Goal: Information Seeking & Learning: Learn about a topic

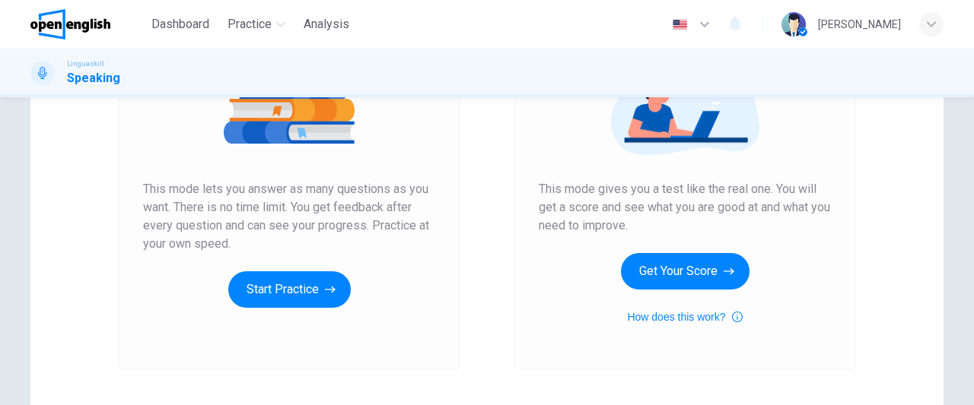
scroll to position [230, 0]
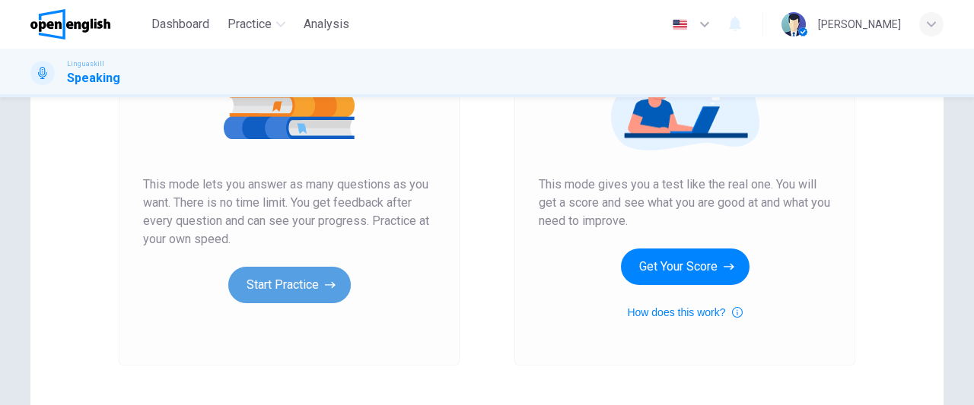
click at [310, 291] on button "Start Practice" at bounding box center [289, 285] width 122 height 37
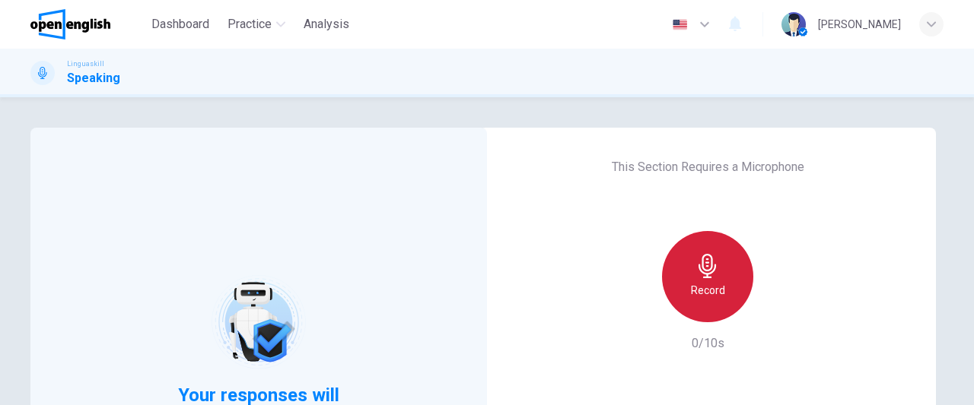
click at [716, 293] on h6 "Record" at bounding box center [708, 290] width 34 height 18
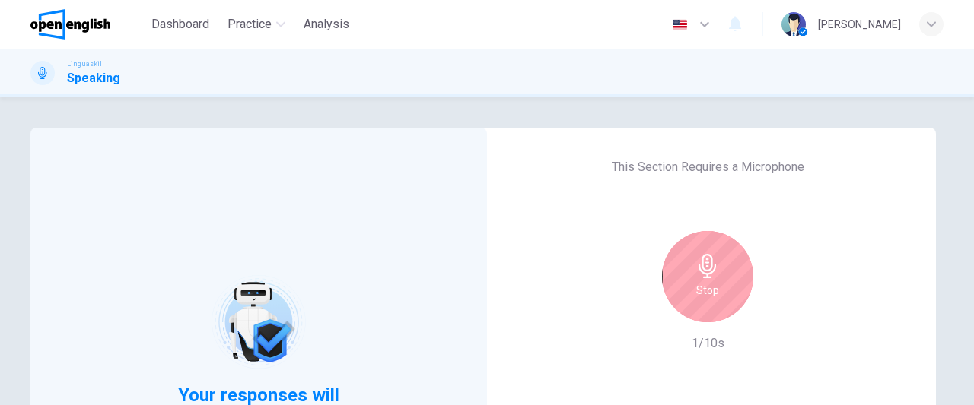
click at [716, 293] on div "Stop" at bounding box center [707, 276] width 91 height 91
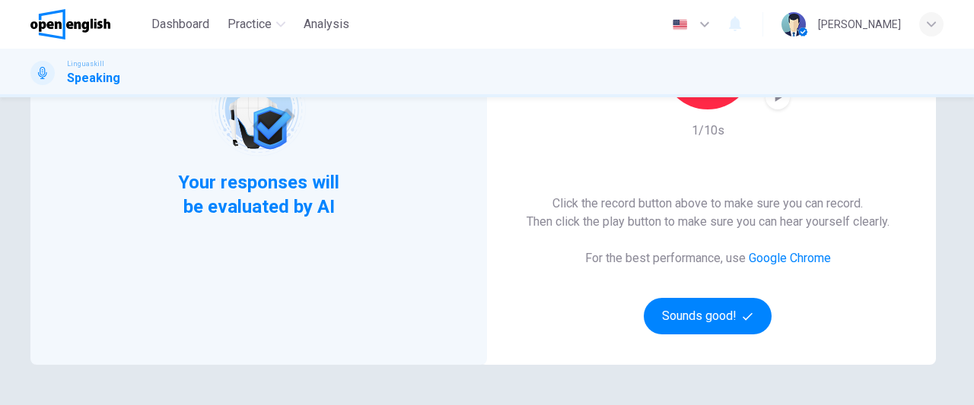
scroll to position [221, 0]
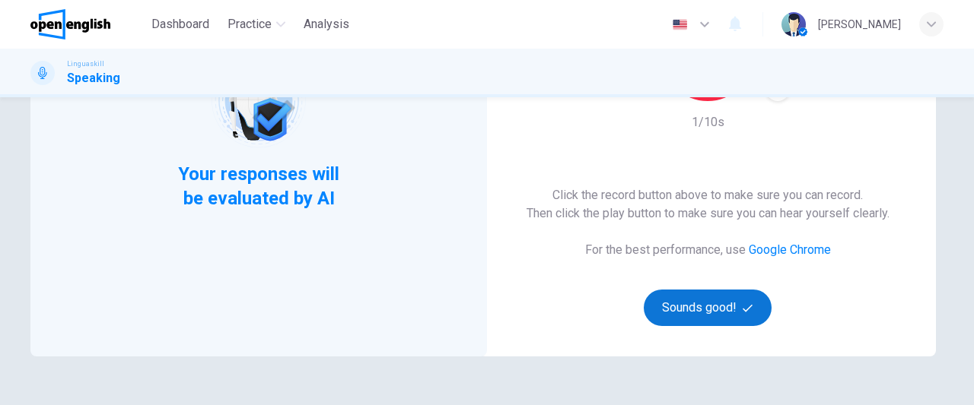
click at [683, 310] on button "Sounds good!" at bounding box center [707, 308] width 128 height 37
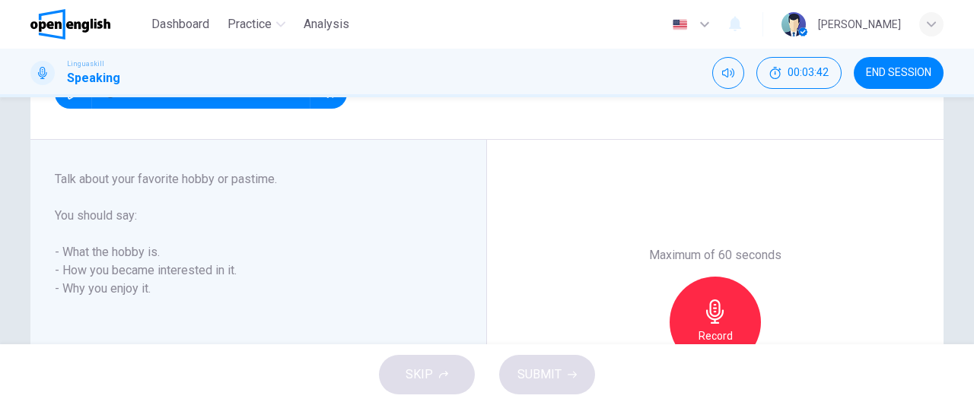
scroll to position [210, 0]
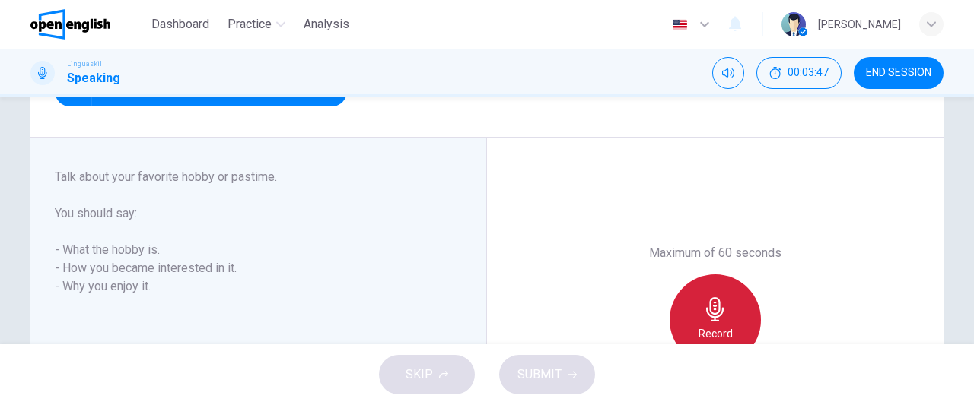
click at [709, 314] on icon "button" at bounding box center [715, 309] width 24 height 24
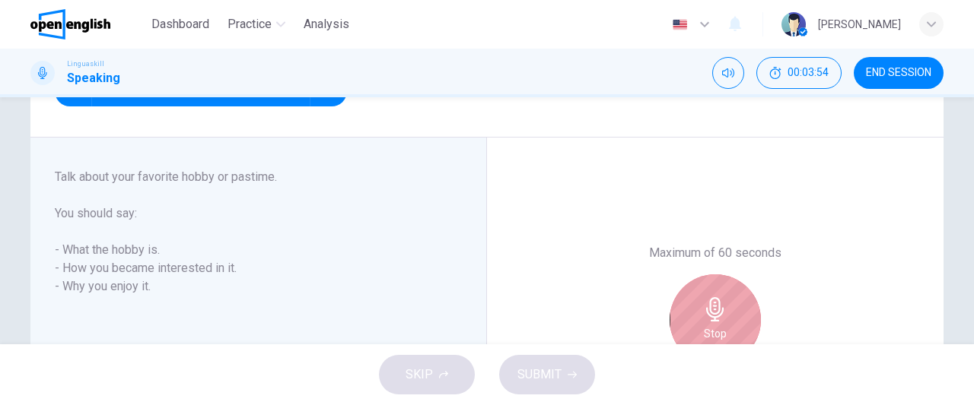
click at [709, 314] on icon "button" at bounding box center [715, 309] width 24 height 24
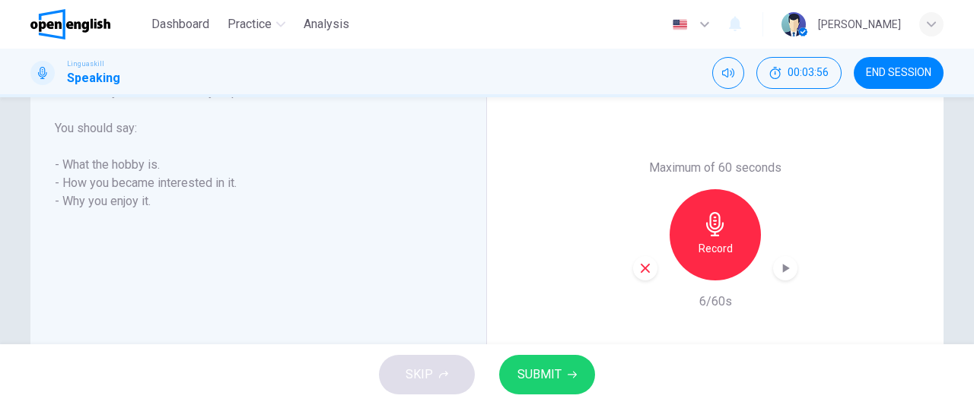
scroll to position [297, 0]
click at [640, 269] on icon "button" at bounding box center [645, 267] width 14 height 14
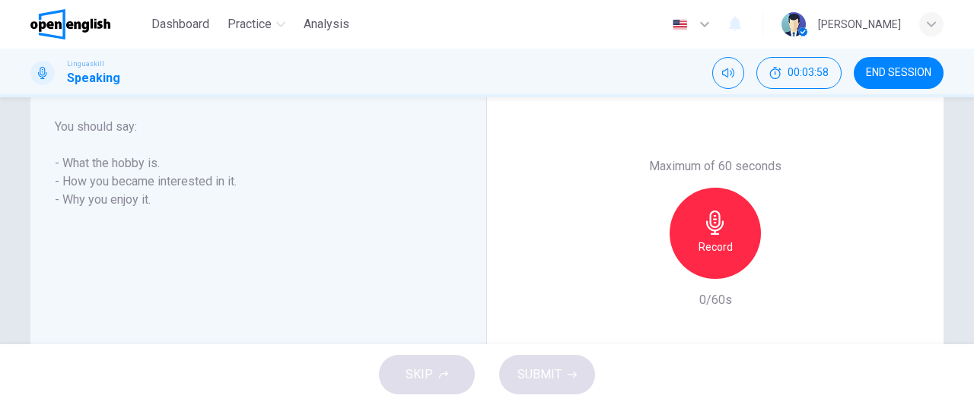
click at [727, 238] on h6 "Record" at bounding box center [715, 247] width 34 height 18
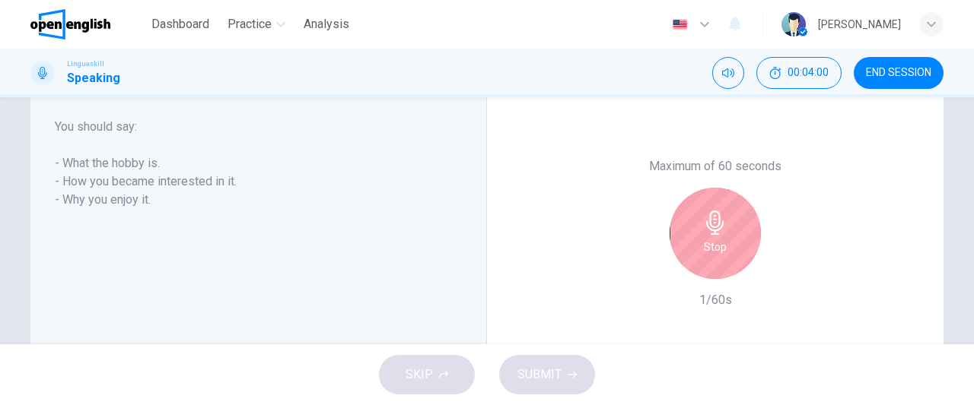
click at [720, 241] on h6 "Stop" at bounding box center [715, 247] width 23 height 18
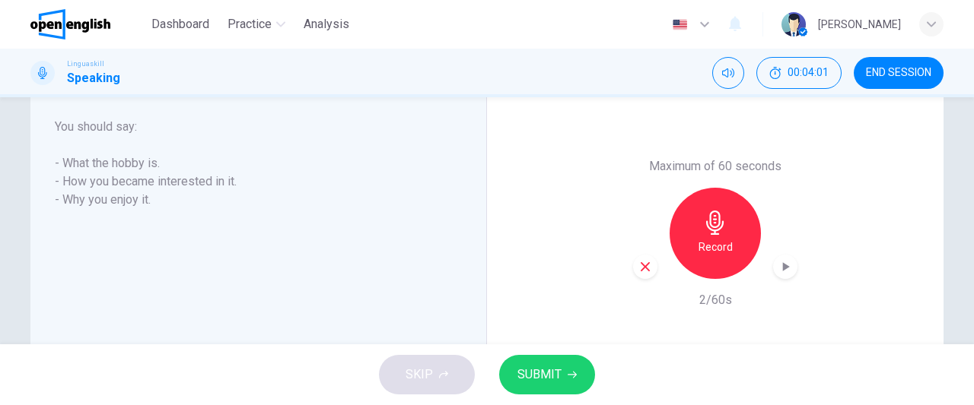
click at [640, 265] on icon "button" at bounding box center [644, 266] width 9 height 9
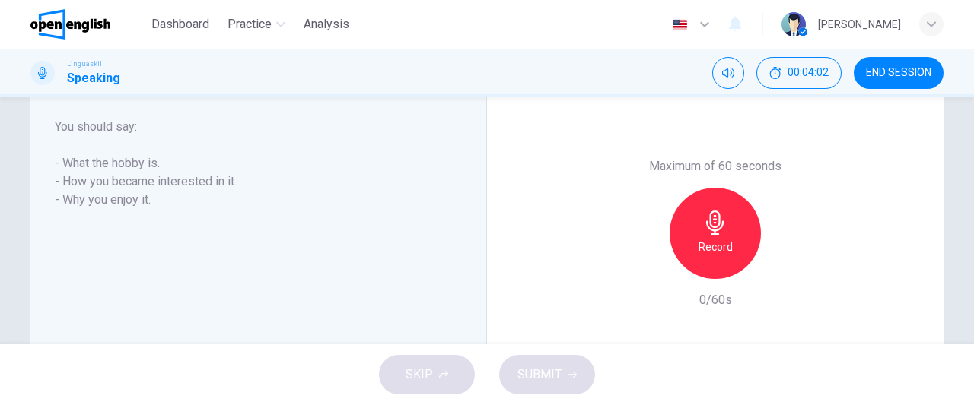
click at [704, 252] on h6 "Record" at bounding box center [715, 247] width 34 height 18
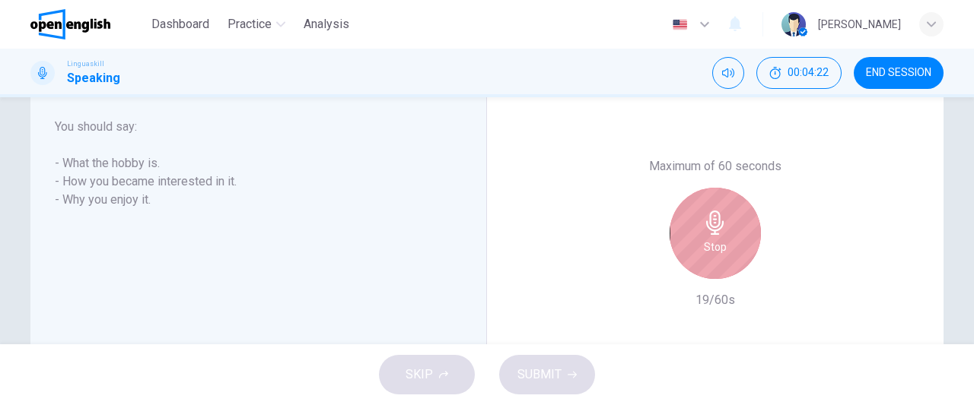
click at [704, 252] on h6 "Stop" at bounding box center [715, 247] width 23 height 18
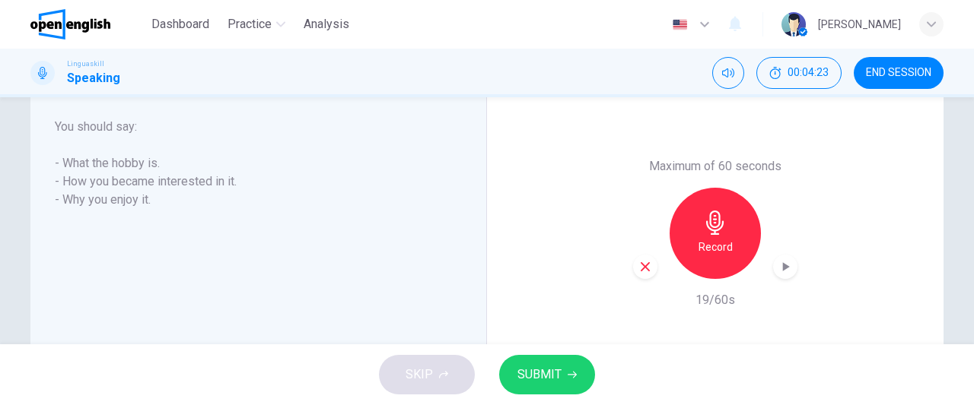
click at [645, 273] on div "button" at bounding box center [645, 267] width 24 height 24
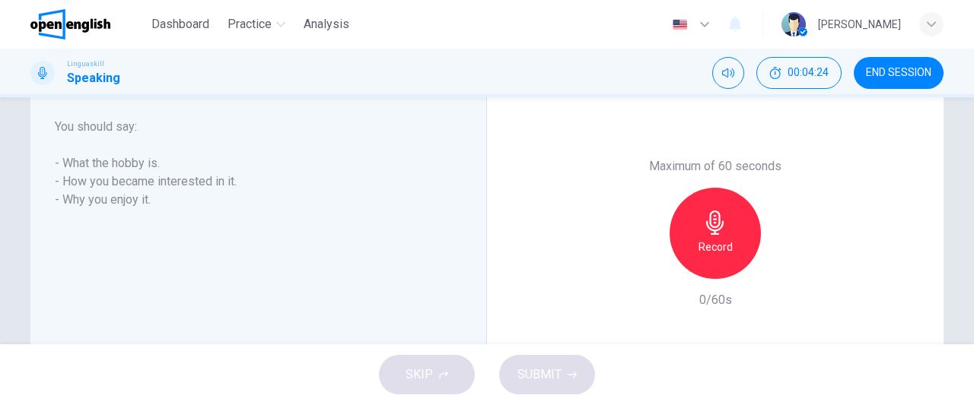
click at [733, 256] on div "Record" at bounding box center [714, 233] width 91 height 91
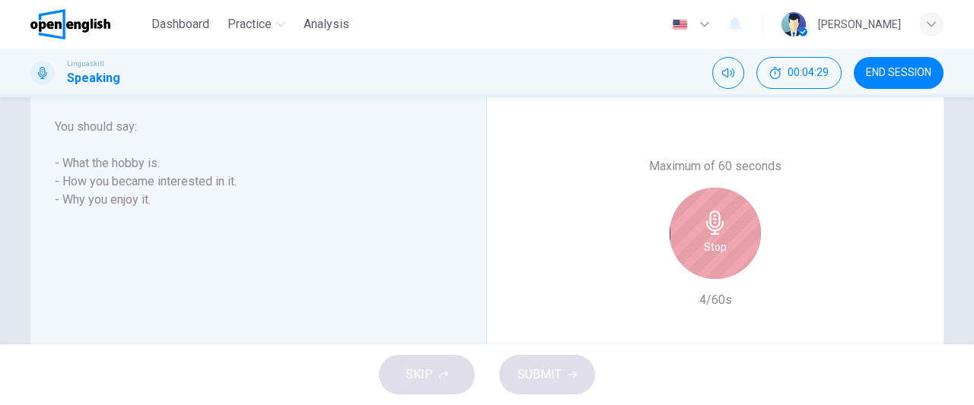
click at [733, 256] on div "Stop" at bounding box center [714, 233] width 91 height 91
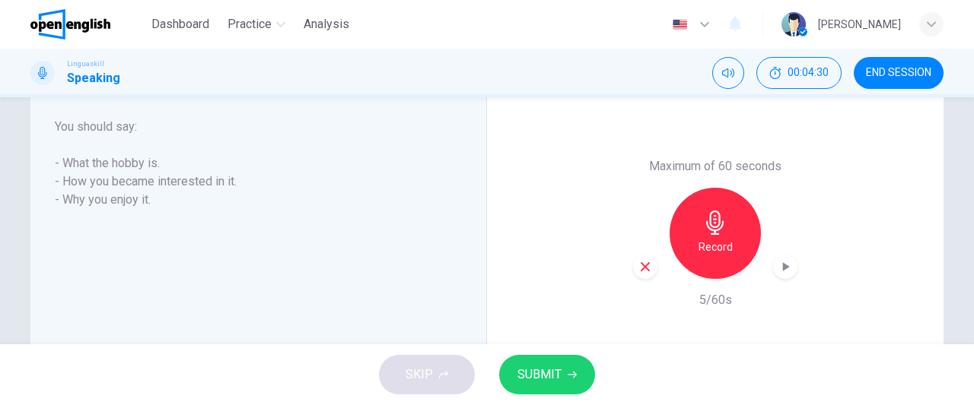
click at [638, 272] on icon "button" at bounding box center [645, 267] width 14 height 14
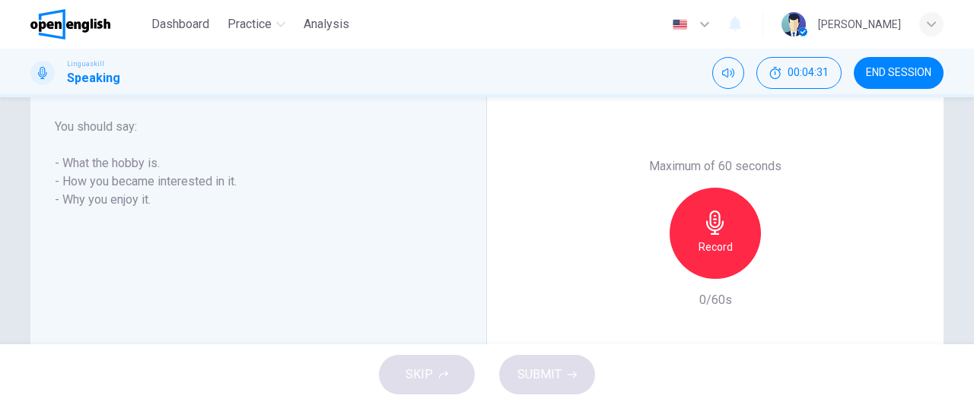
click at [700, 252] on h6 "Record" at bounding box center [715, 247] width 34 height 18
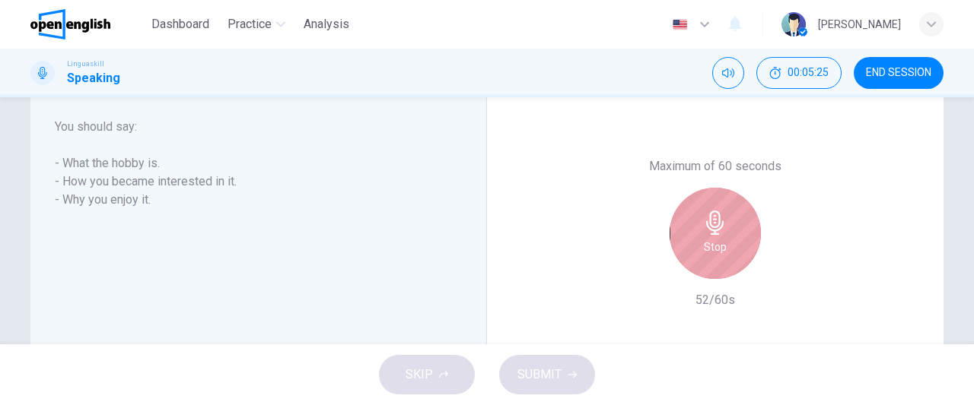
click at [704, 252] on h6 "Stop" at bounding box center [715, 247] width 23 height 18
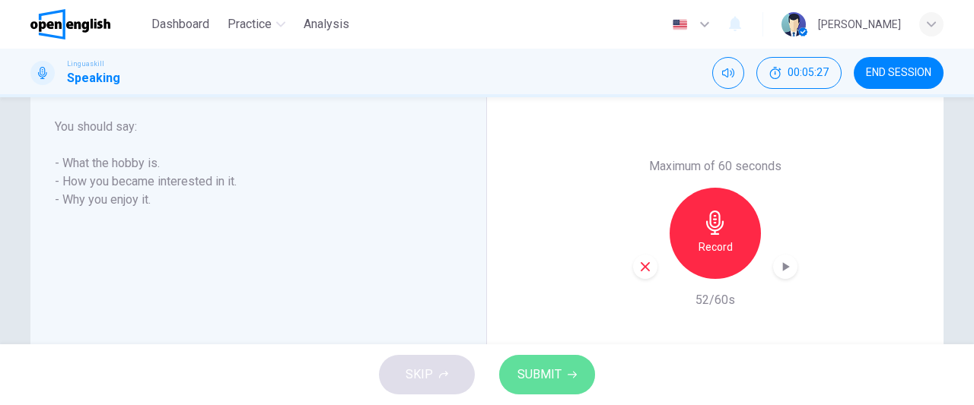
click at [572, 376] on icon "button" at bounding box center [571, 374] width 9 height 9
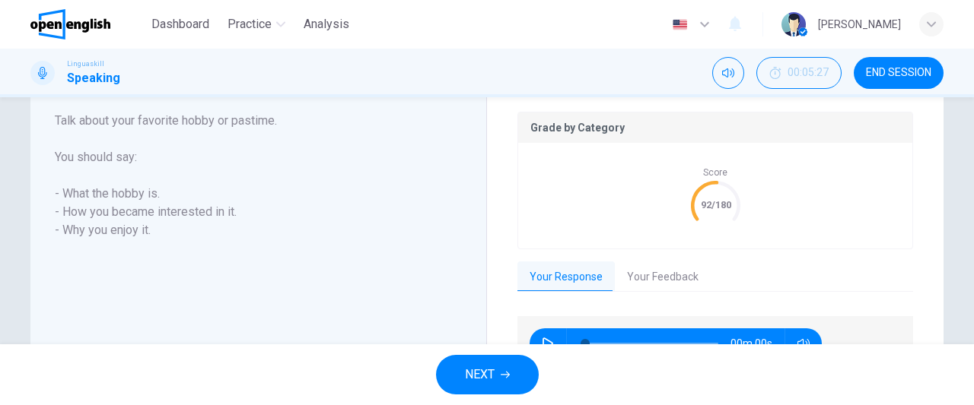
scroll to position [327, 0]
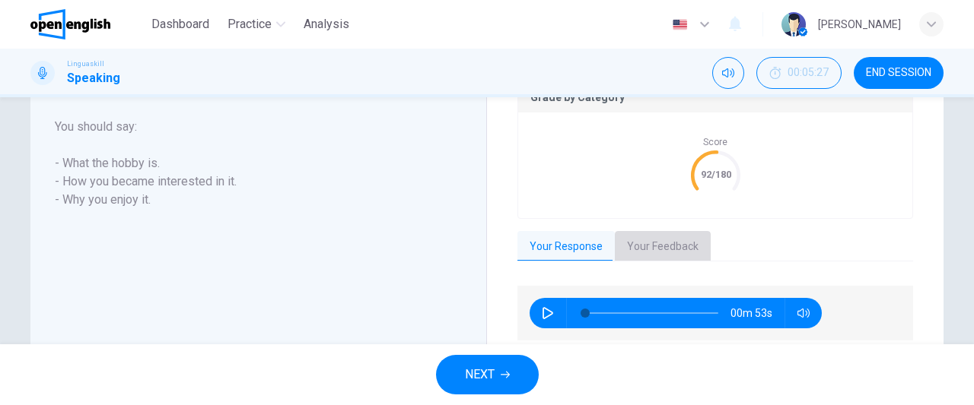
click at [667, 249] on button "Your Feedback" at bounding box center [663, 247] width 96 height 32
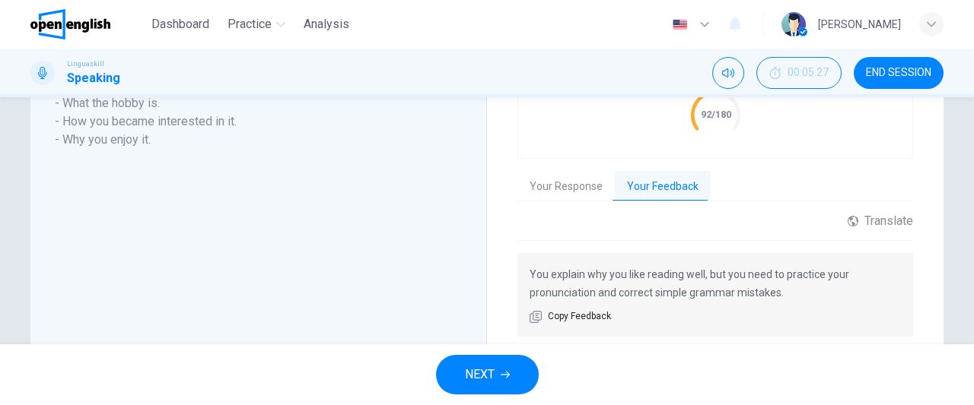
scroll to position [389, 0]
click at [499, 386] on button "NEXT" at bounding box center [487, 375] width 103 height 40
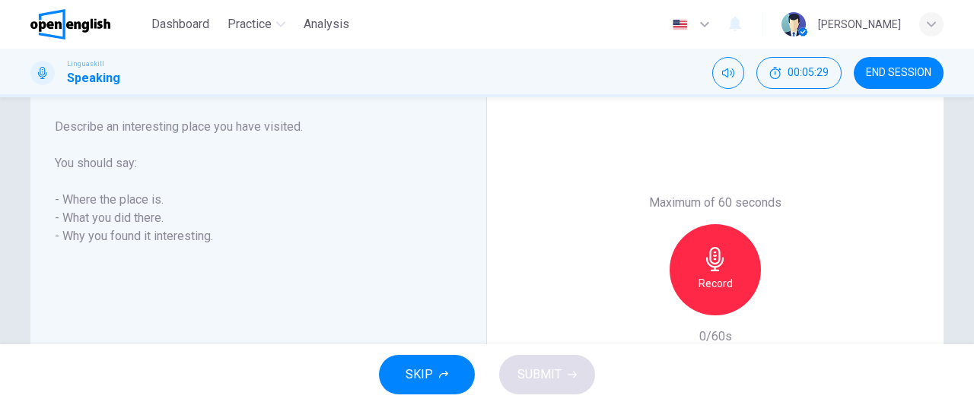
scroll to position [246, 0]
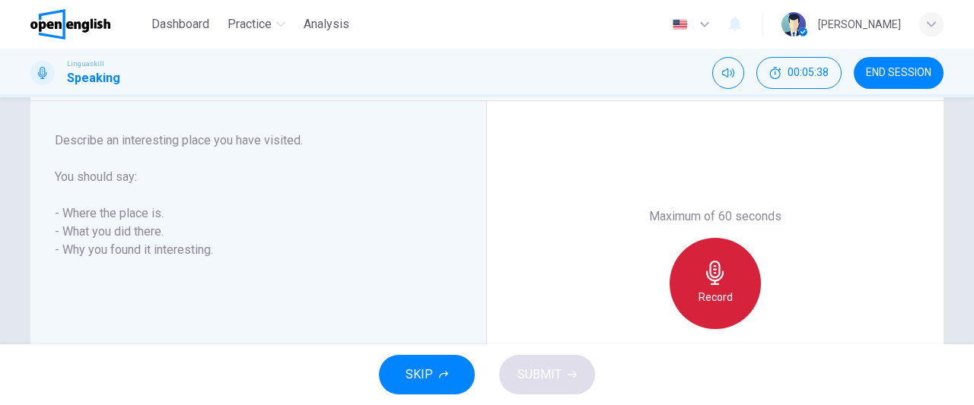
click at [708, 290] on h6 "Record" at bounding box center [715, 297] width 34 height 18
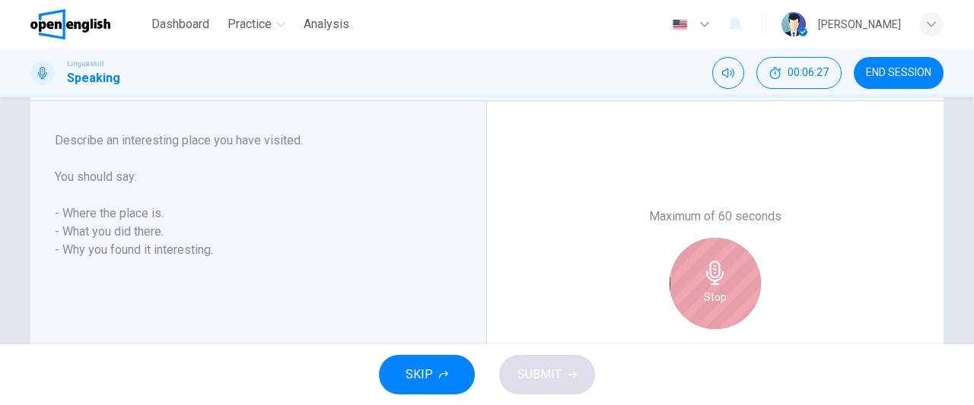
click at [708, 290] on h6 "Stop" at bounding box center [715, 297] width 23 height 18
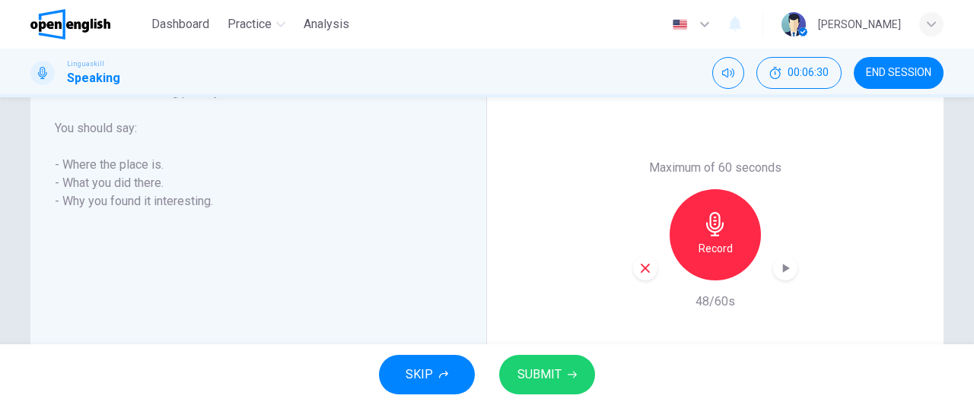
scroll to position [338, 0]
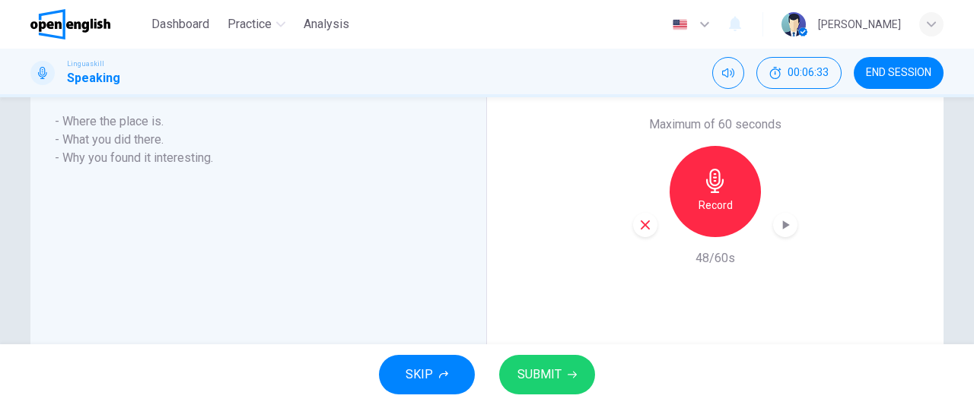
click at [638, 224] on icon "button" at bounding box center [645, 225] width 14 height 14
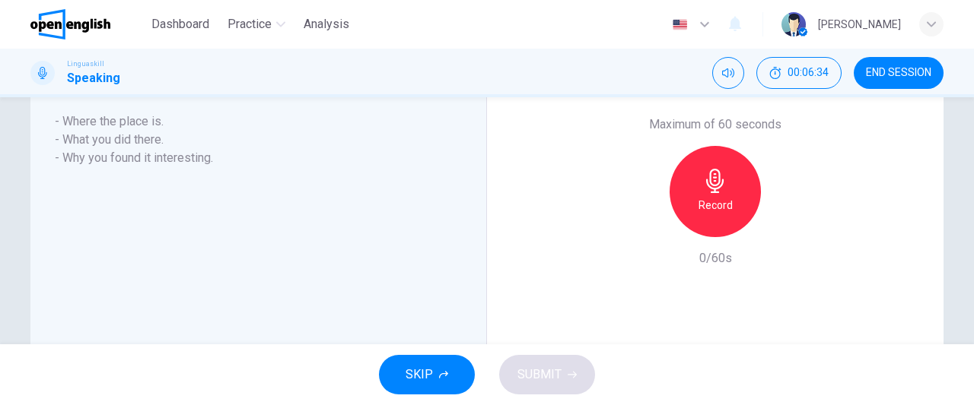
click at [703, 198] on h6 "Record" at bounding box center [715, 205] width 34 height 18
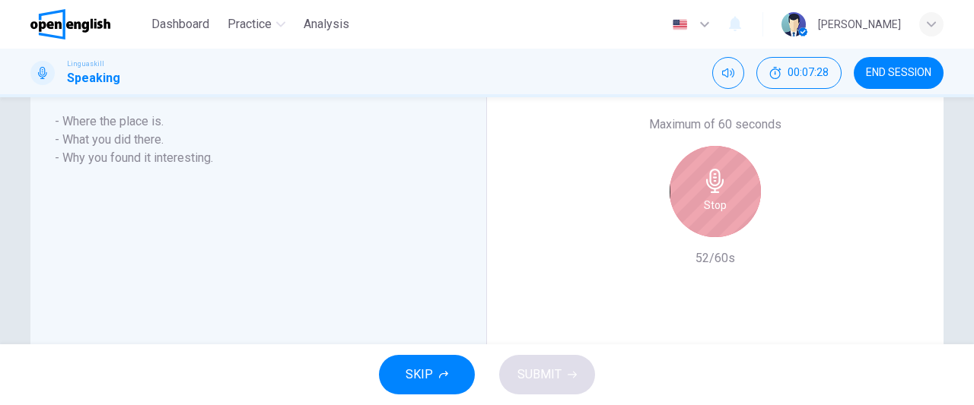
click at [704, 198] on h6 "Stop" at bounding box center [715, 205] width 23 height 18
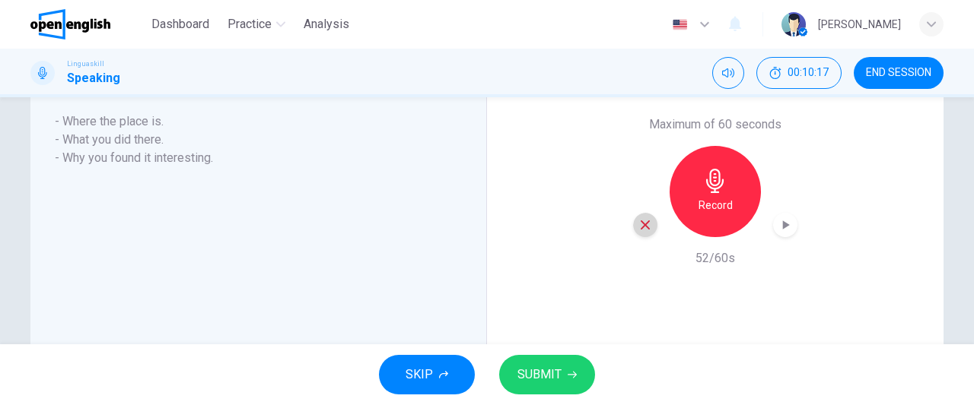
click at [634, 234] on div "button" at bounding box center [645, 225] width 24 height 24
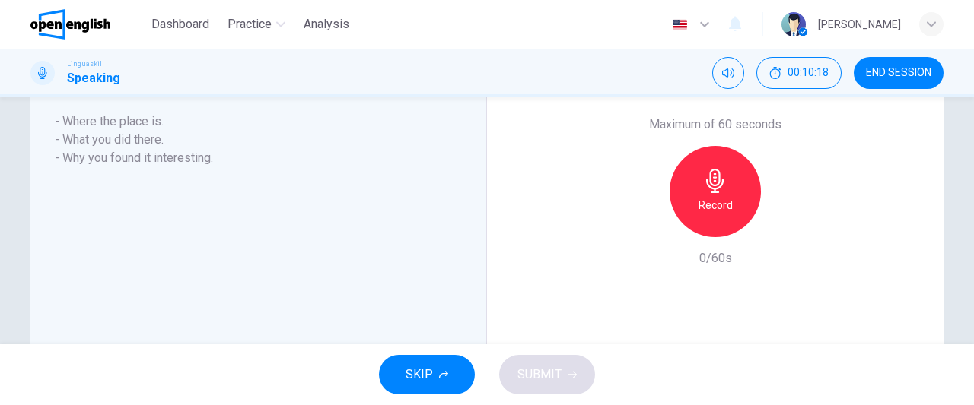
click at [705, 221] on div "Record" at bounding box center [714, 191] width 91 height 91
click at [550, 376] on span "SUBMIT" at bounding box center [539, 374] width 44 height 21
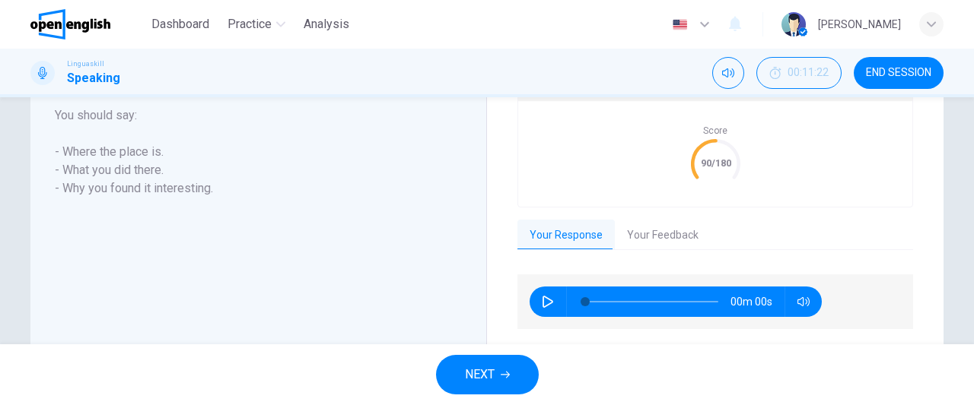
scroll to position [369, 0]
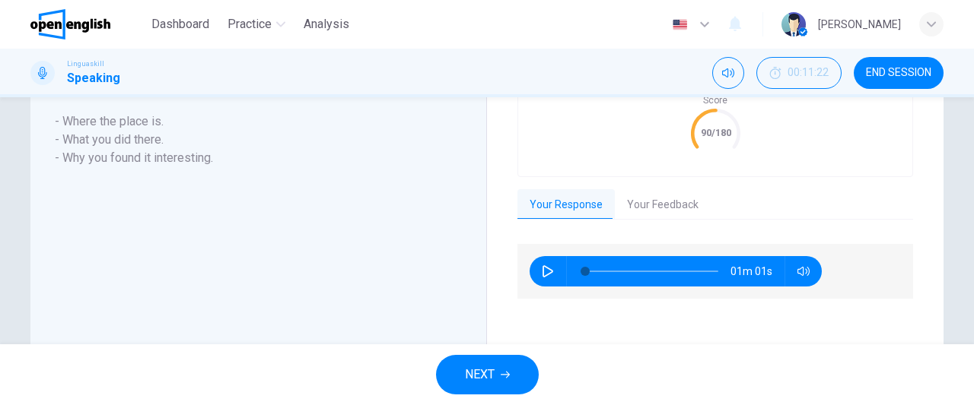
click at [654, 193] on button "Your Feedback" at bounding box center [663, 205] width 96 height 32
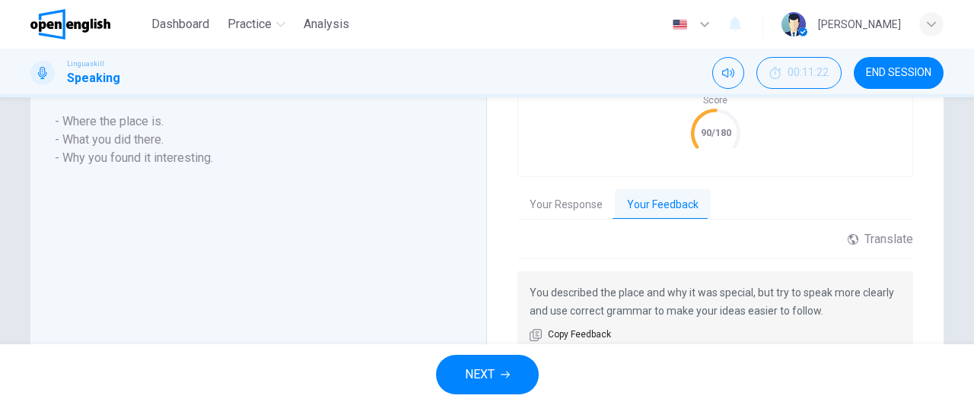
click at [507, 381] on button "NEXT" at bounding box center [487, 375] width 103 height 40
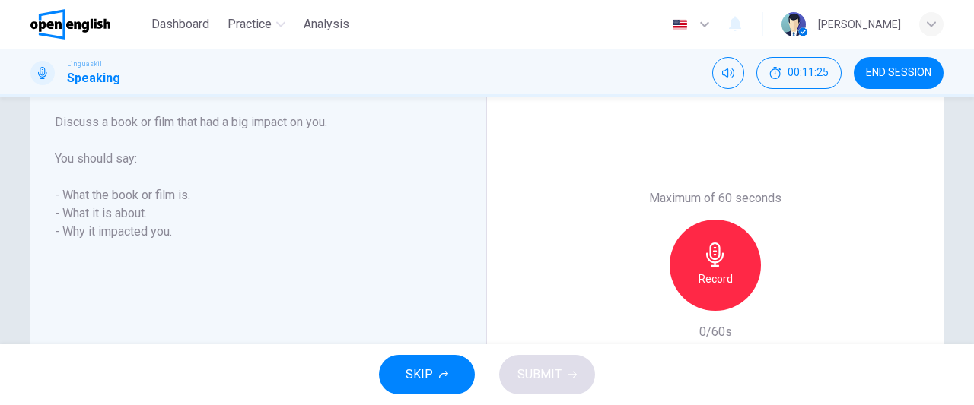
scroll to position [260, 0]
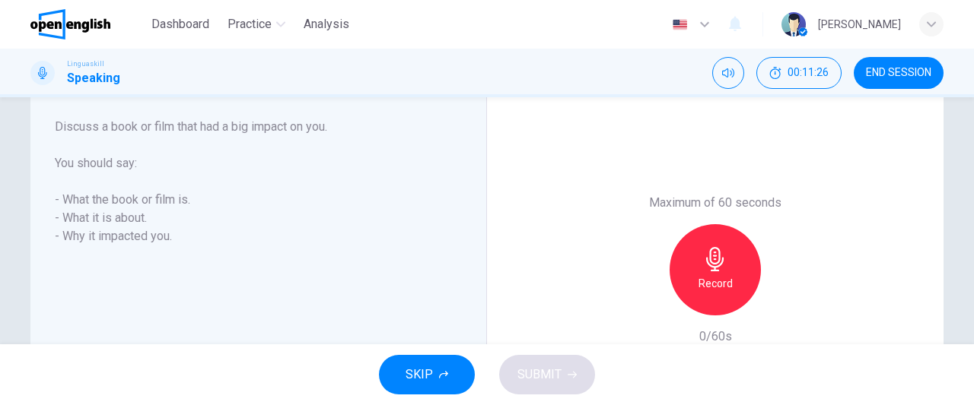
click at [719, 271] on div "Record" at bounding box center [714, 269] width 91 height 91
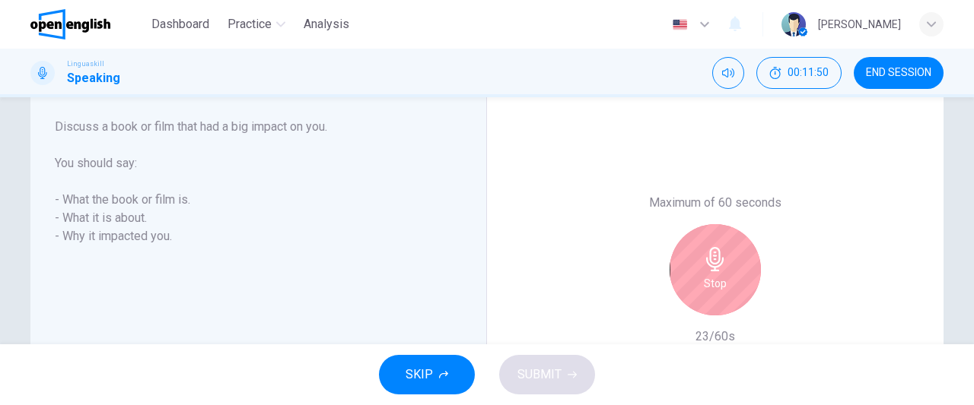
click at [705, 272] on div "Stop" at bounding box center [714, 269] width 91 height 91
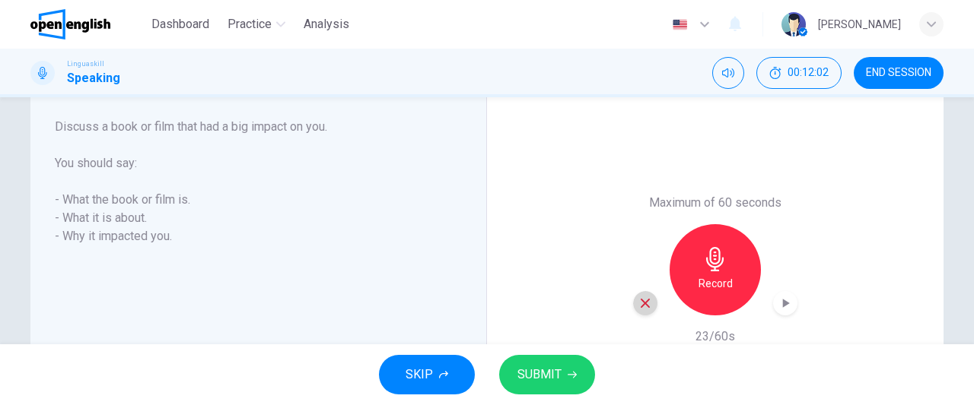
click at [643, 300] on icon "button" at bounding box center [644, 303] width 9 height 9
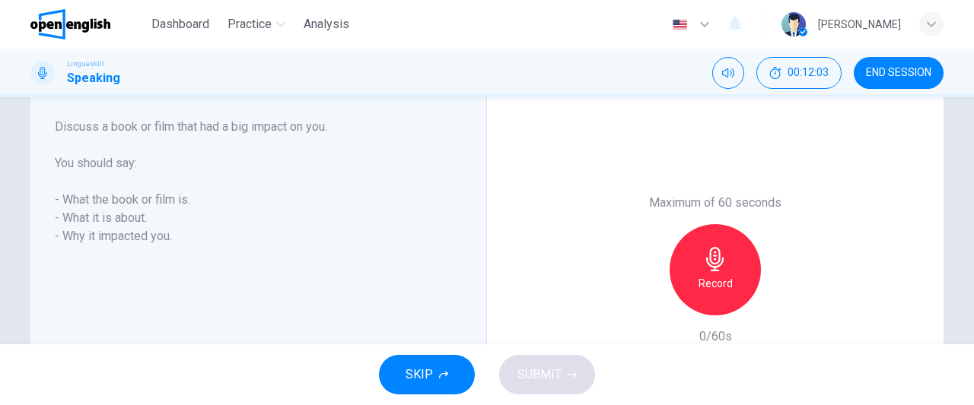
click at [715, 287] on h6 "Record" at bounding box center [715, 284] width 34 height 18
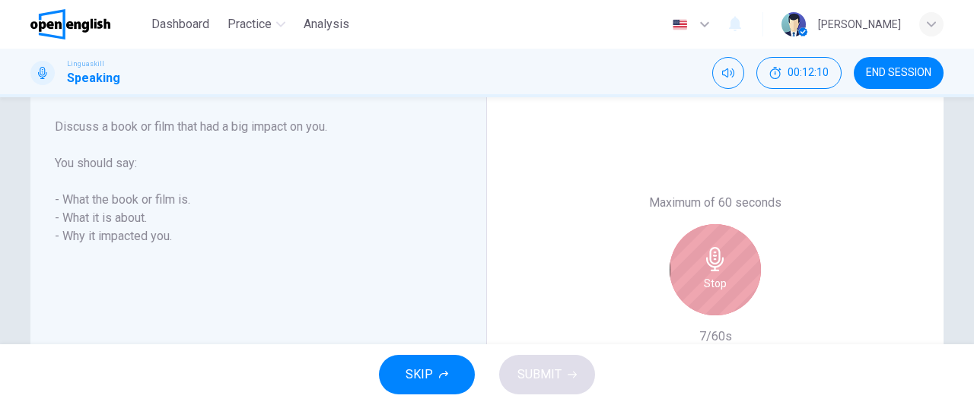
click at [706, 286] on h6 "Stop" at bounding box center [715, 284] width 23 height 18
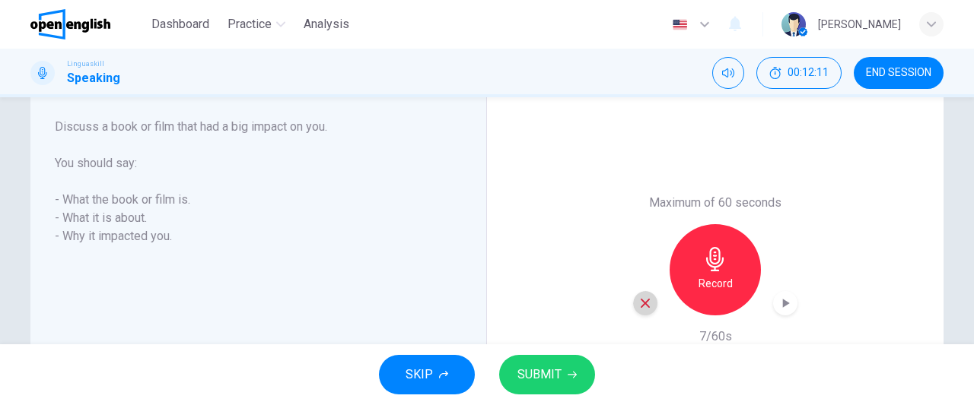
click at [640, 300] on icon "button" at bounding box center [644, 303] width 9 height 9
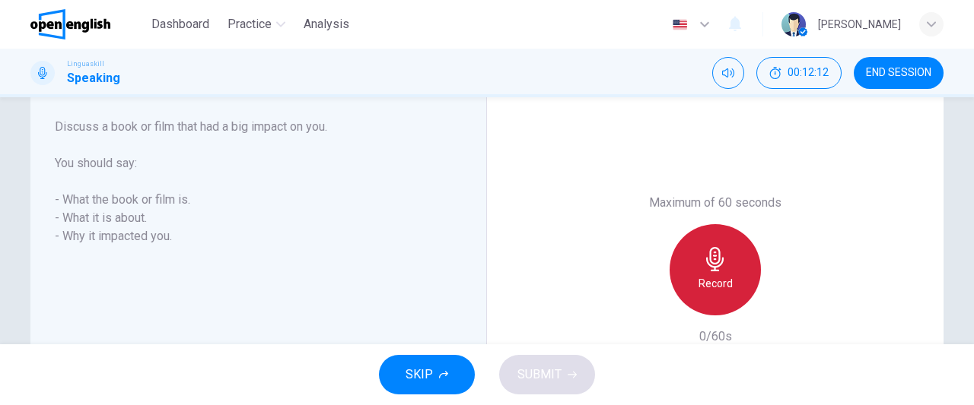
click at [675, 296] on div "Record" at bounding box center [714, 269] width 91 height 91
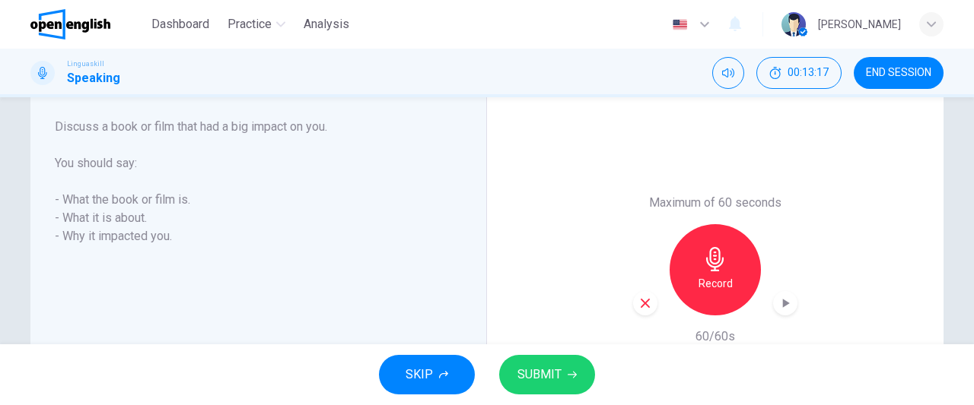
click at [640, 307] on icon "button" at bounding box center [645, 304] width 14 height 14
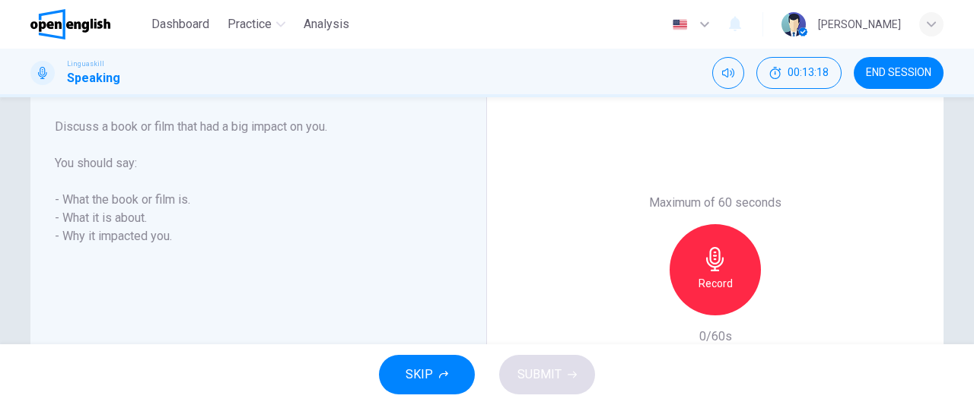
click at [698, 284] on h6 "Record" at bounding box center [715, 284] width 34 height 18
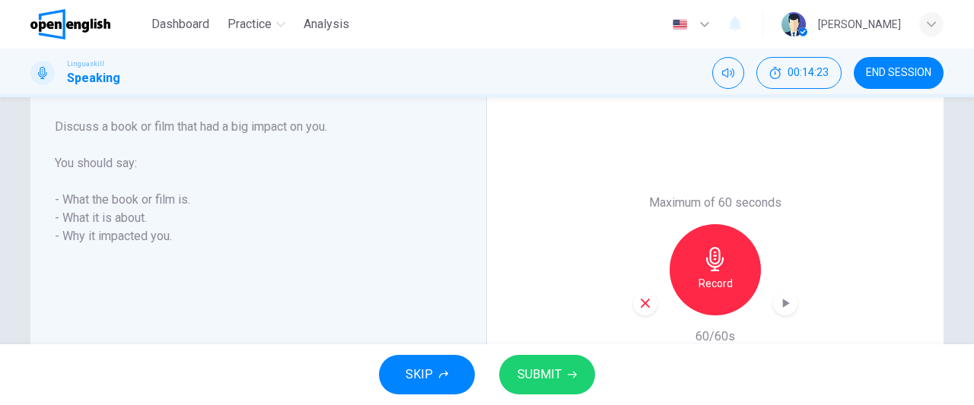
click at [544, 376] on span "SUBMIT" at bounding box center [539, 374] width 44 height 21
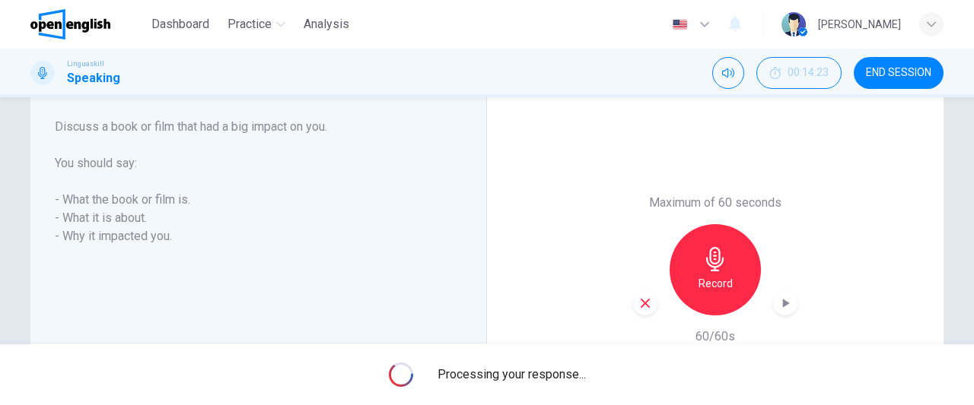
scroll to position [291, 0]
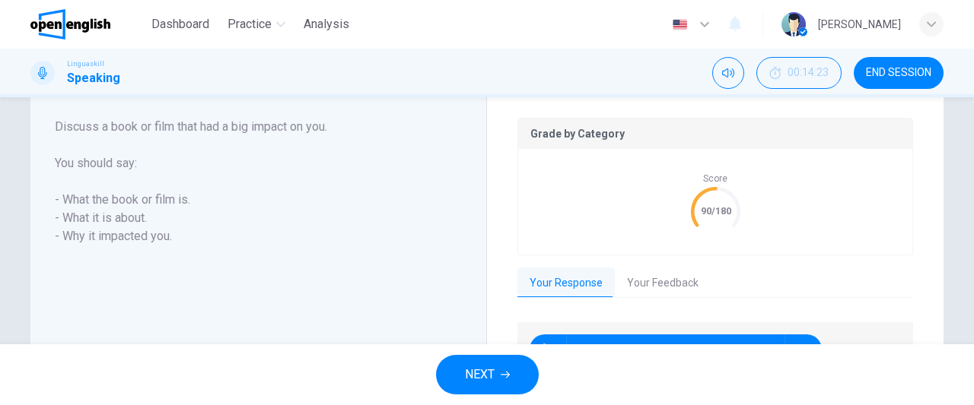
click at [493, 373] on span "NEXT" at bounding box center [480, 374] width 30 height 21
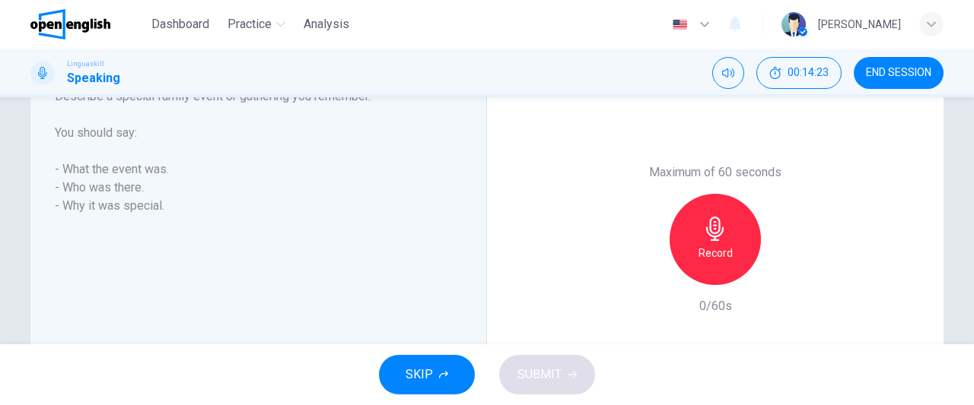
scroll to position [260, 0]
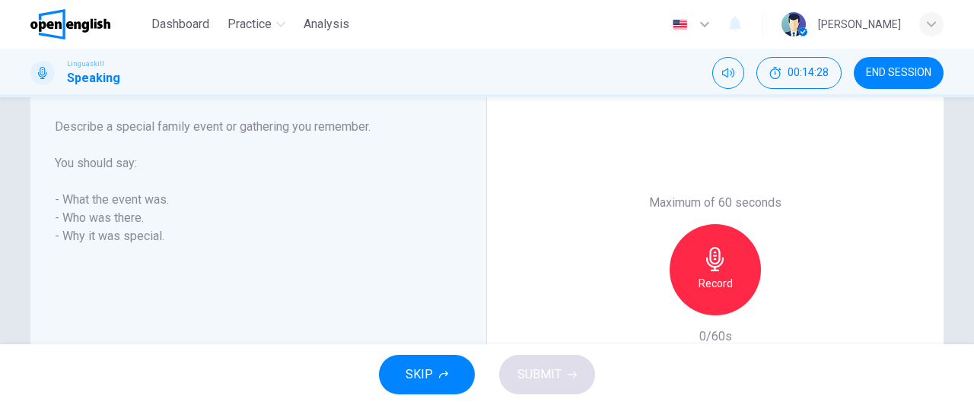
click at [735, 278] on div "Record" at bounding box center [714, 269] width 91 height 91
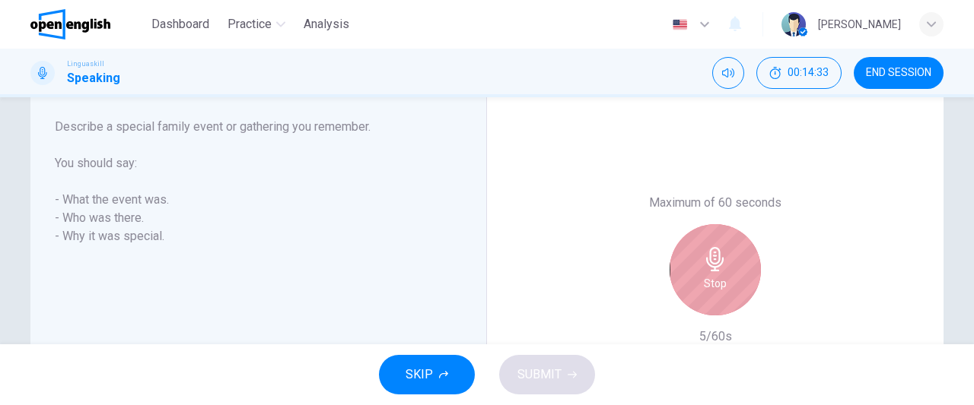
click at [735, 278] on div "Stop" at bounding box center [714, 269] width 91 height 91
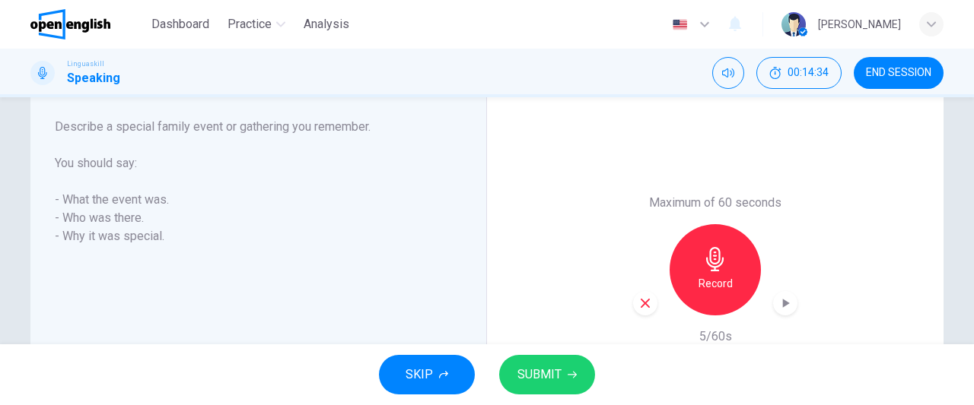
click at [640, 307] on icon "button" at bounding box center [644, 303] width 9 height 9
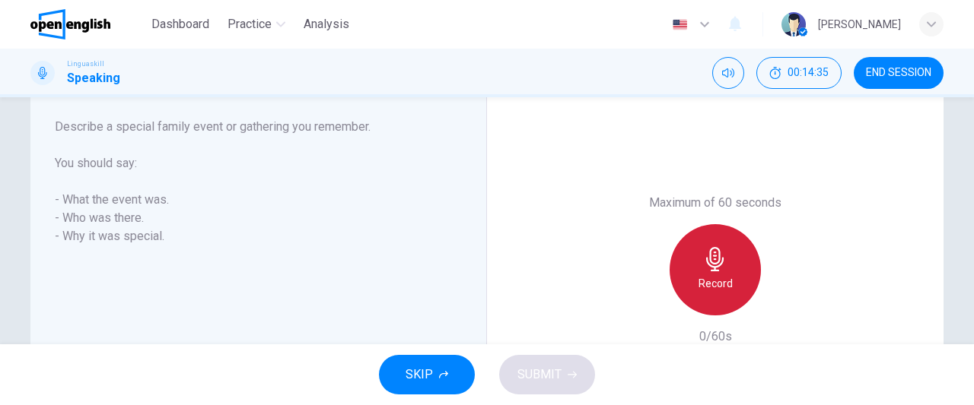
click at [713, 275] on h6 "Record" at bounding box center [715, 284] width 34 height 18
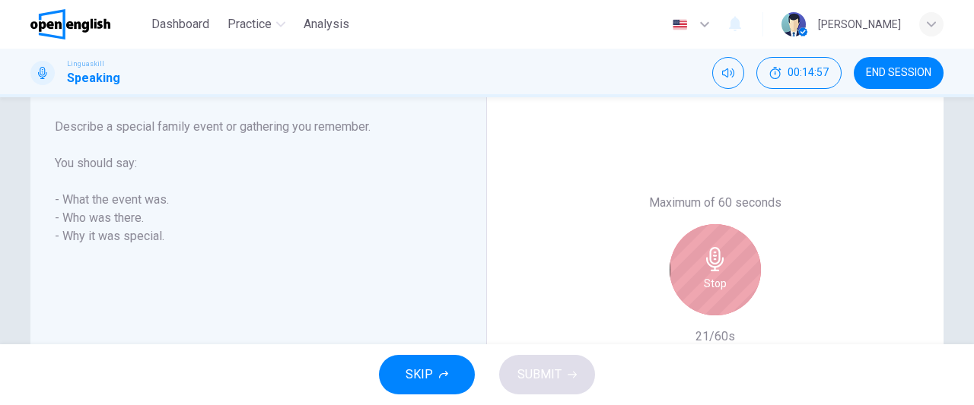
click at [713, 275] on h6 "Stop" at bounding box center [715, 284] width 23 height 18
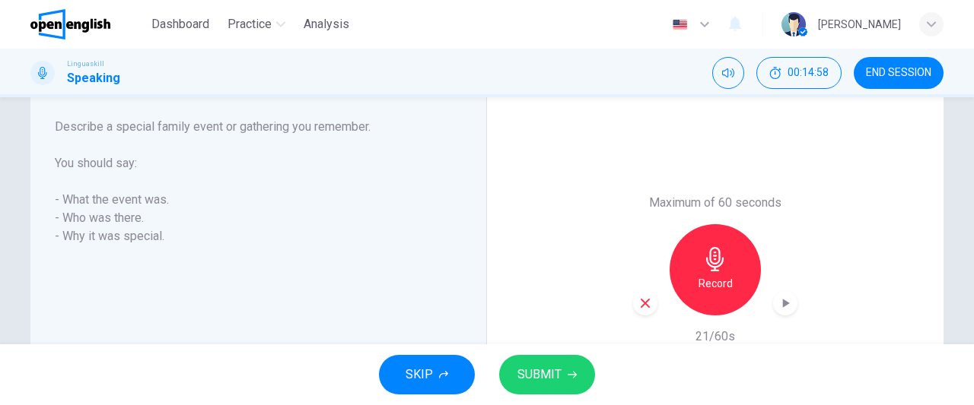
click at [640, 299] on icon "button" at bounding box center [645, 304] width 14 height 14
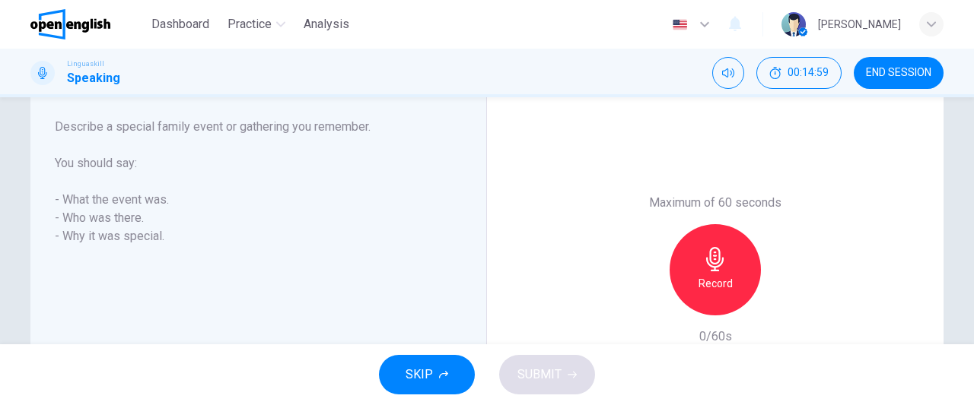
click at [726, 272] on div "Record" at bounding box center [714, 269] width 91 height 91
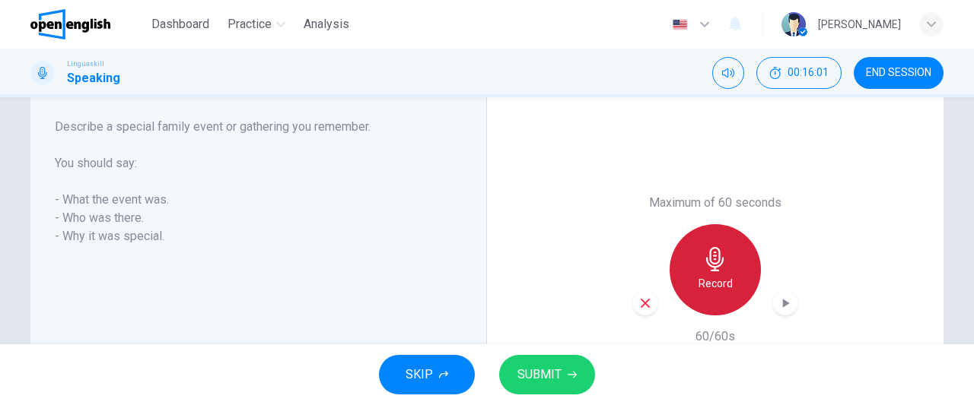
click at [726, 272] on div "Record" at bounding box center [714, 269] width 91 height 91
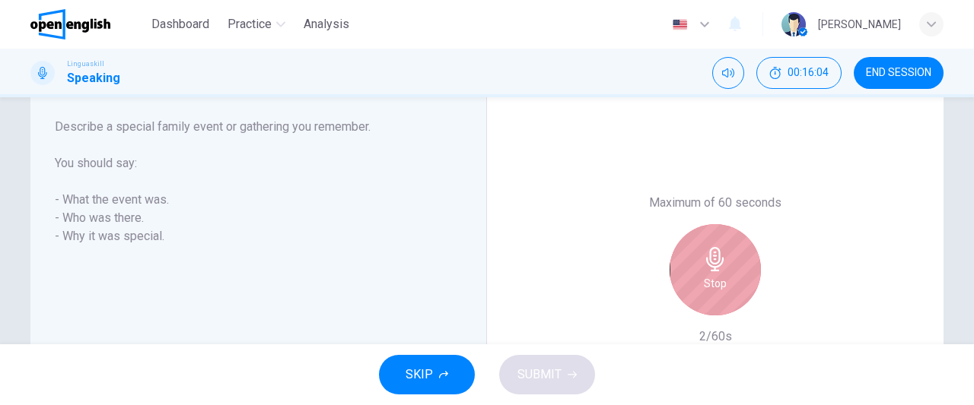
click at [726, 272] on div "Stop" at bounding box center [714, 269] width 91 height 91
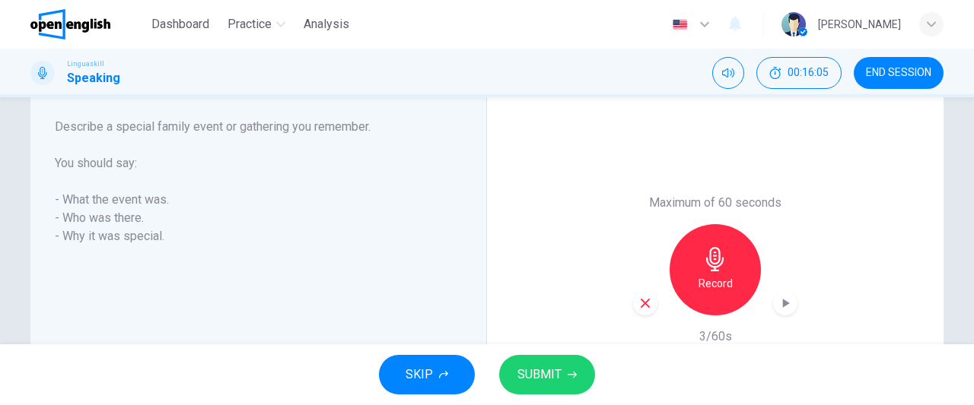
click at [644, 308] on icon "button" at bounding box center [645, 304] width 14 height 14
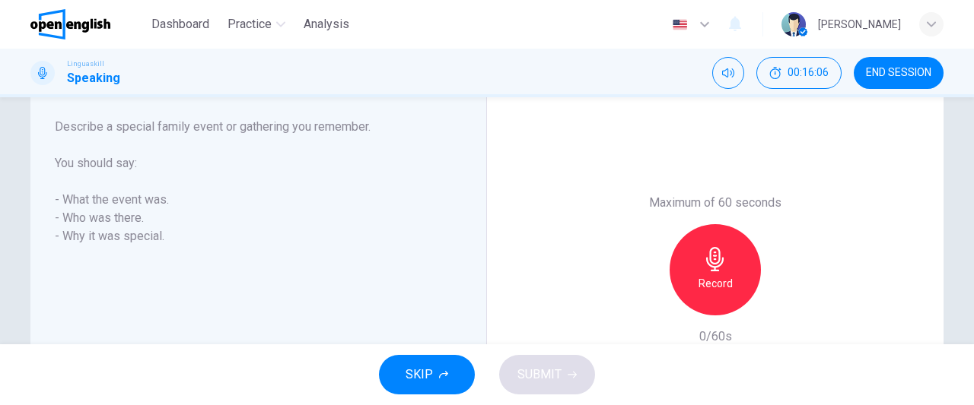
click at [700, 293] on div "Record" at bounding box center [714, 269] width 91 height 91
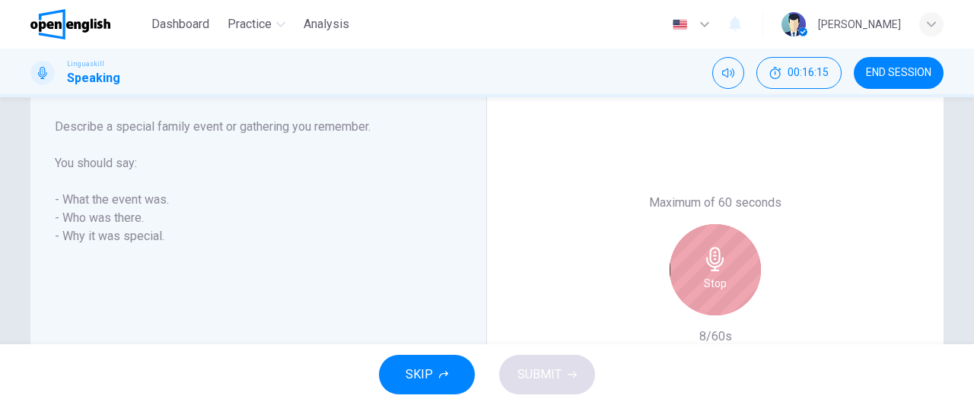
click at [721, 295] on div "Stop" at bounding box center [714, 269] width 91 height 91
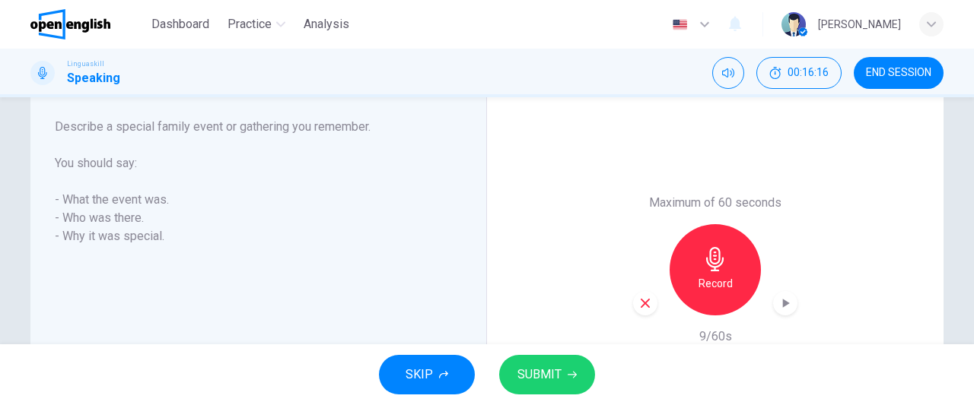
click at [640, 300] on icon "button" at bounding box center [644, 303] width 9 height 9
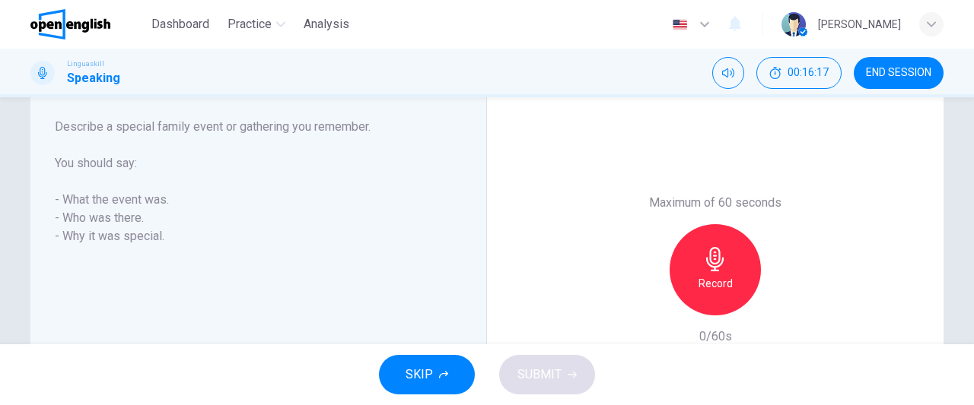
click at [724, 279] on h6 "Record" at bounding box center [715, 284] width 34 height 18
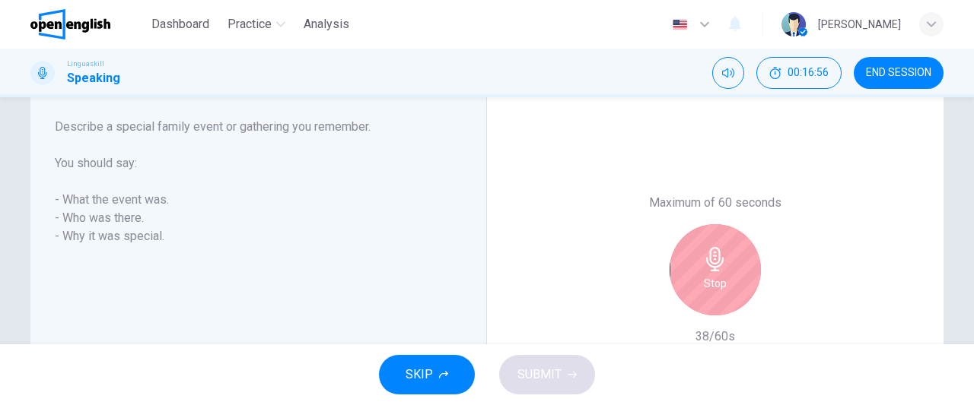
click at [735, 277] on div "Stop" at bounding box center [714, 269] width 91 height 91
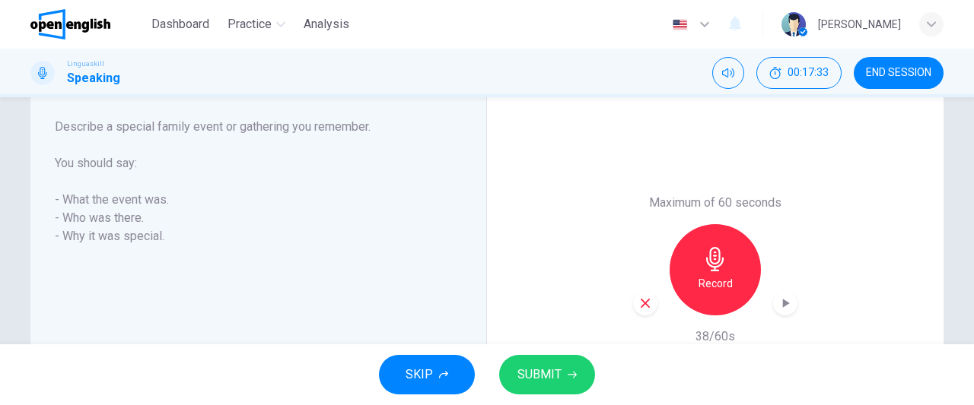
click at [640, 303] on icon "button" at bounding box center [644, 303] width 9 height 9
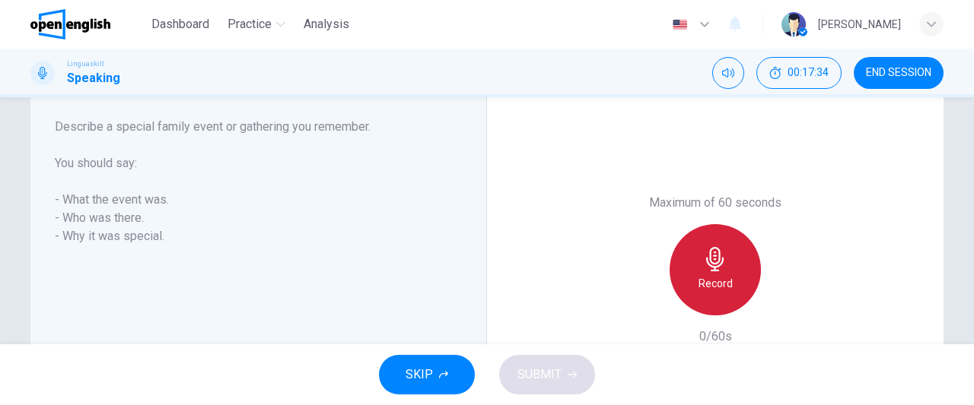
click at [709, 295] on div "Record" at bounding box center [714, 269] width 91 height 91
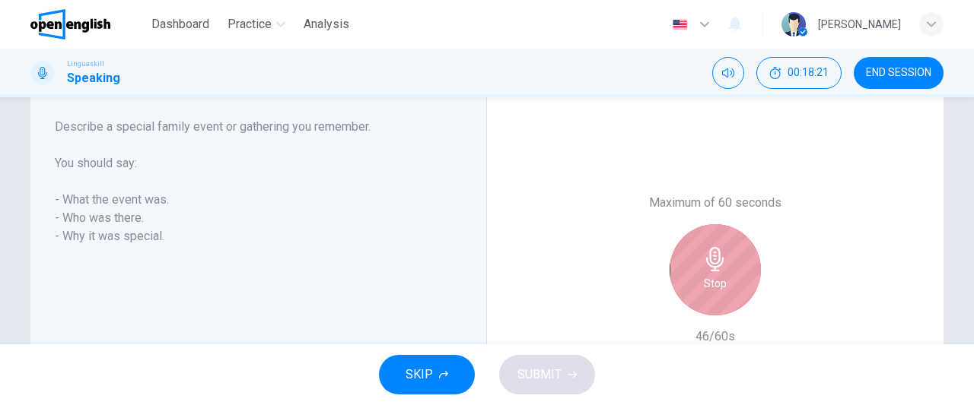
click at [709, 295] on div "Stop" at bounding box center [714, 269] width 91 height 91
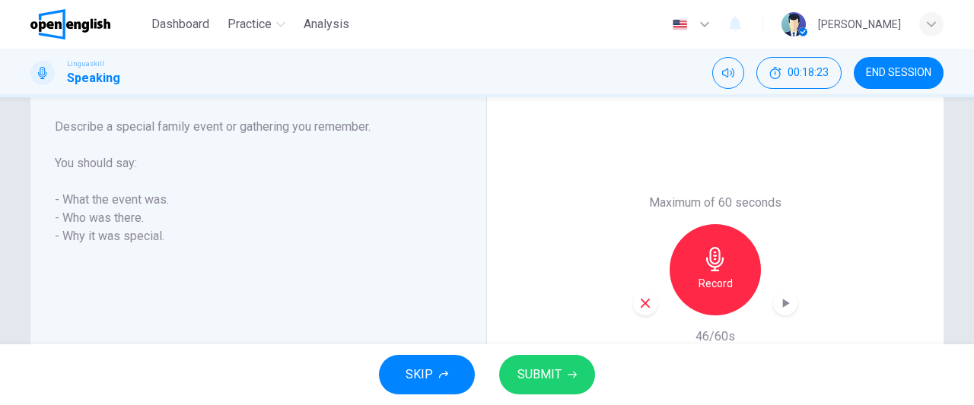
click at [575, 381] on button "SUBMIT" at bounding box center [547, 375] width 96 height 40
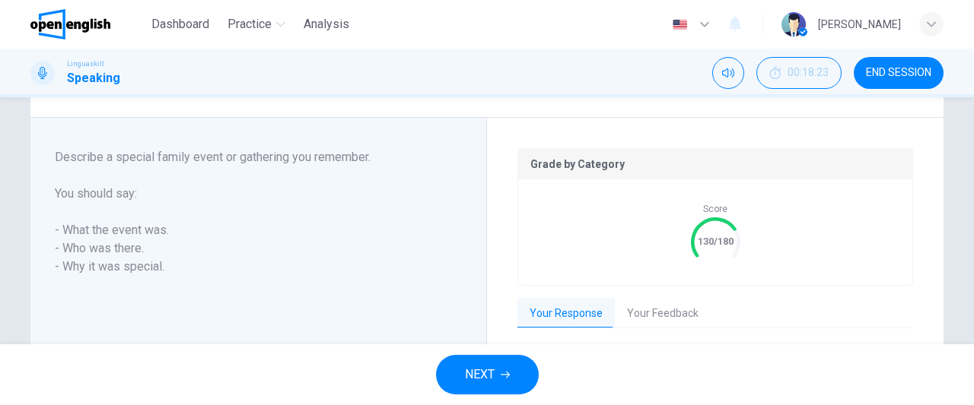
scroll to position [291, 0]
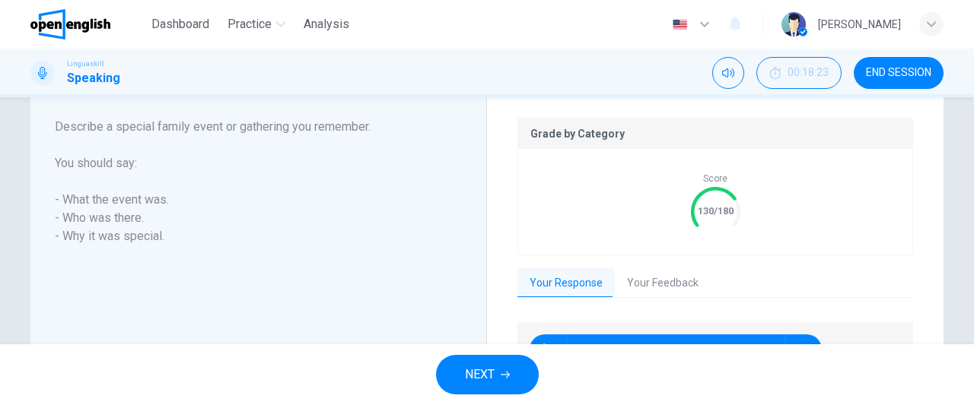
click at [496, 376] on button "NEXT" at bounding box center [487, 375] width 103 height 40
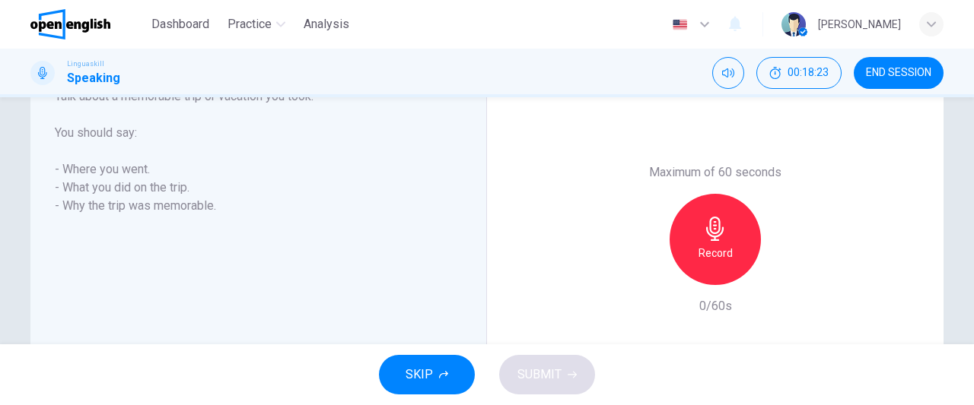
scroll to position [260, 0]
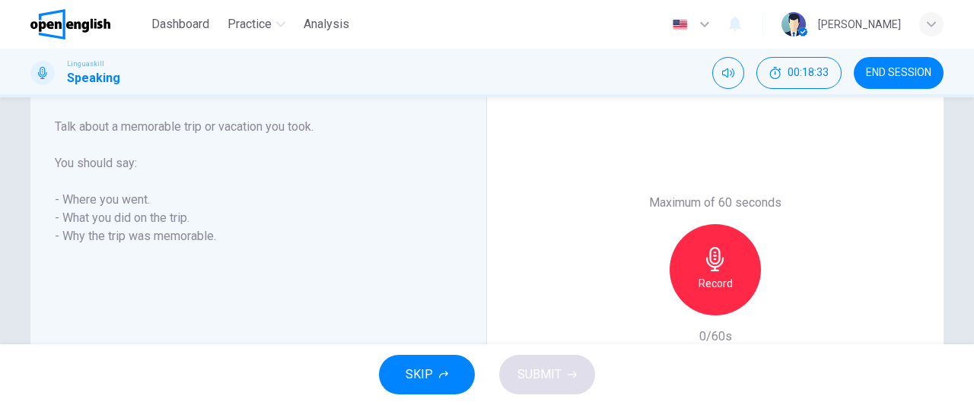
click at [712, 282] on h6 "Record" at bounding box center [715, 284] width 34 height 18
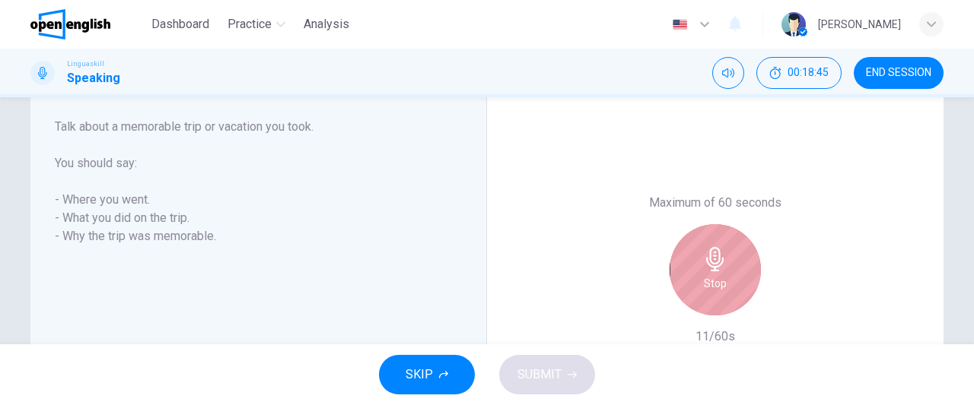
click at [712, 282] on h6 "Stop" at bounding box center [715, 284] width 23 height 18
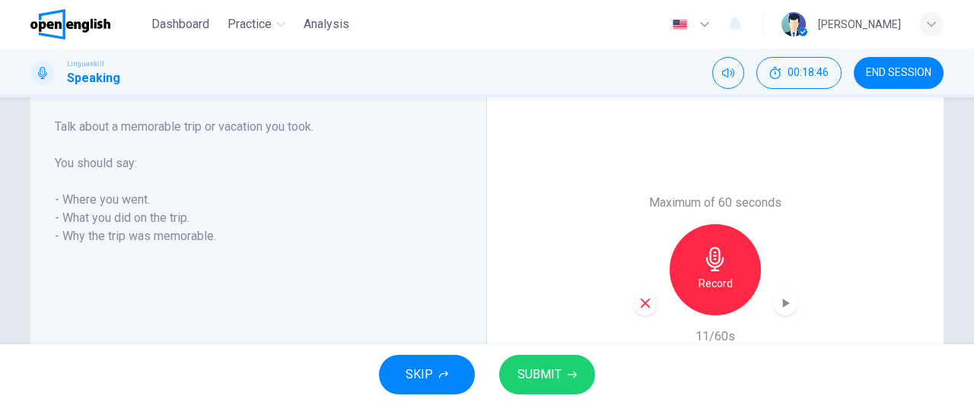
click at [640, 305] on icon "button" at bounding box center [644, 303] width 9 height 9
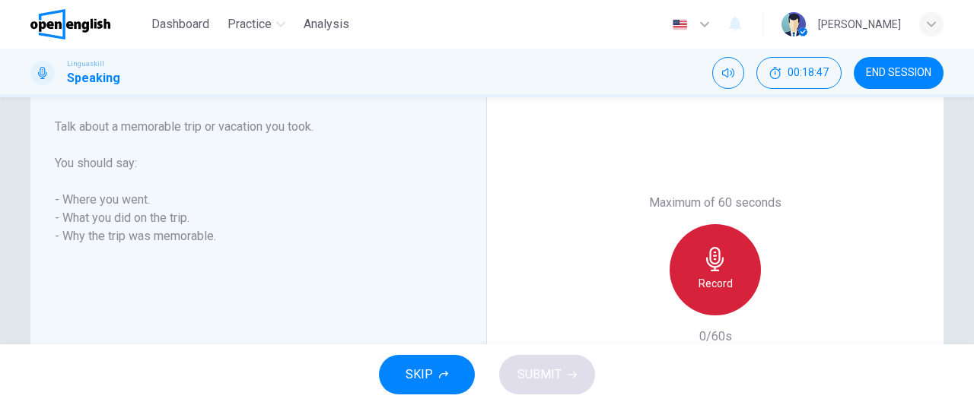
click at [715, 298] on div "Record" at bounding box center [714, 269] width 91 height 91
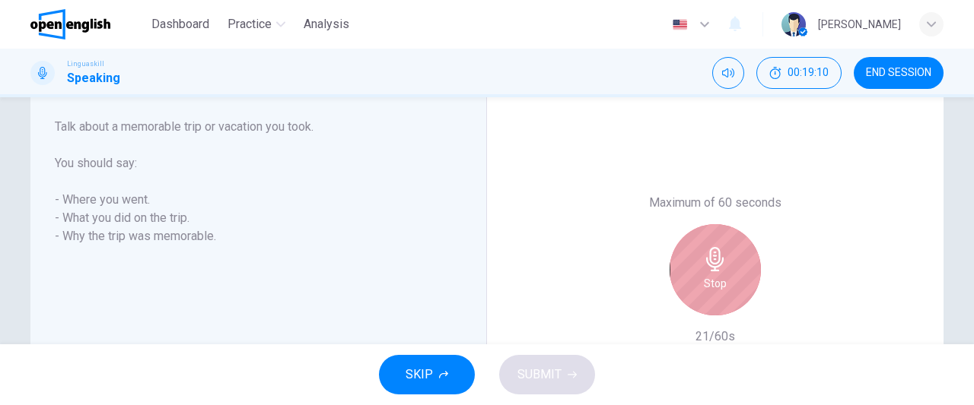
click at [715, 298] on div "Stop" at bounding box center [714, 269] width 91 height 91
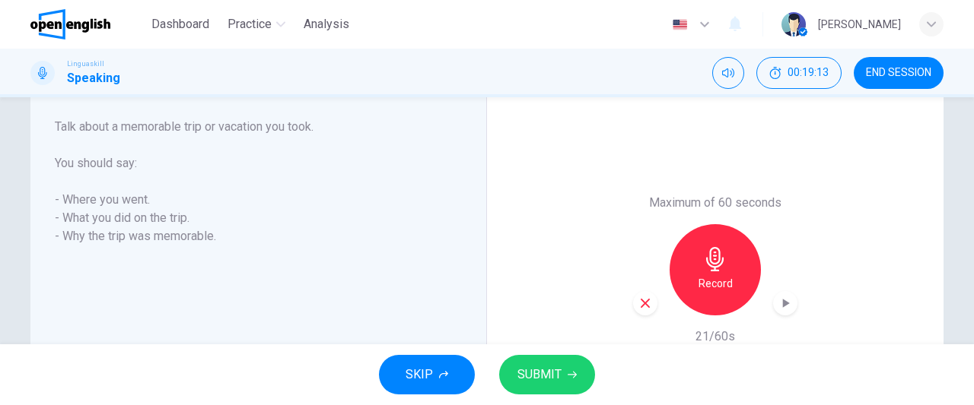
click at [643, 310] on div "button" at bounding box center [645, 303] width 24 height 24
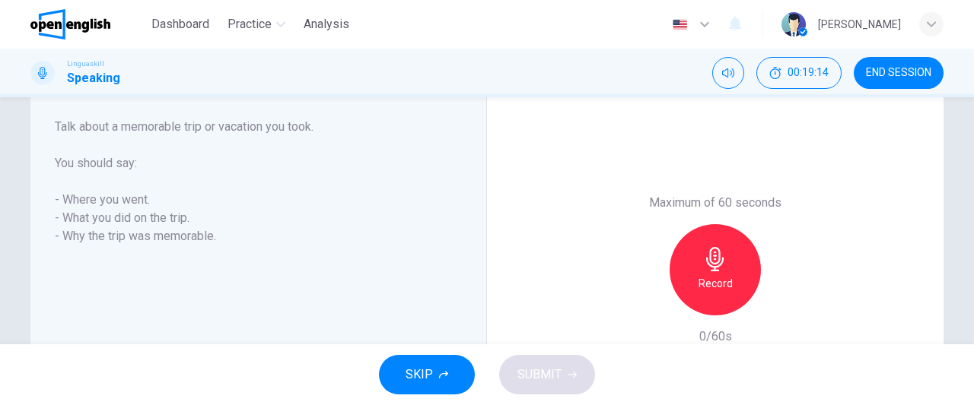
click at [721, 279] on h6 "Record" at bounding box center [715, 284] width 34 height 18
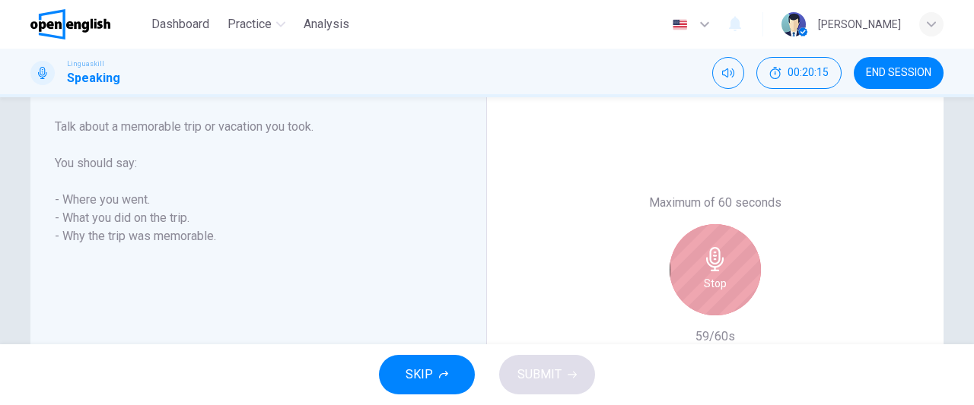
click at [721, 279] on h6 "Stop" at bounding box center [715, 284] width 23 height 18
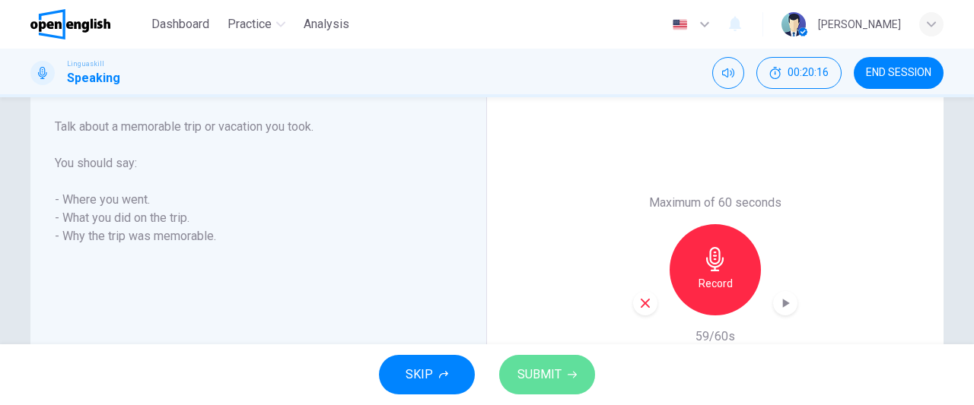
click at [538, 372] on span "SUBMIT" at bounding box center [539, 374] width 44 height 21
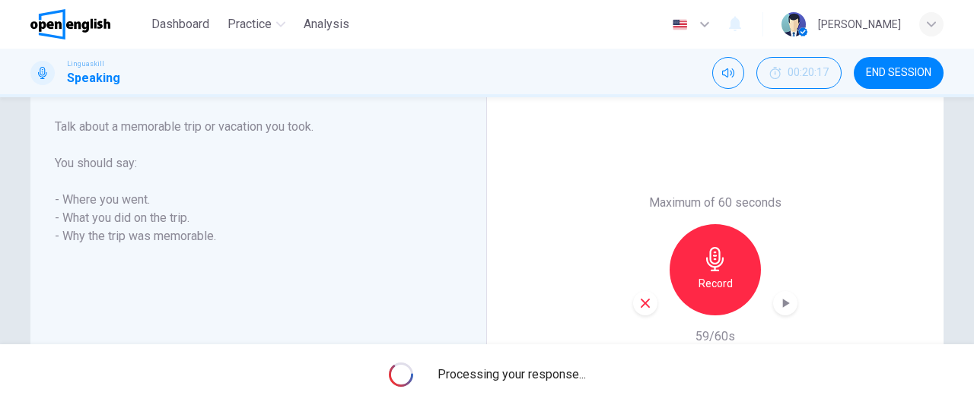
scroll to position [291, 0]
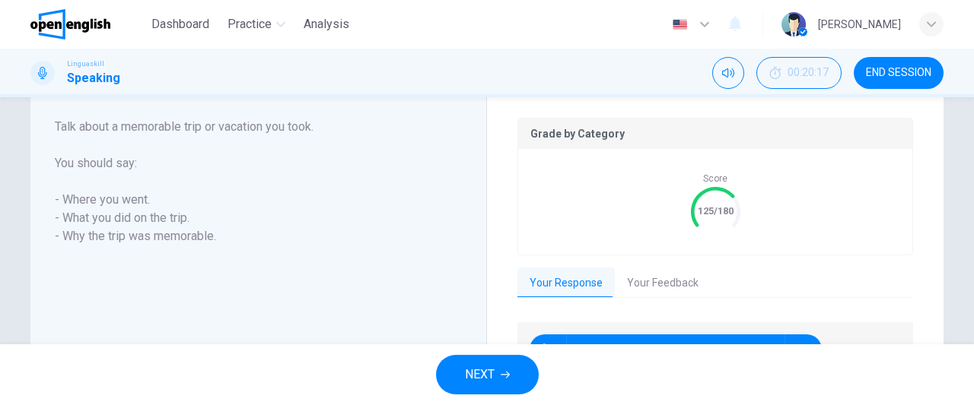
click at [511, 375] on button "NEXT" at bounding box center [487, 375] width 103 height 40
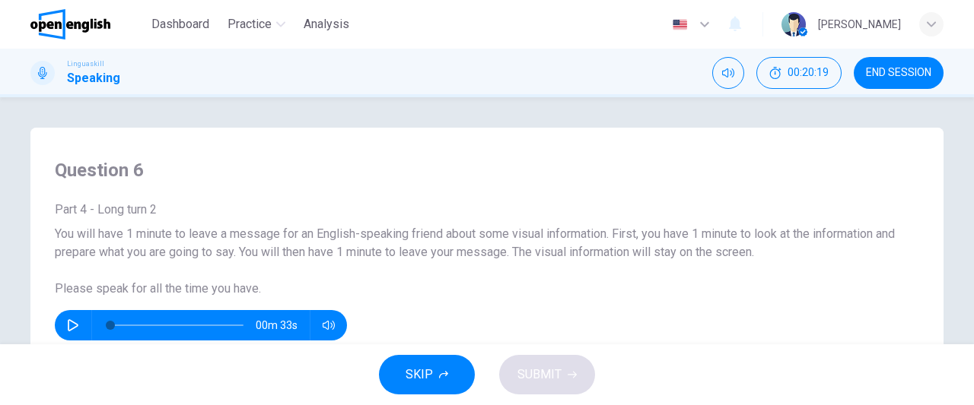
click at [68, 311] on button "button" at bounding box center [73, 325] width 24 height 30
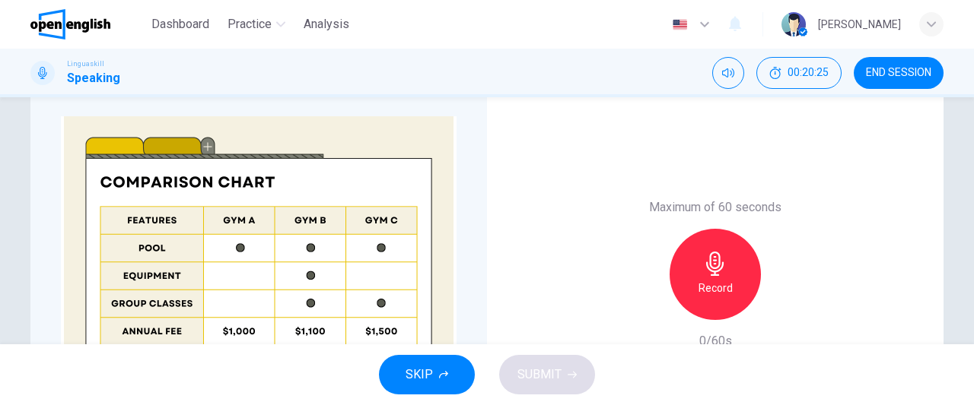
scroll to position [354, 0]
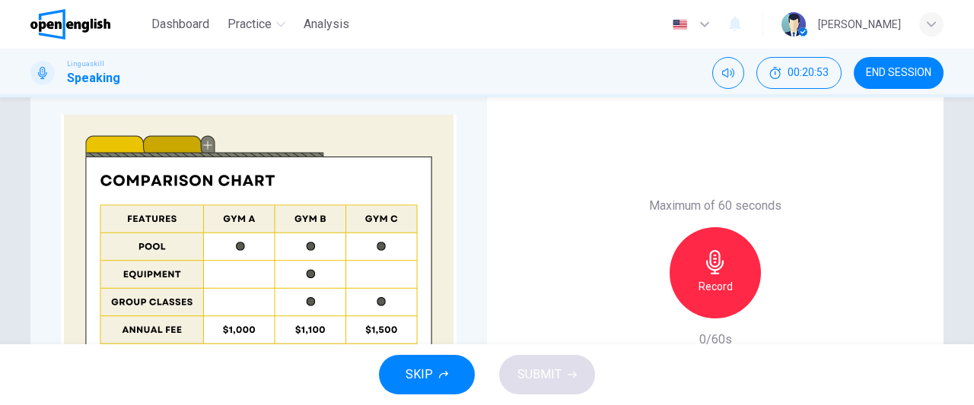
type input "*"
click at [719, 297] on div "Record" at bounding box center [714, 272] width 91 height 91
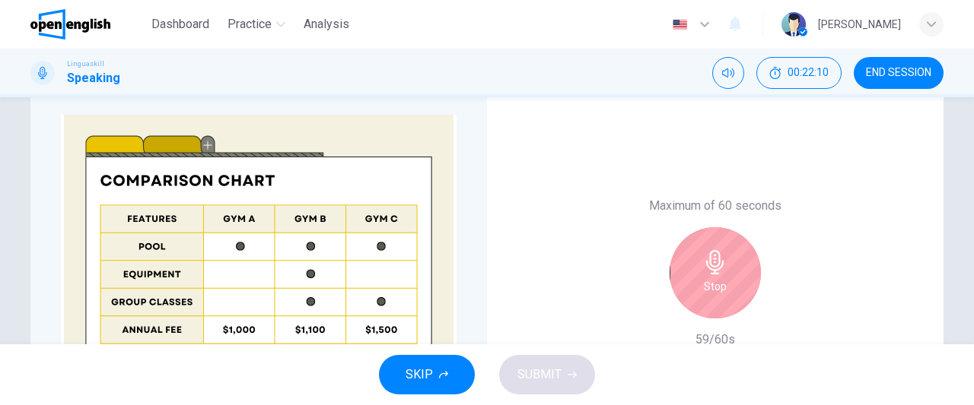
click at [719, 297] on div "Stop" at bounding box center [714, 272] width 91 height 91
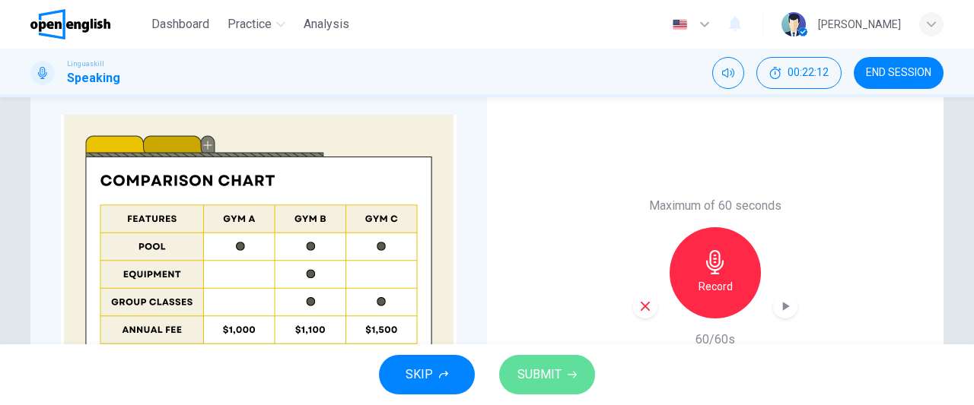
click at [549, 380] on span "SUBMIT" at bounding box center [539, 374] width 44 height 21
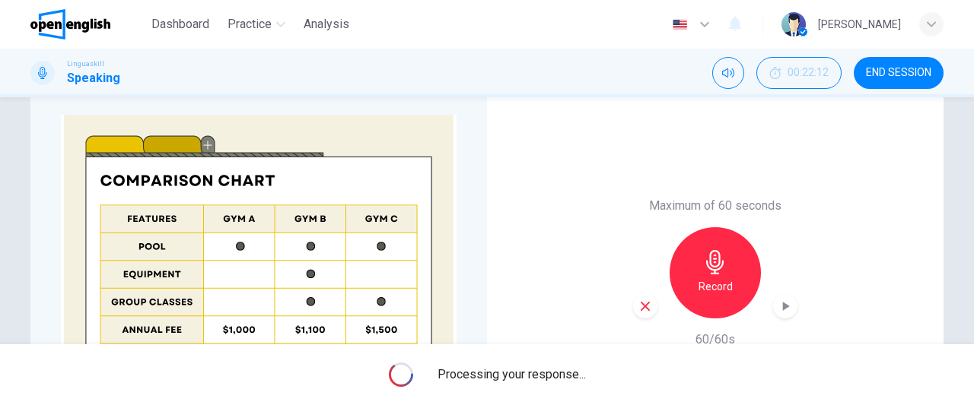
scroll to position [385, 0]
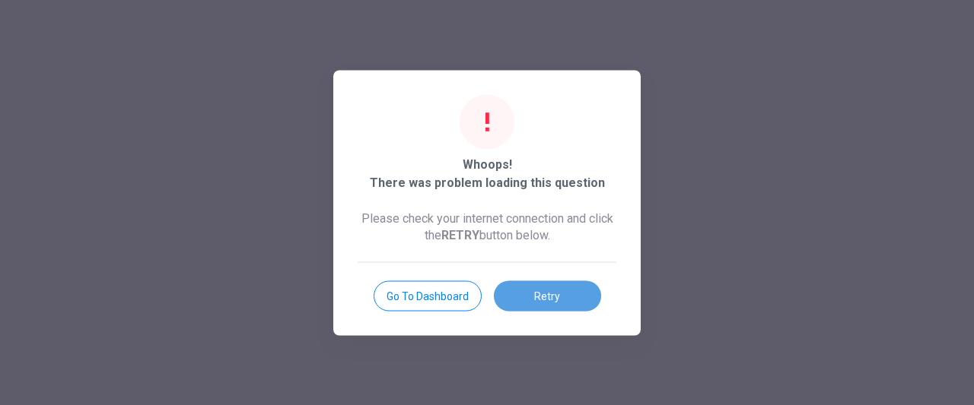
click at [573, 303] on button "Retry" at bounding box center [547, 296] width 107 height 30
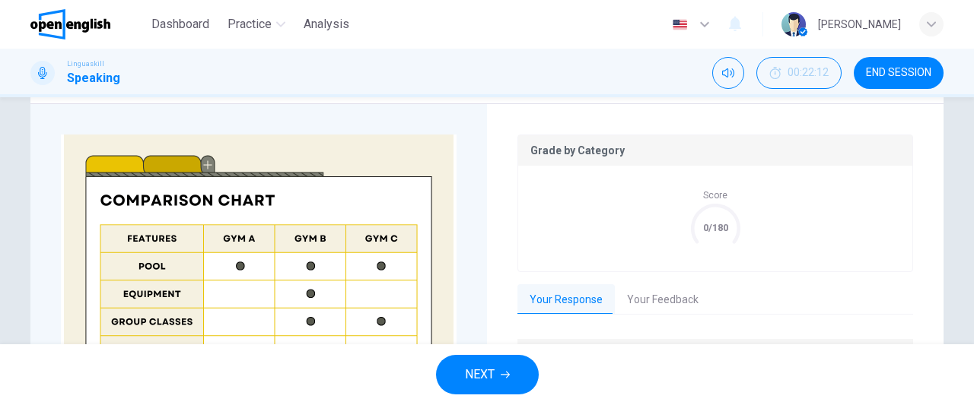
scroll to position [369, 0]
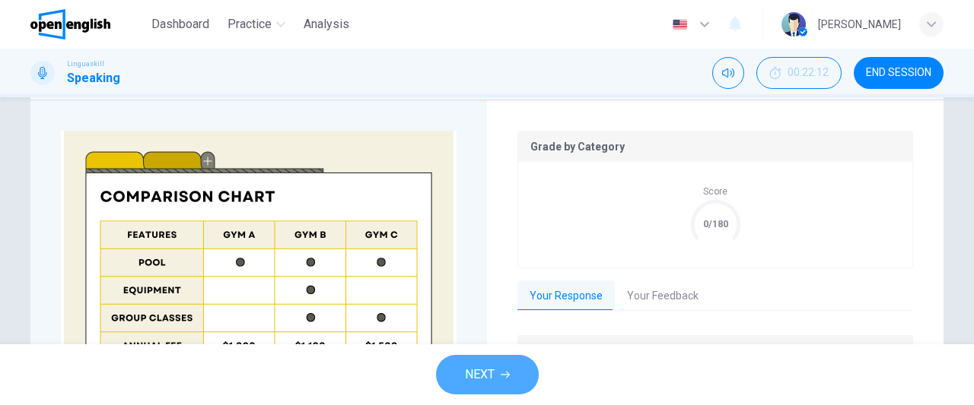
click at [491, 378] on span "NEXT" at bounding box center [480, 374] width 30 height 21
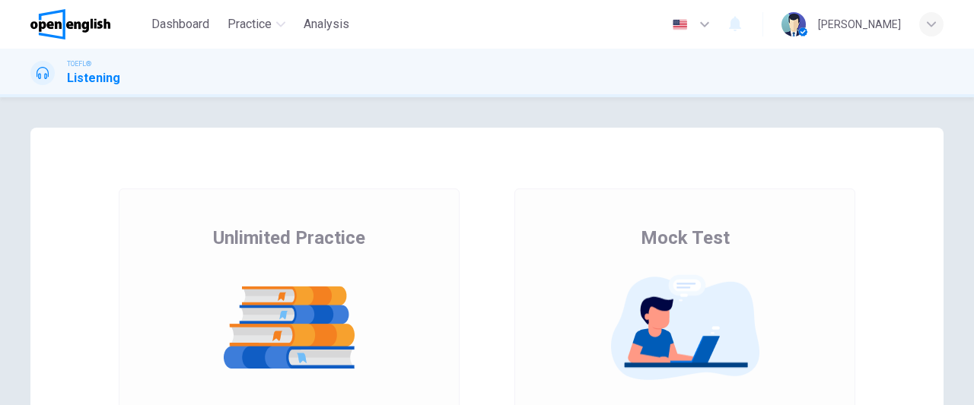
scroll to position [140, 0]
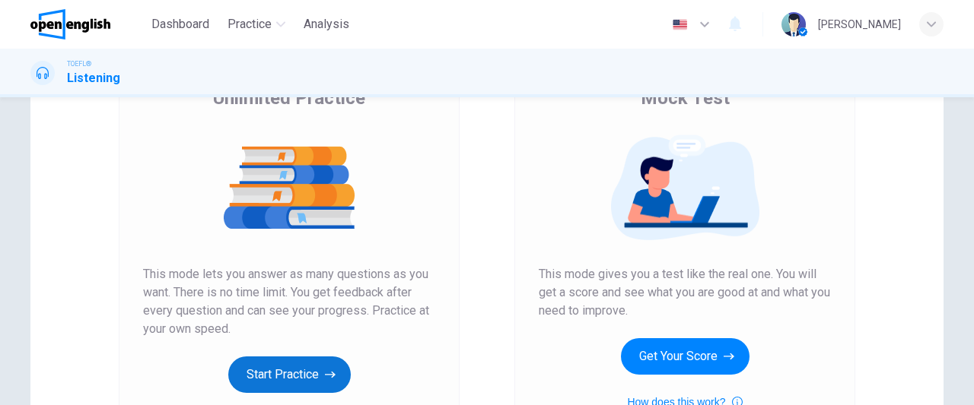
click at [274, 373] on button "Start Practice" at bounding box center [289, 375] width 122 height 37
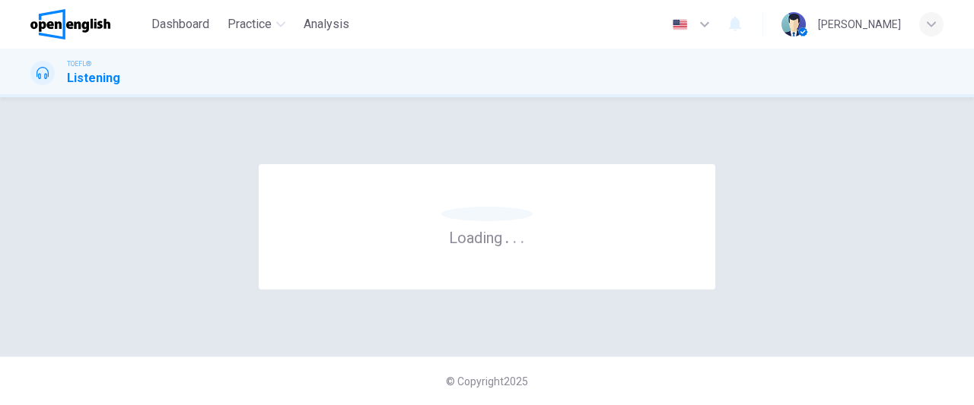
scroll to position [0, 0]
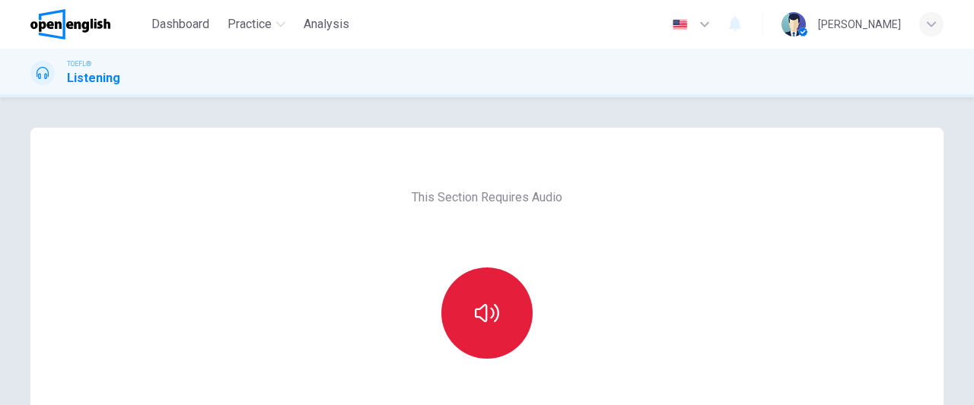
click at [508, 320] on button "button" at bounding box center [486, 313] width 91 height 91
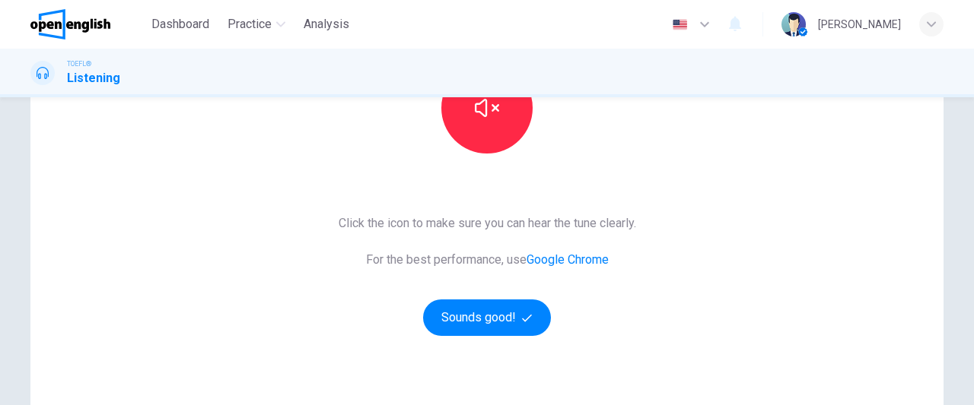
scroll to position [207, 0]
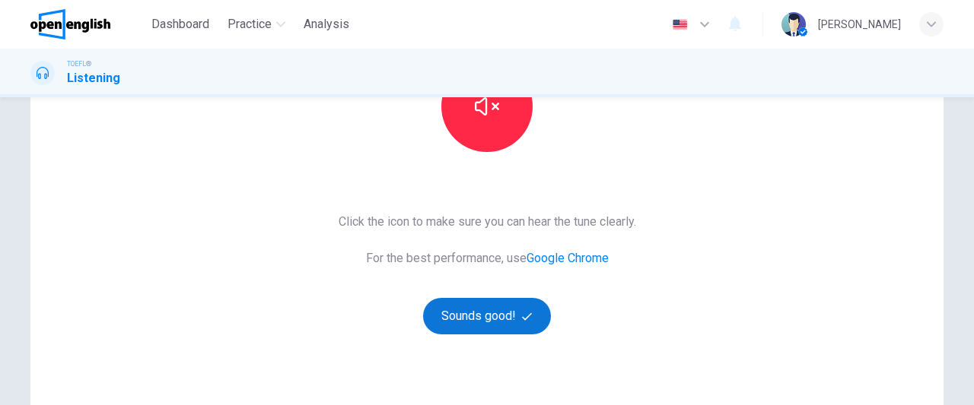
click at [468, 316] on button "Sounds good!" at bounding box center [487, 316] width 128 height 37
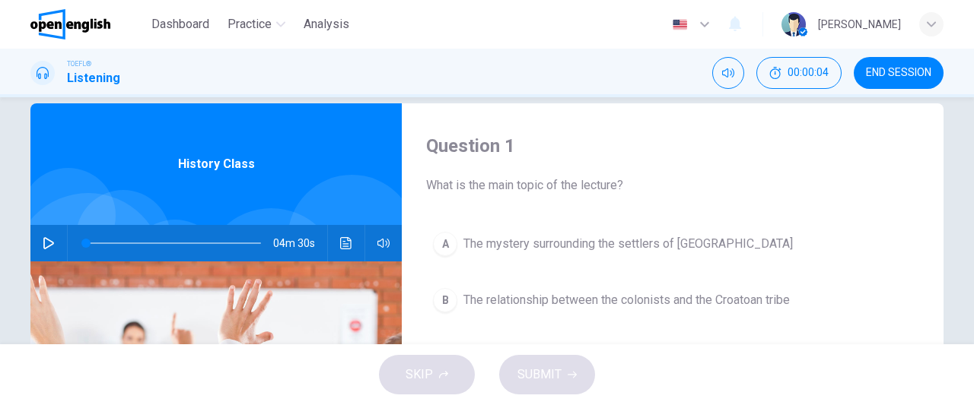
scroll to position [19, 0]
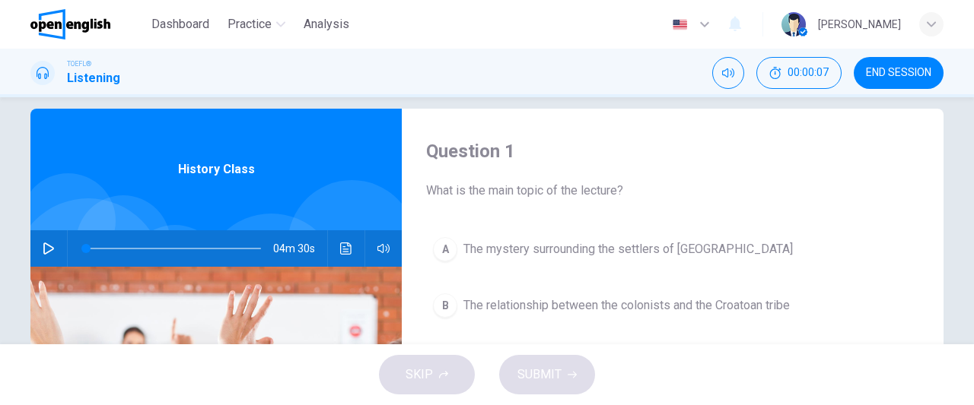
click at [44, 250] on icon "button" at bounding box center [49, 249] width 12 height 12
click at [636, 157] on h4 "Question 1" at bounding box center [672, 151] width 493 height 24
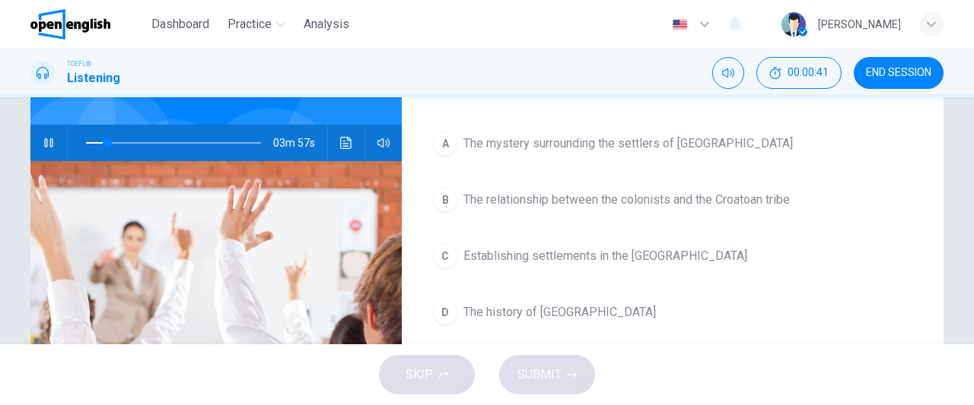
scroll to position [138, 0]
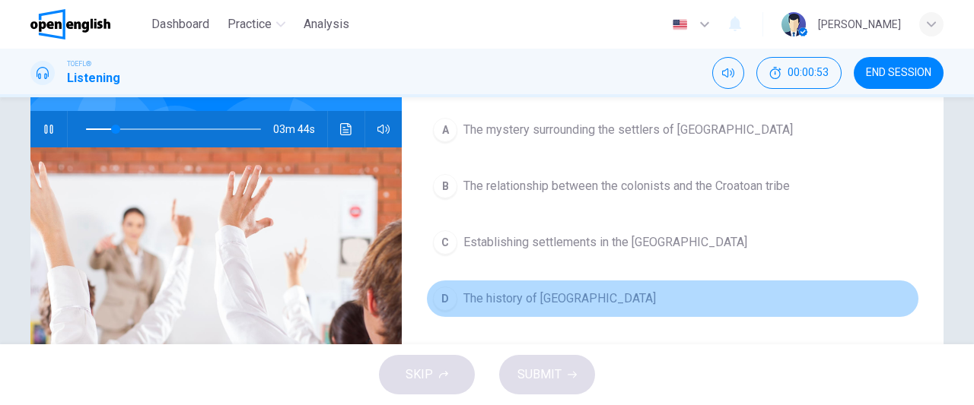
click at [552, 285] on button "D The history of Roanoke Island" at bounding box center [672, 299] width 493 height 38
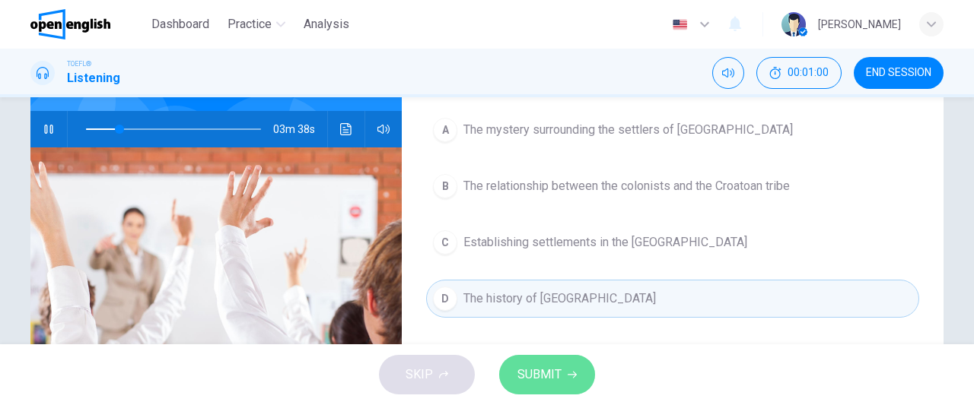
click at [539, 376] on span "SUBMIT" at bounding box center [539, 374] width 44 height 21
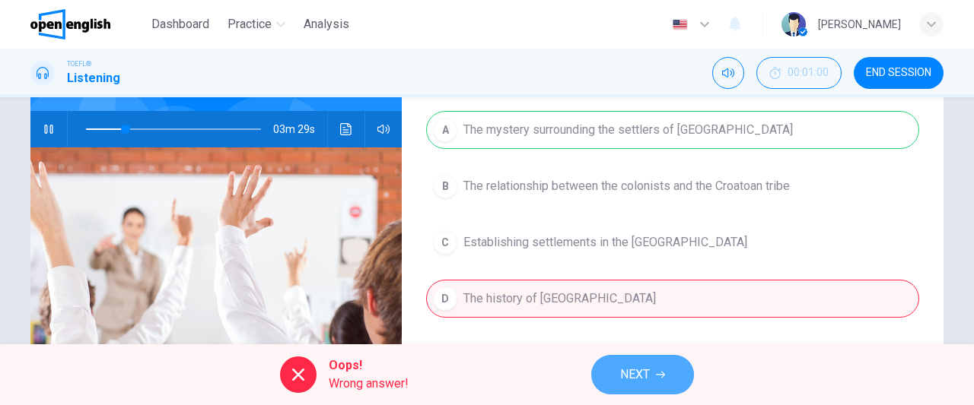
click at [628, 383] on span "NEXT" at bounding box center [635, 374] width 30 height 21
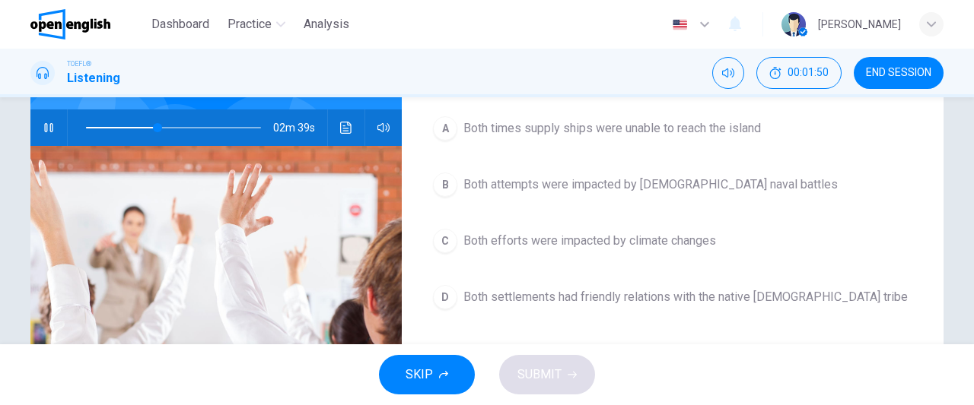
scroll to position [150, 0]
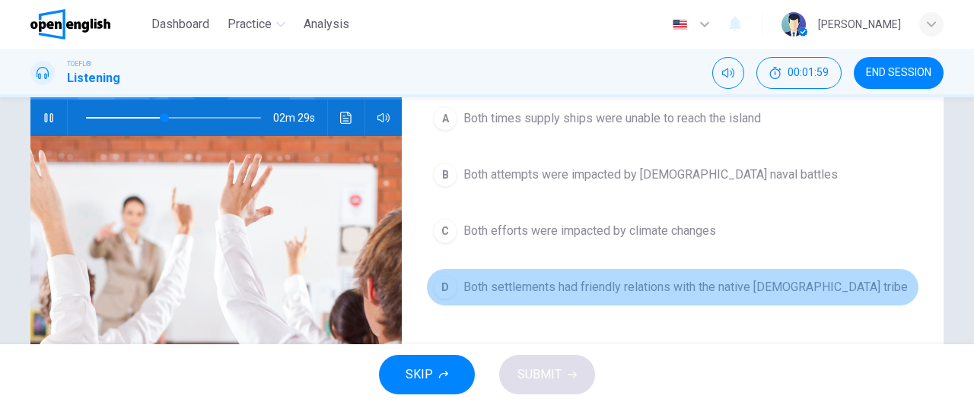
click at [704, 298] on button "D Both settlements had friendly relations with the native Croatoan tribe" at bounding box center [672, 287] width 493 height 38
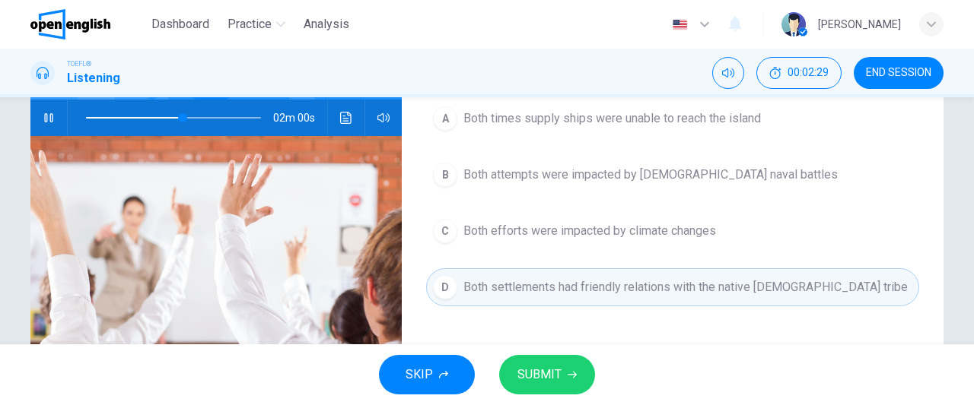
click at [627, 235] on span "Both efforts were impacted by climate changes" at bounding box center [589, 231] width 253 height 18
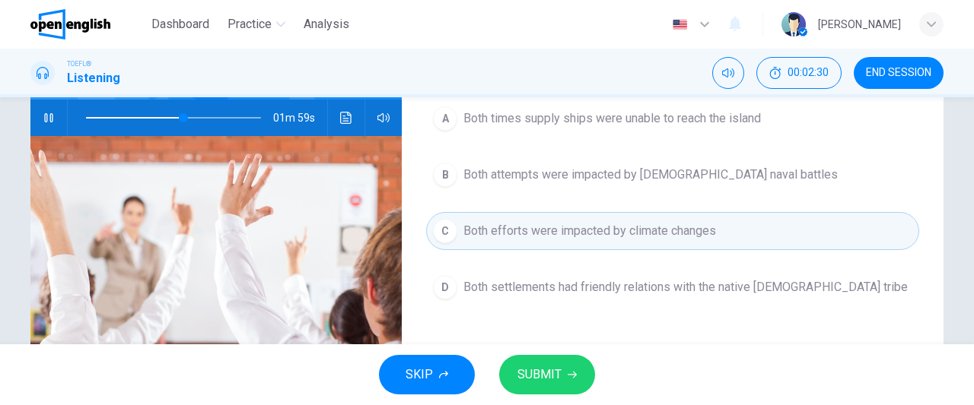
click at [567, 368] on button "SUBMIT" at bounding box center [547, 375] width 96 height 40
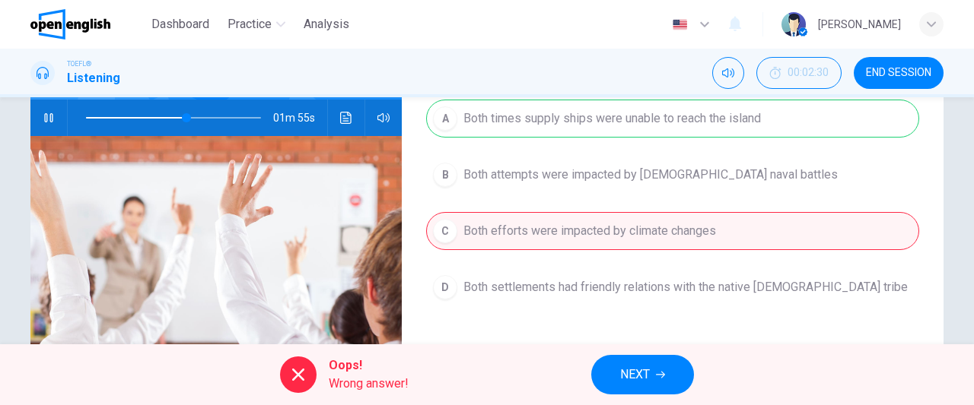
type input "**"
click at [912, 75] on span "END SESSION" at bounding box center [898, 73] width 65 height 12
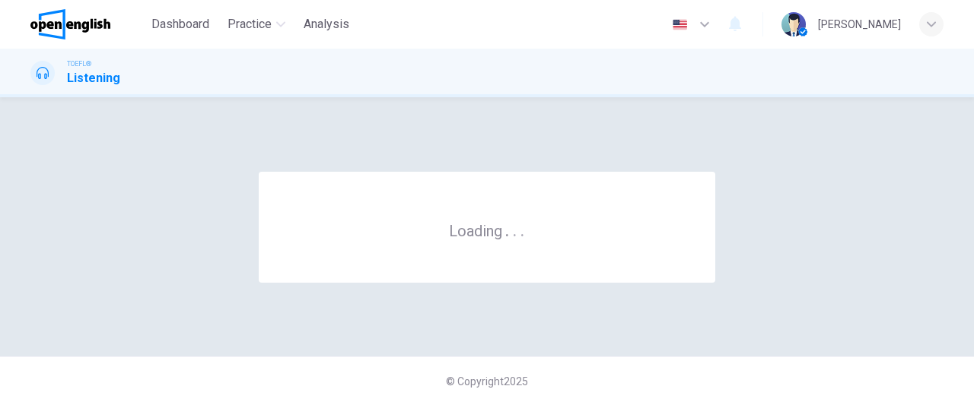
scroll to position [0, 0]
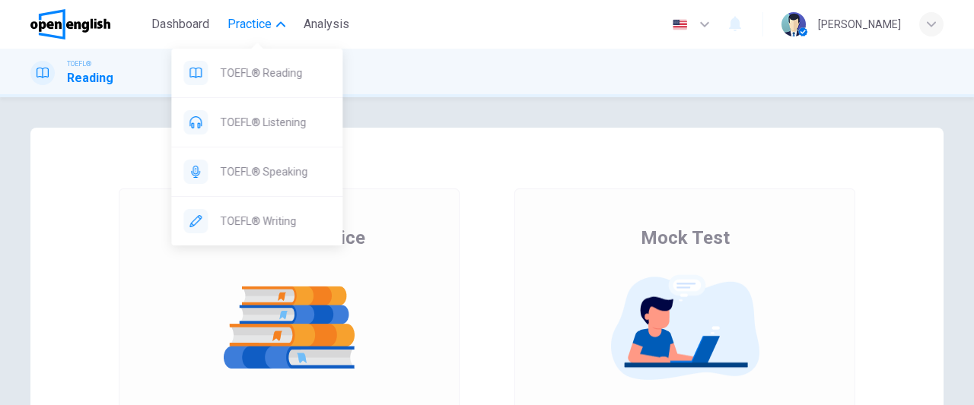
click at [246, 21] on span "Practice" at bounding box center [249, 24] width 44 height 18
click at [250, 30] on span "Practice" at bounding box center [249, 24] width 44 height 18
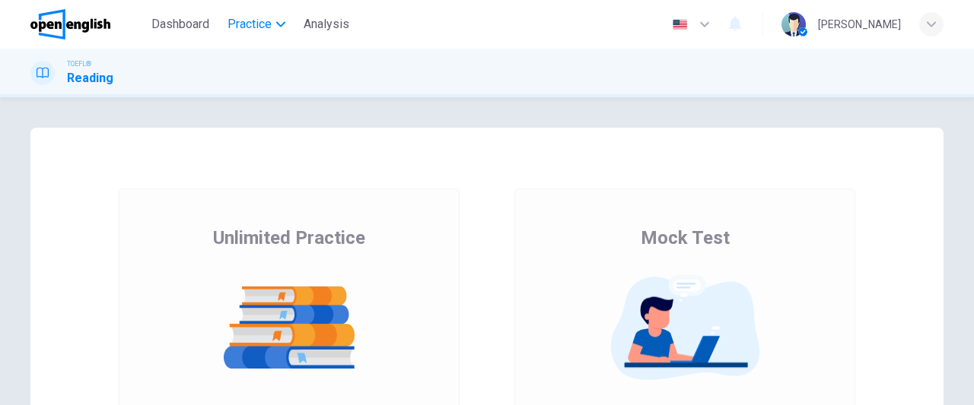
click at [250, 30] on span "Practice" at bounding box center [249, 24] width 44 height 18
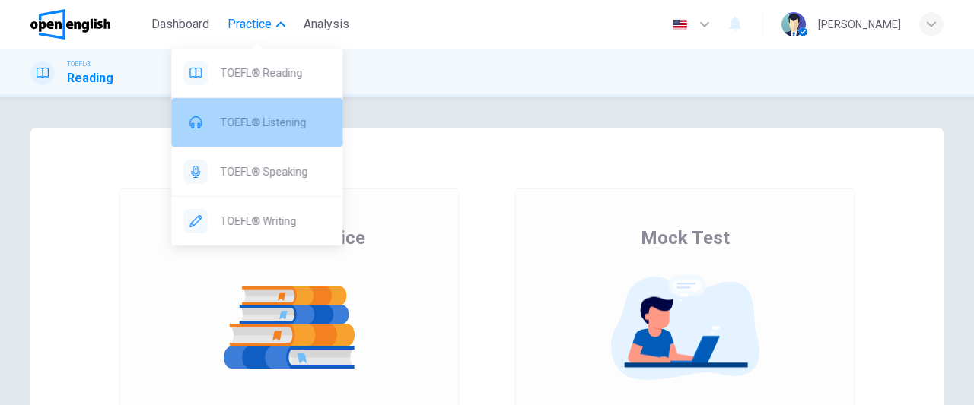
click at [259, 127] on span "TOEFL® Listening" at bounding box center [275, 122] width 110 height 18
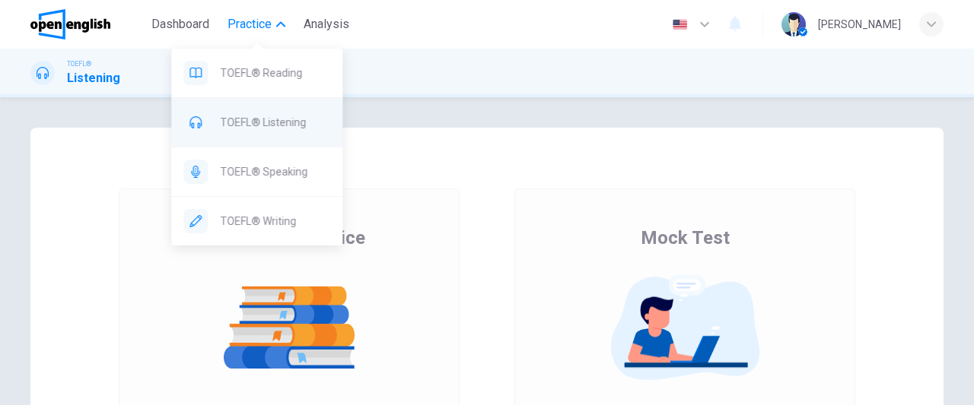
click at [277, 136] on div "TOEFL® Listening" at bounding box center [256, 122] width 171 height 49
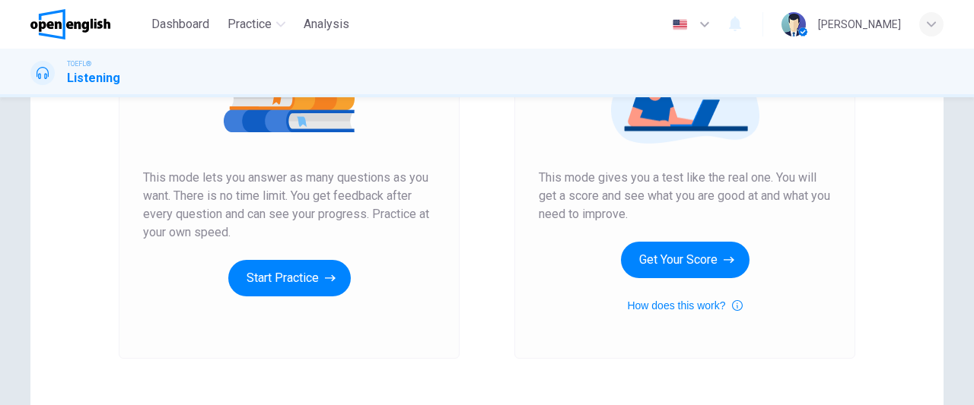
scroll to position [241, 0]
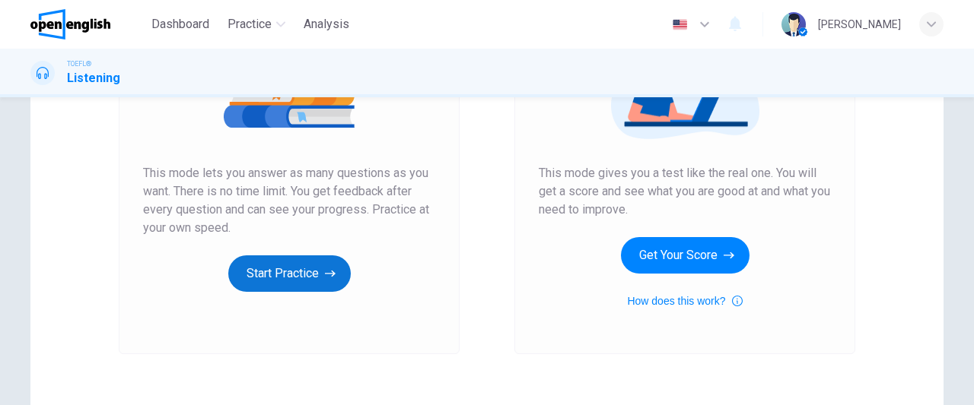
click at [291, 279] on button "Start Practice" at bounding box center [289, 274] width 122 height 37
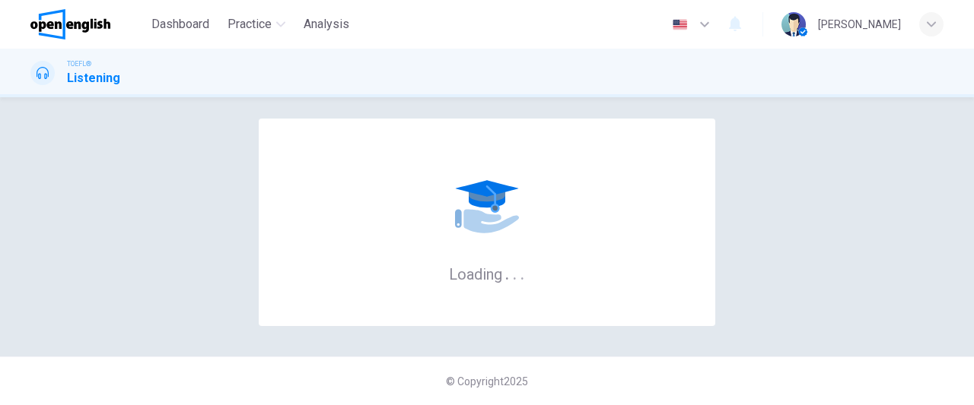
scroll to position [0, 0]
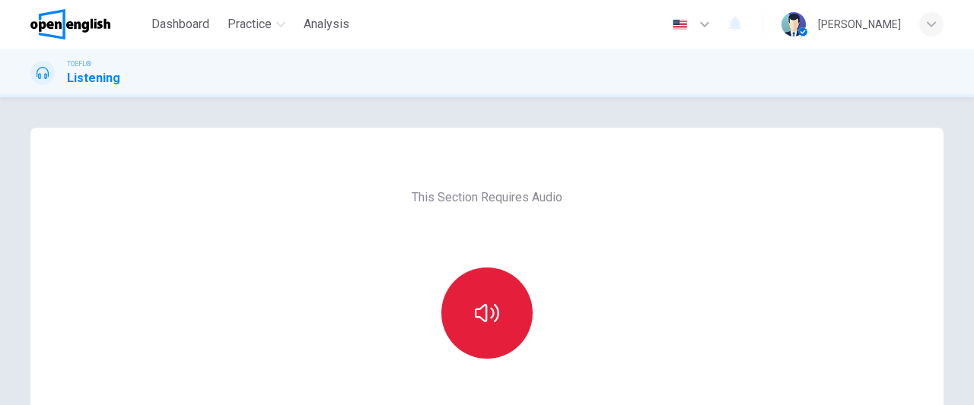
click at [502, 326] on button "button" at bounding box center [486, 313] width 91 height 91
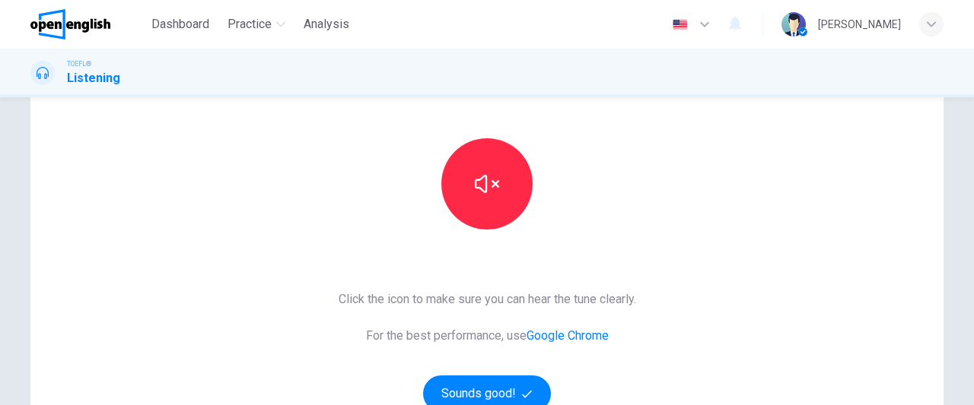
scroll to position [205, 0]
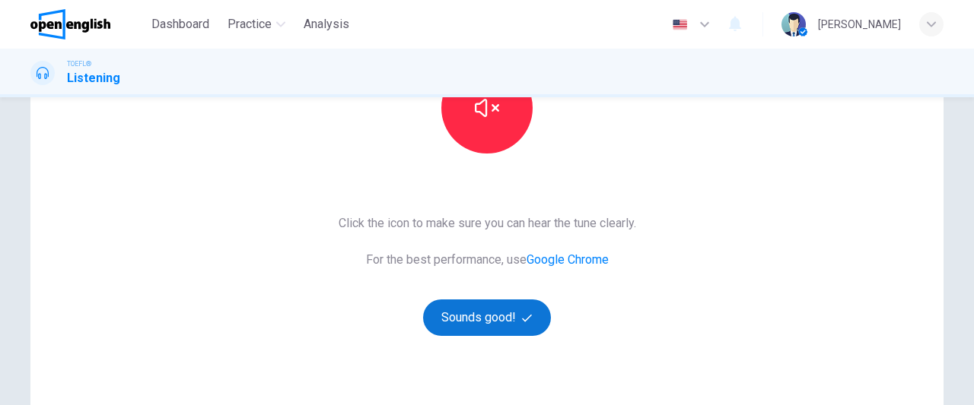
click at [484, 321] on button "Sounds good!" at bounding box center [487, 318] width 128 height 37
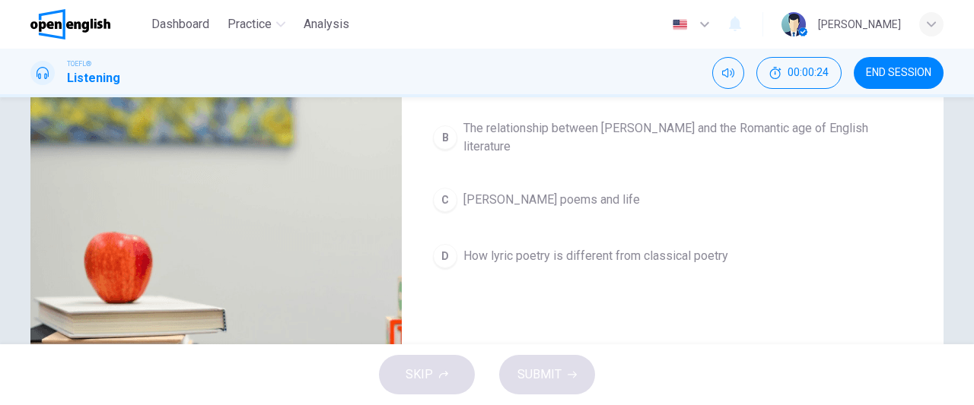
scroll to position [31, 0]
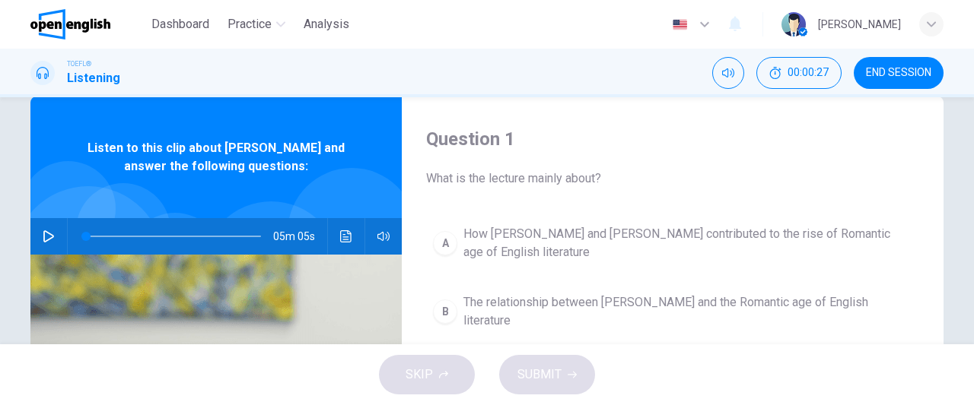
click at [43, 240] on icon "button" at bounding box center [49, 236] width 12 height 12
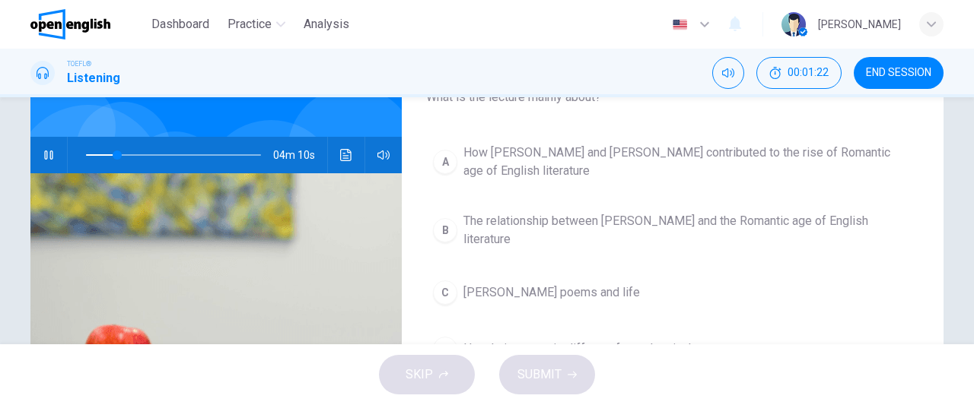
scroll to position [134, 0]
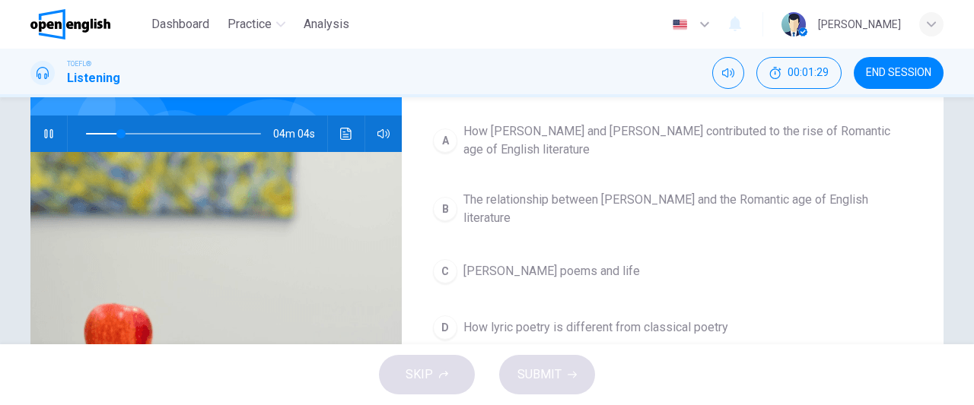
click at [551, 133] on span "How [PERSON_NAME] and [PERSON_NAME] contributed to the rise of Romantic age of …" at bounding box center [687, 140] width 449 height 37
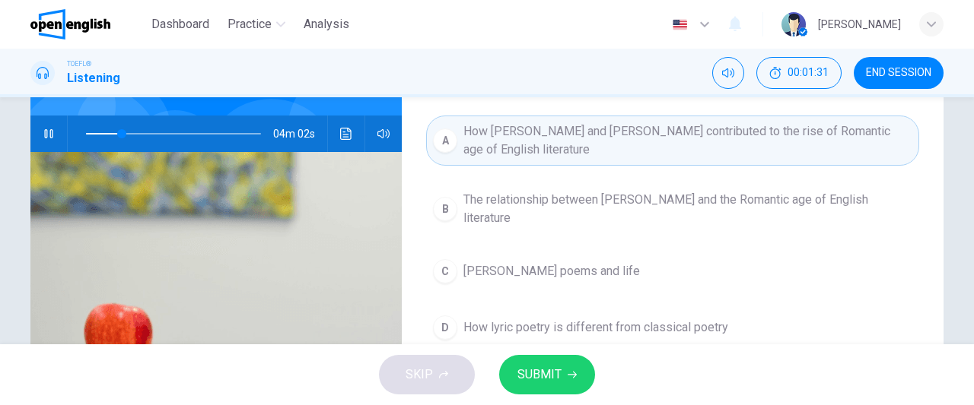
click at [538, 383] on span "SUBMIT" at bounding box center [539, 374] width 44 height 21
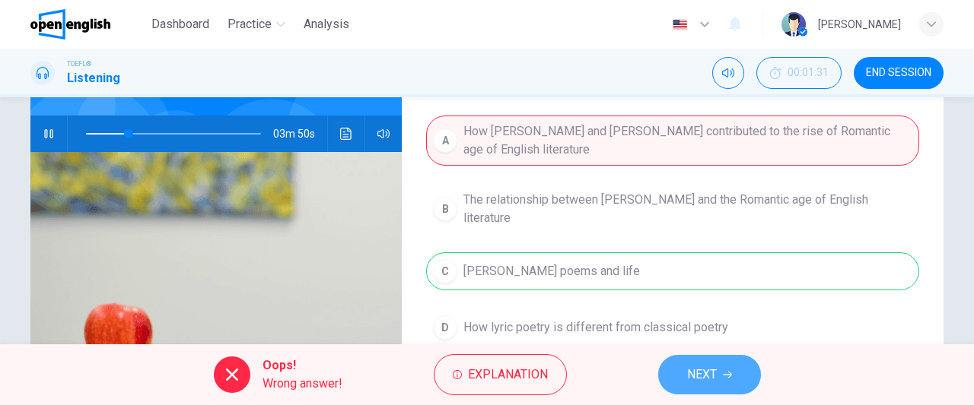
click at [676, 377] on button "NEXT" at bounding box center [709, 375] width 103 height 40
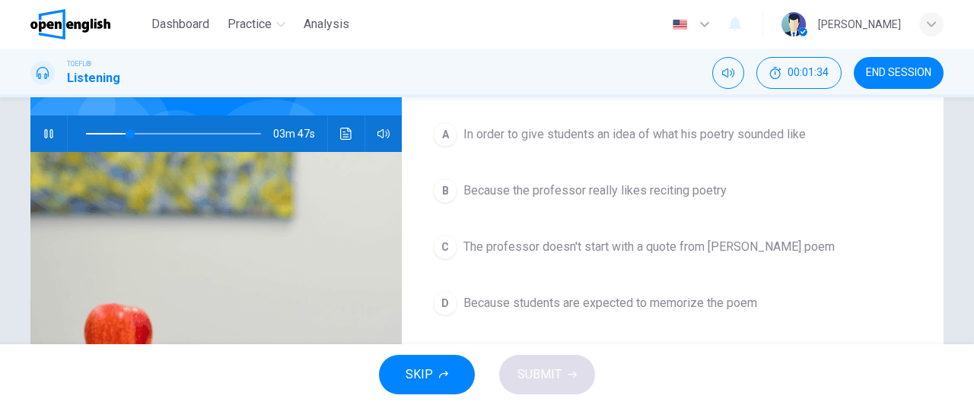
type input "**"
click at [894, 74] on span "END SESSION" at bounding box center [898, 73] width 65 height 12
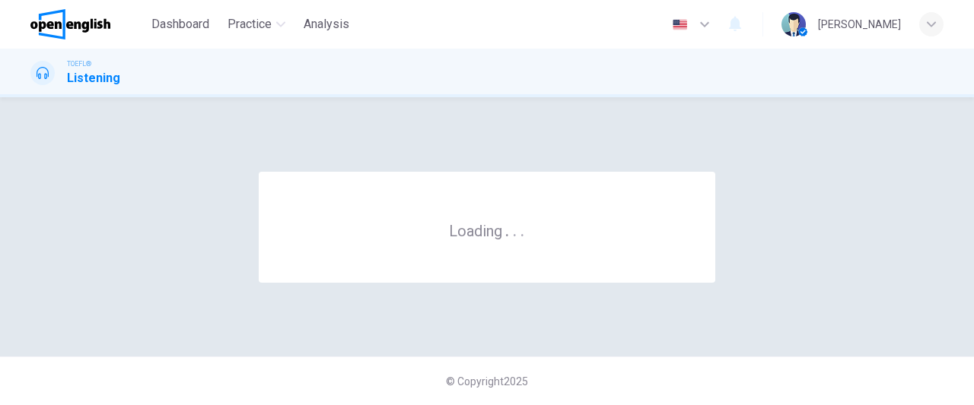
scroll to position [0, 0]
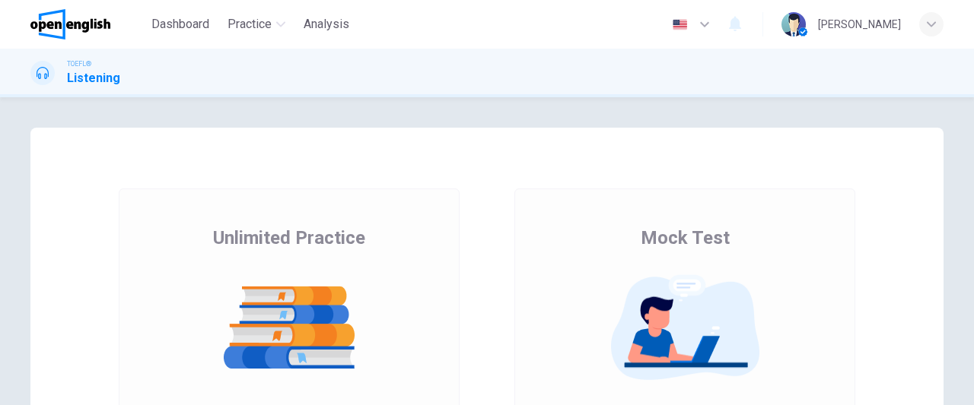
scroll to position [269, 0]
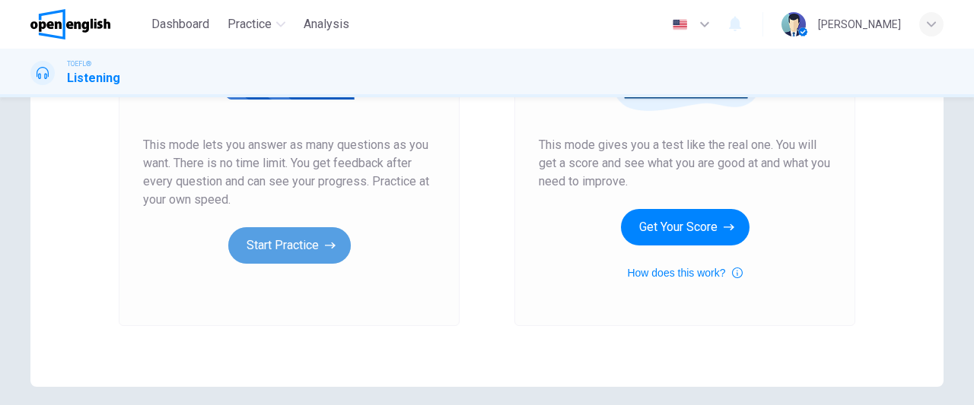
click at [328, 243] on icon "button" at bounding box center [330, 246] width 11 height 7
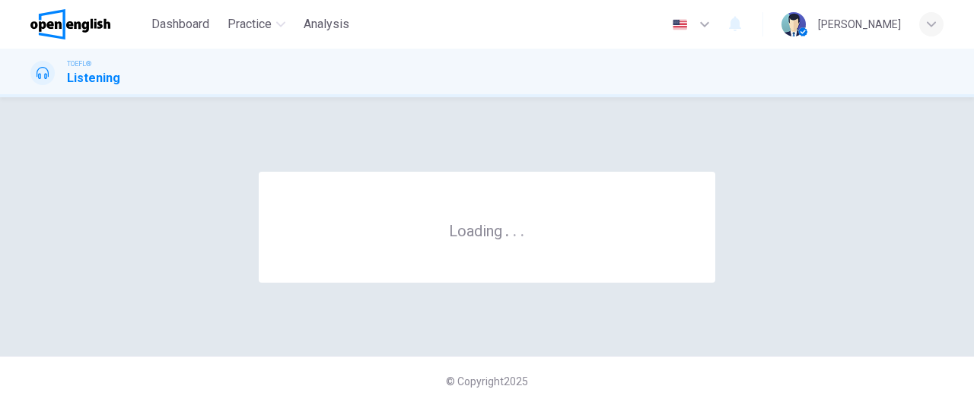
scroll to position [0, 0]
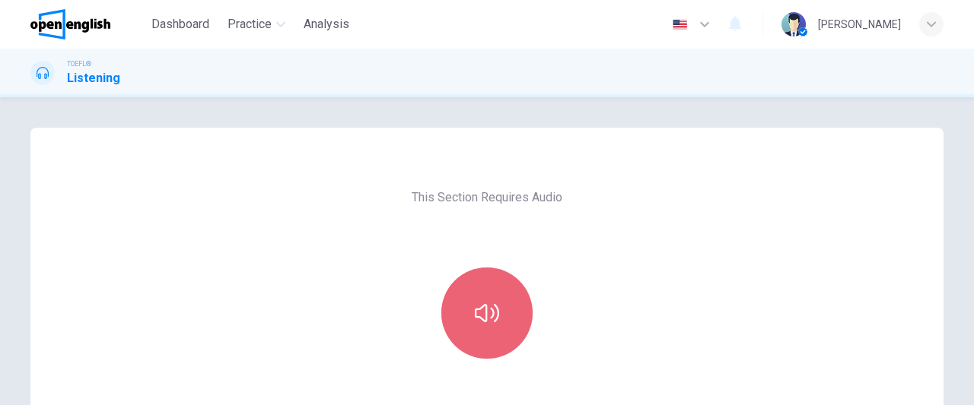
click at [478, 320] on icon "button" at bounding box center [487, 313] width 24 height 18
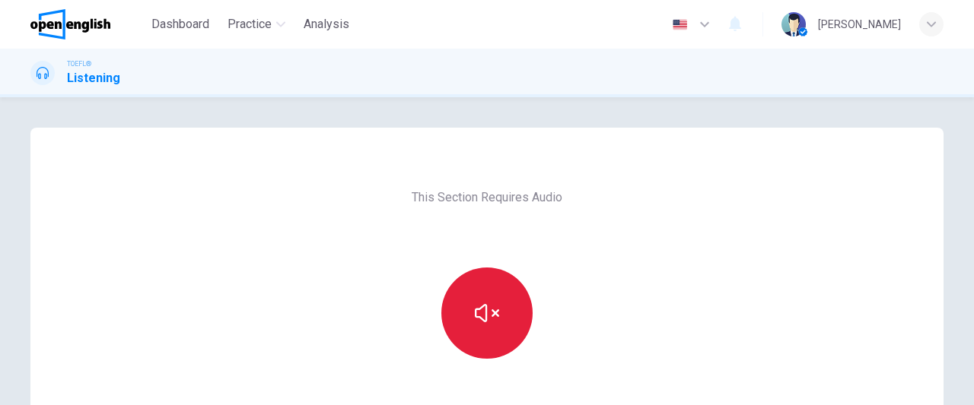
scroll to position [269, 0]
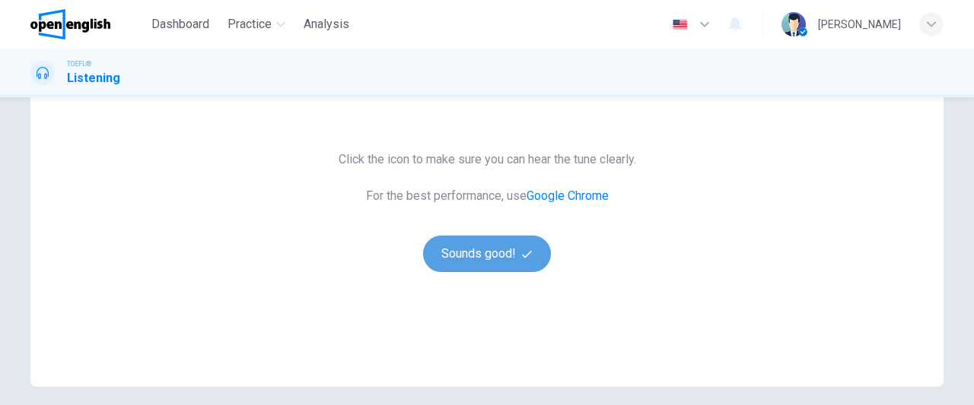
click at [478, 264] on button "Sounds good!" at bounding box center [487, 254] width 128 height 37
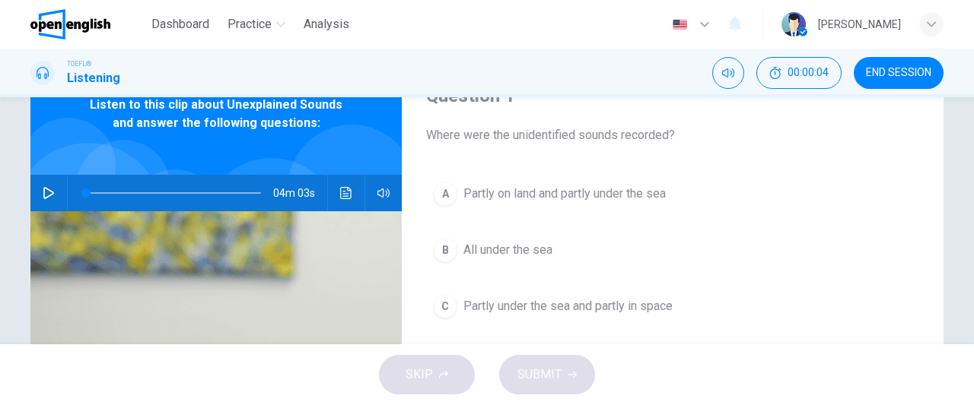
scroll to position [34, 0]
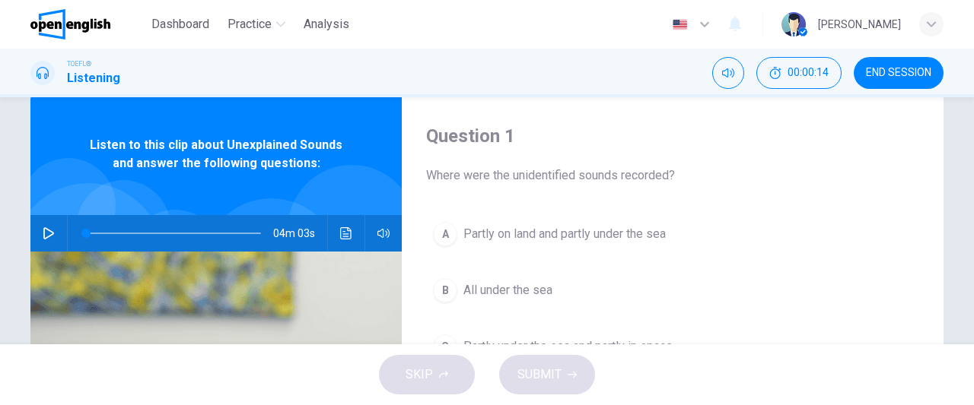
click at [43, 223] on button "button" at bounding box center [49, 233] width 24 height 37
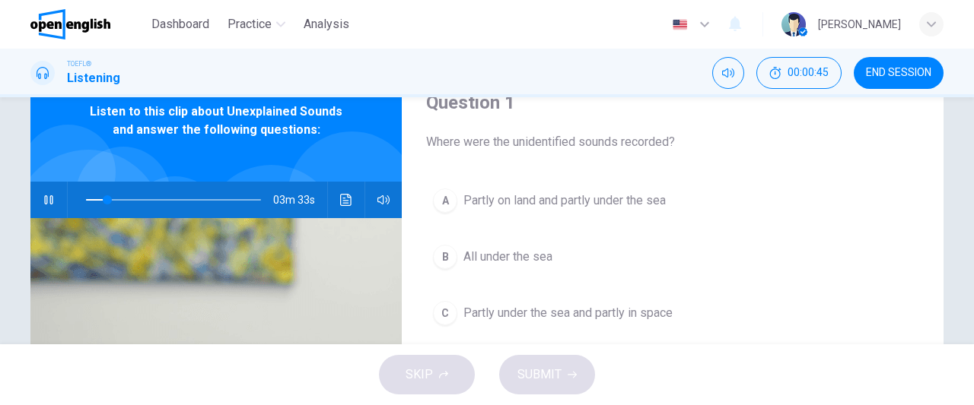
scroll to position [91, 0]
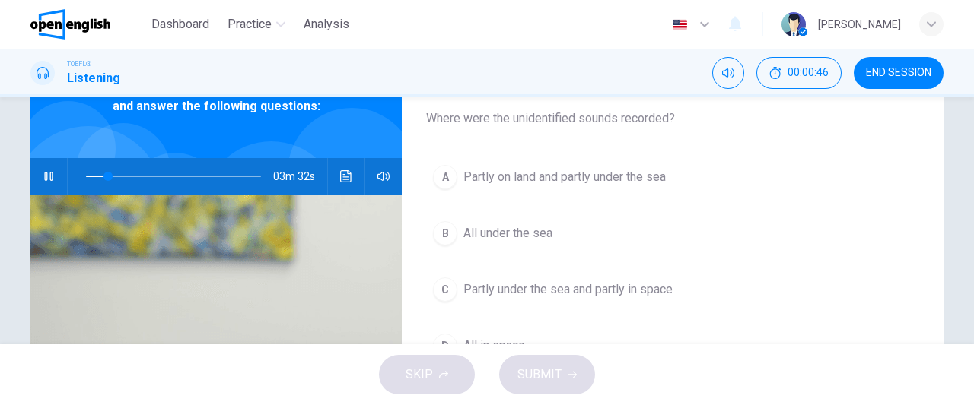
click at [740, 272] on button "C Partly under the sea and partly in space" at bounding box center [672, 290] width 493 height 38
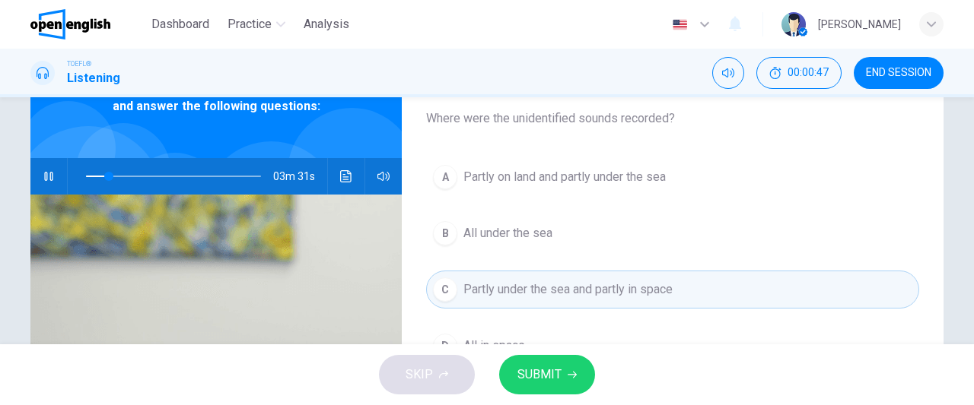
click at [751, 260] on div "A Partly on land and partly under the sea B All under the sea C Partly under th…" at bounding box center [672, 276] width 493 height 237
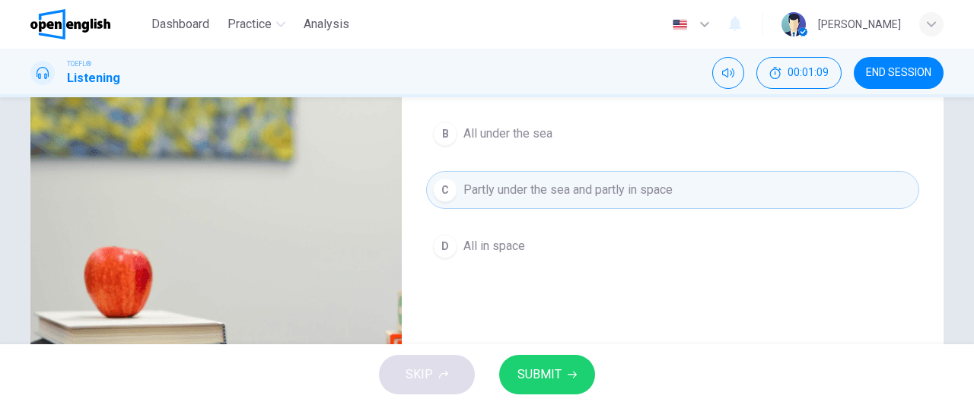
scroll to position [85, 0]
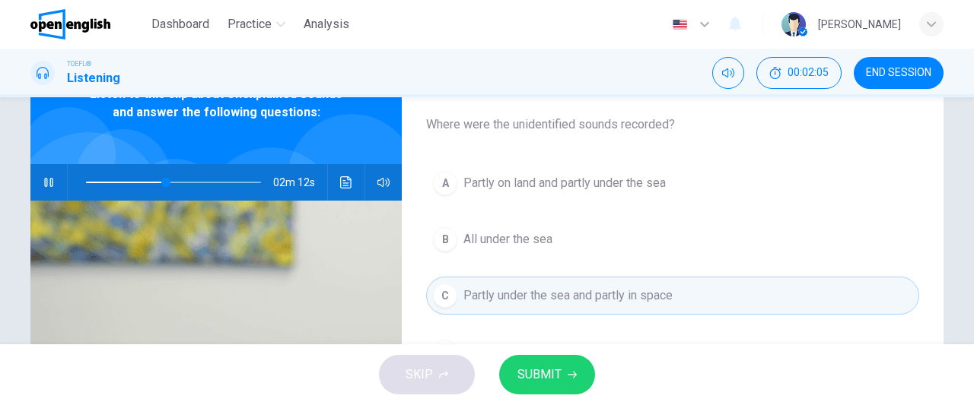
click at [532, 240] on span "All under the sea" at bounding box center [507, 239] width 89 height 18
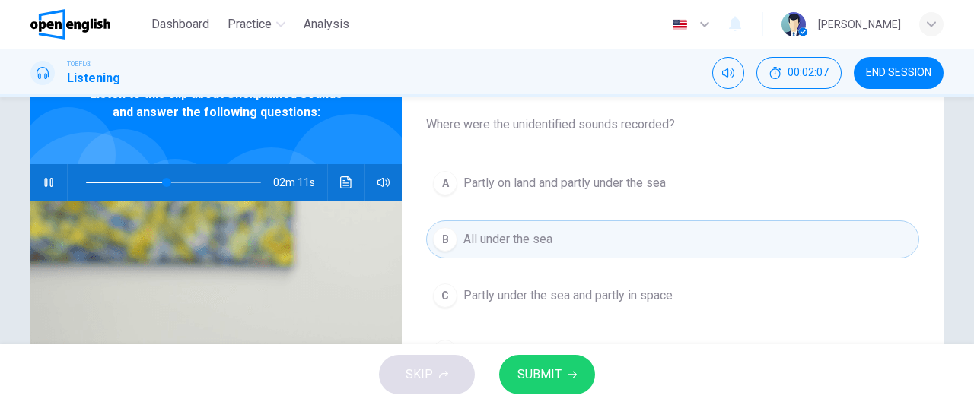
click at [545, 376] on span "SUBMIT" at bounding box center [539, 374] width 44 height 21
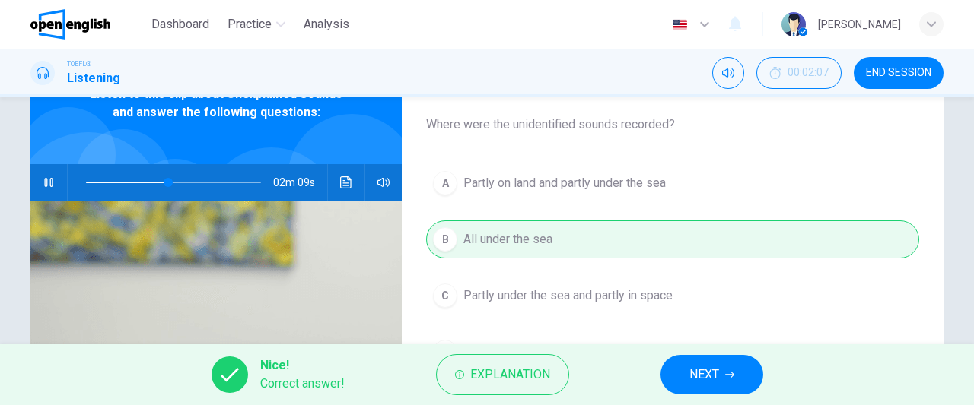
click at [699, 378] on span "NEXT" at bounding box center [704, 374] width 30 height 21
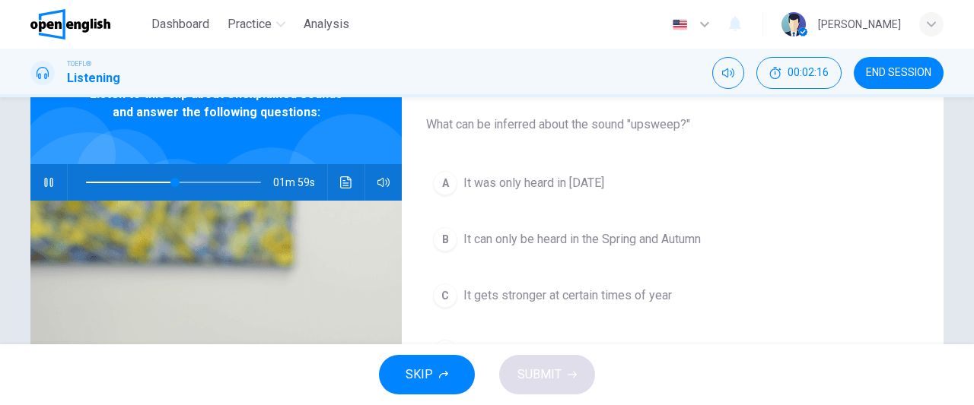
click at [638, 244] on span "It can only be heard in the Spring and Autumn" at bounding box center [581, 239] width 237 height 18
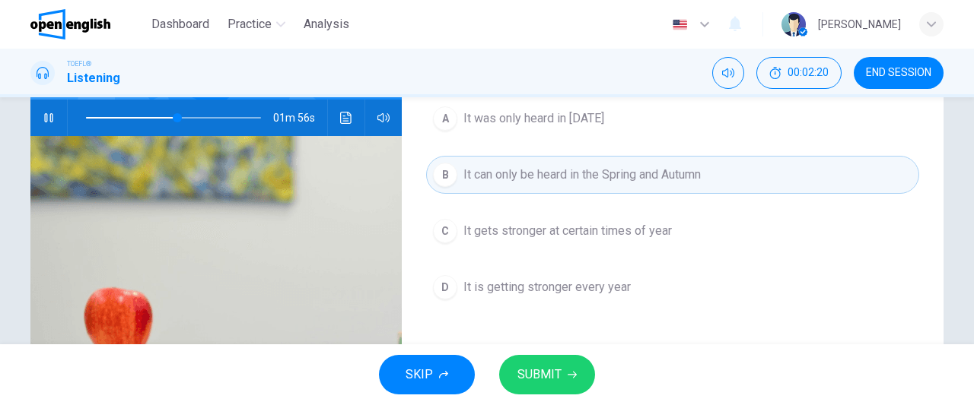
scroll to position [123, 0]
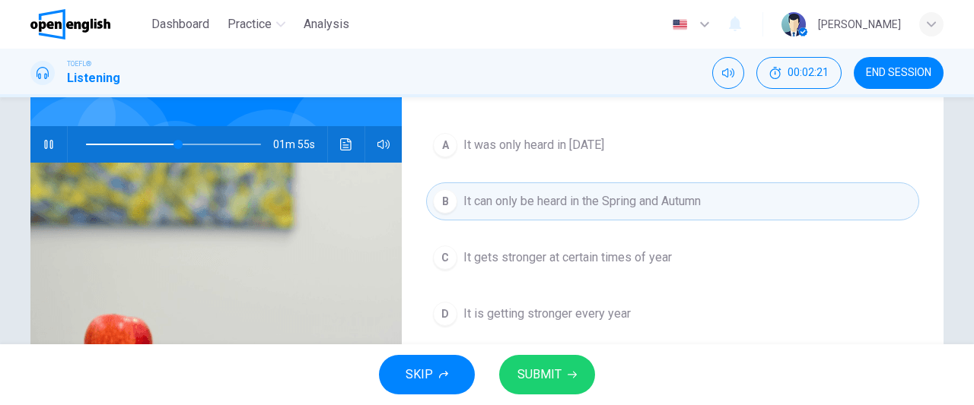
click at [546, 376] on span "SUBMIT" at bounding box center [539, 374] width 44 height 21
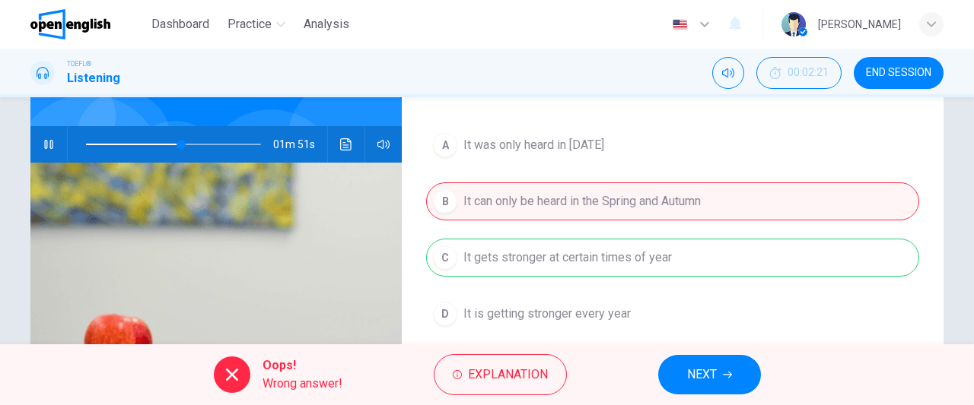
click at [707, 375] on span "NEXT" at bounding box center [702, 374] width 30 height 21
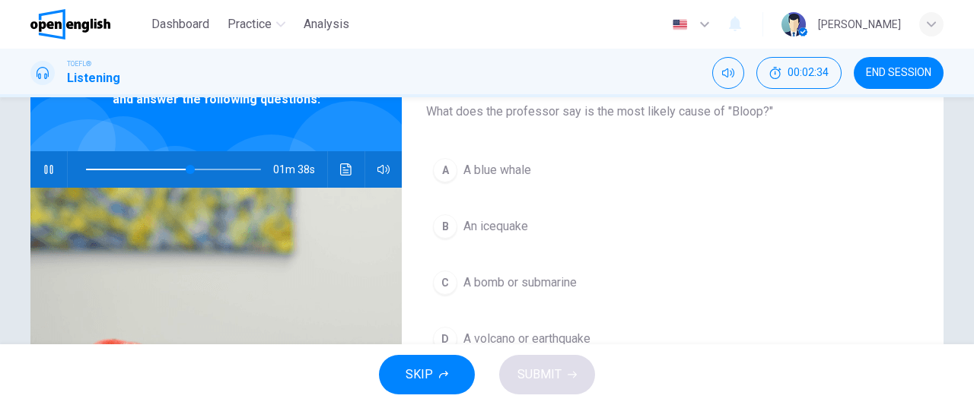
scroll to position [93, 0]
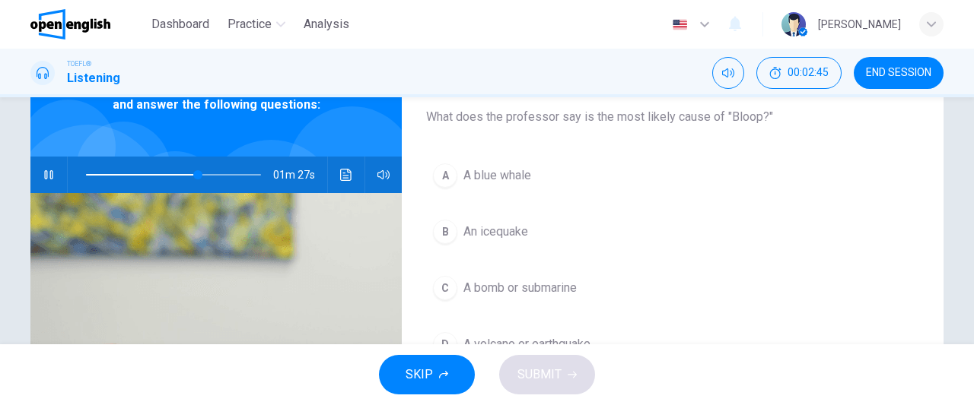
click at [606, 249] on button "B An icequake" at bounding box center [672, 232] width 493 height 38
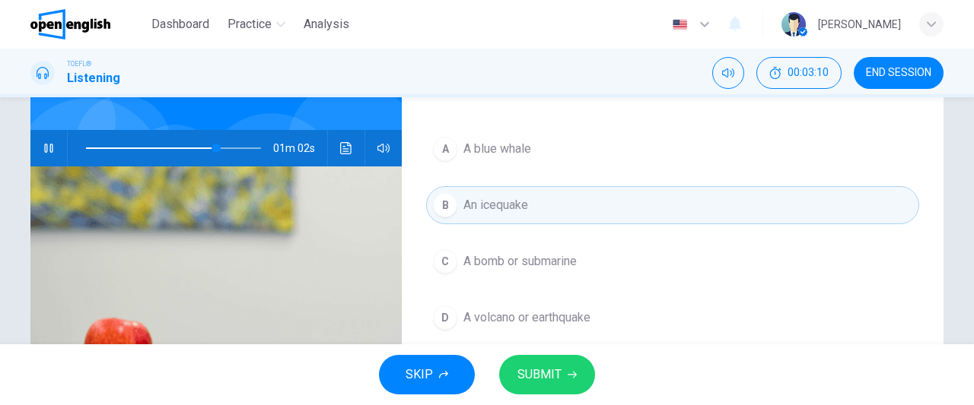
scroll to position [152, 0]
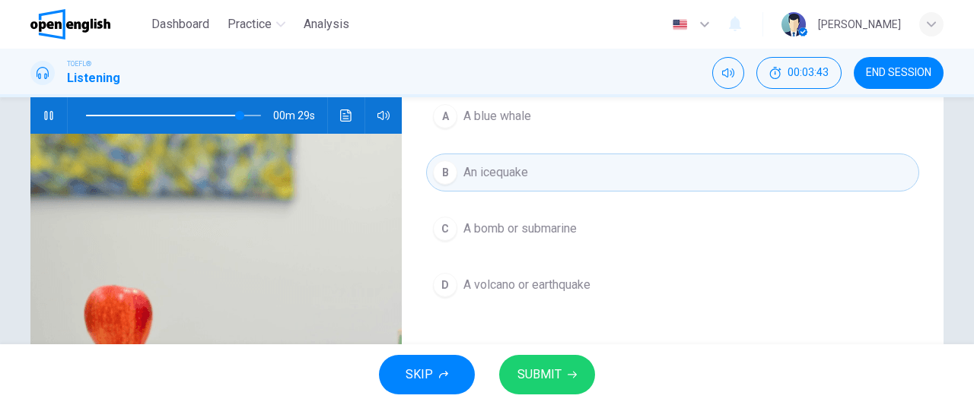
click at [554, 224] on span "A bomb or submarine" at bounding box center [519, 229] width 113 height 18
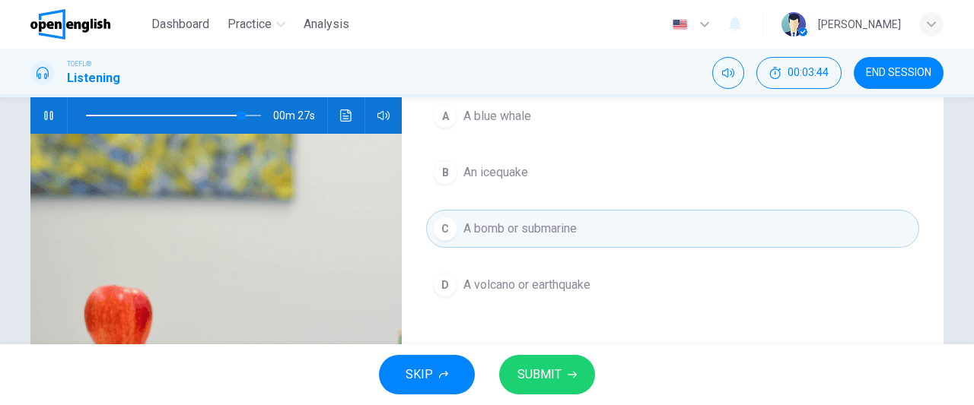
click at [531, 384] on span "SUBMIT" at bounding box center [539, 374] width 44 height 21
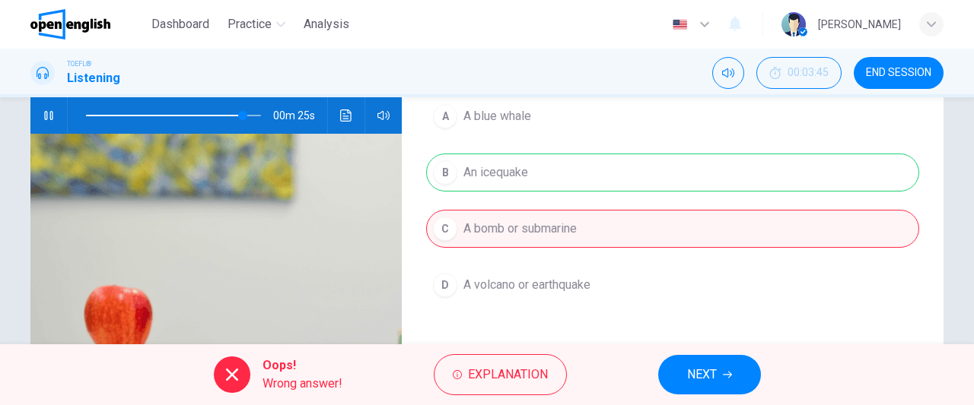
type input "**"
click at [913, 71] on span "END SESSION" at bounding box center [898, 73] width 65 height 12
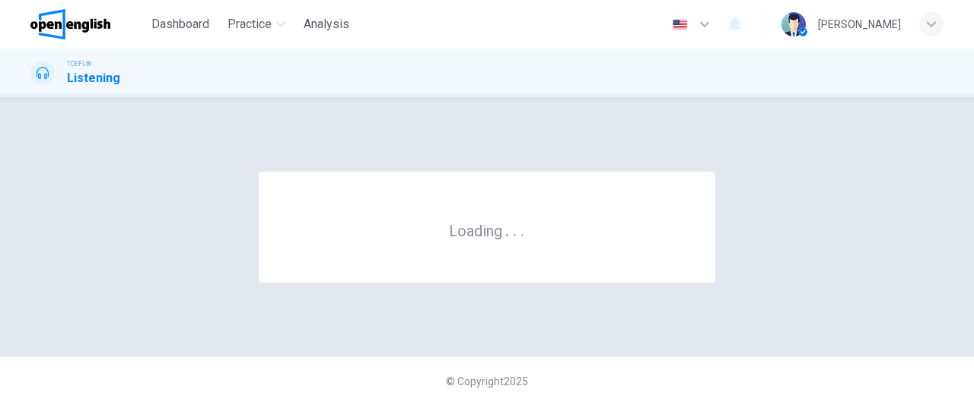
scroll to position [0, 0]
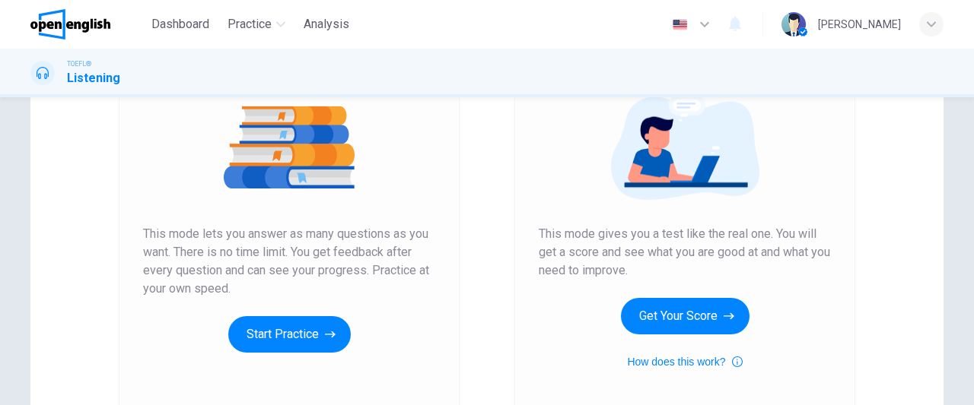
scroll to position [192, 0]
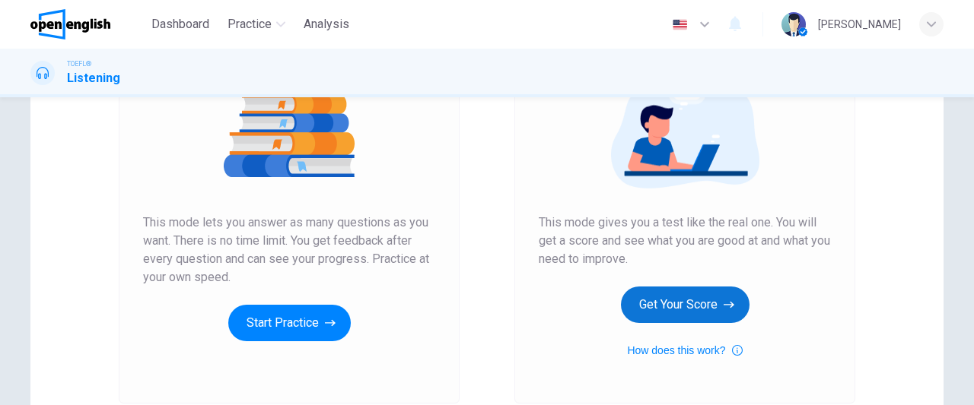
click at [659, 311] on button "Get Your Score" at bounding box center [685, 305] width 129 height 37
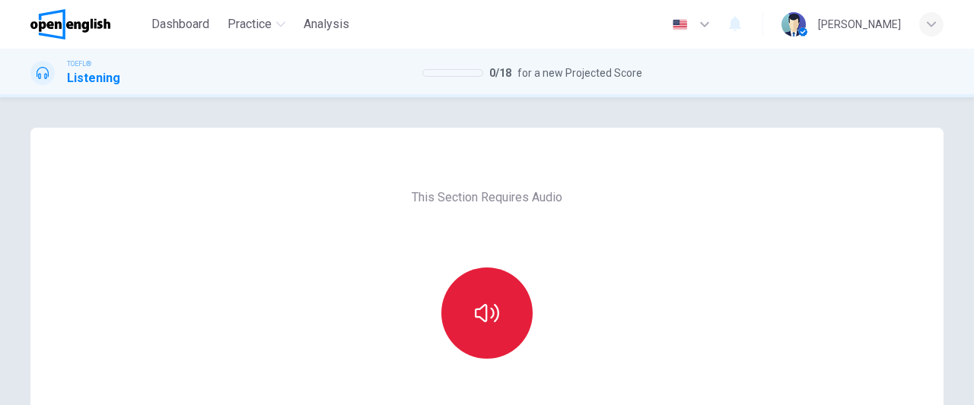
click at [500, 329] on button "button" at bounding box center [486, 313] width 91 height 91
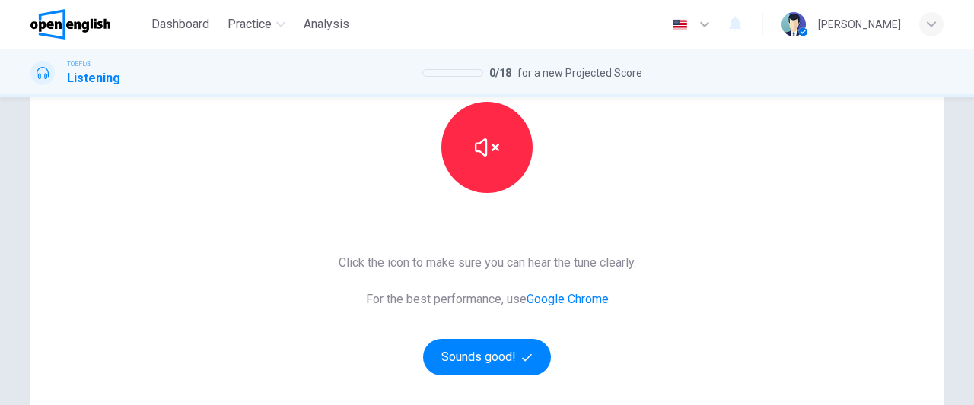
scroll to position [171, 0]
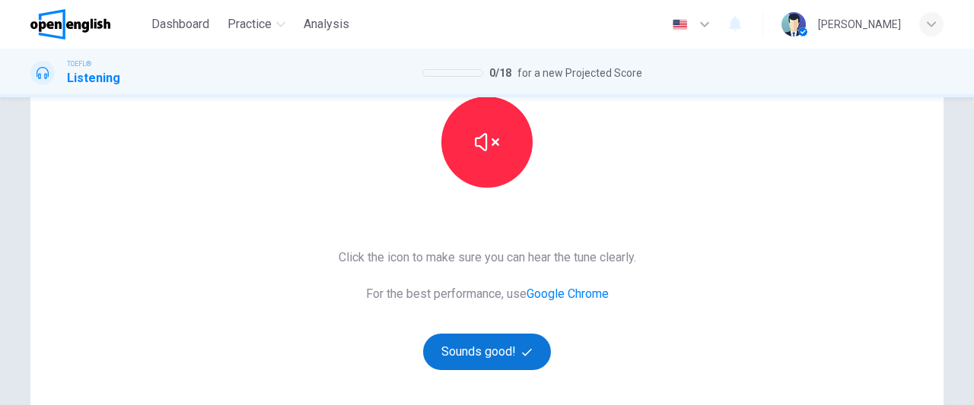
click at [511, 350] on button "Sounds good!" at bounding box center [487, 352] width 128 height 37
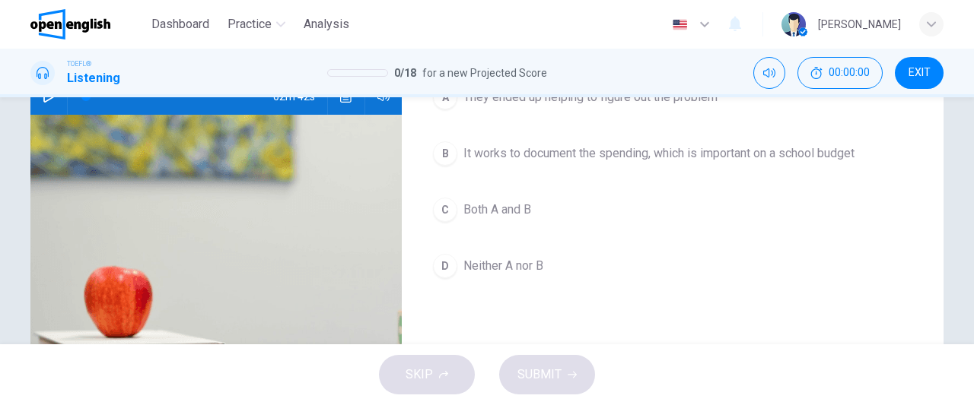
click at [511, 350] on div "SKIP SUBMIT" at bounding box center [487, 375] width 974 height 61
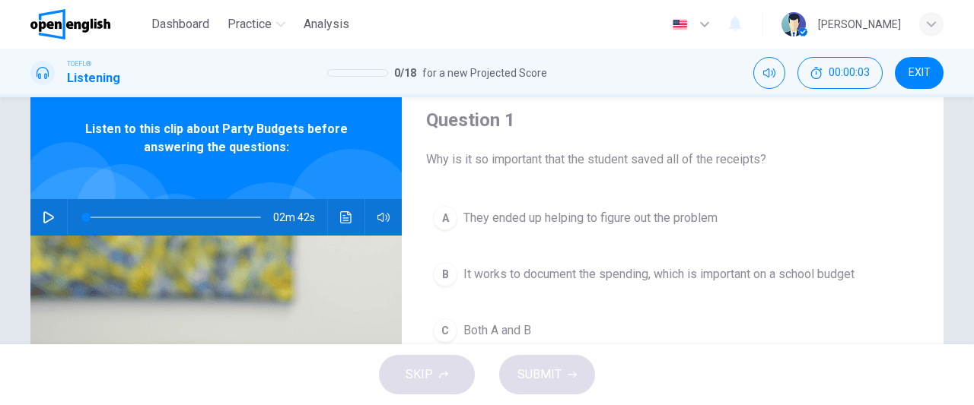
scroll to position [49, 0]
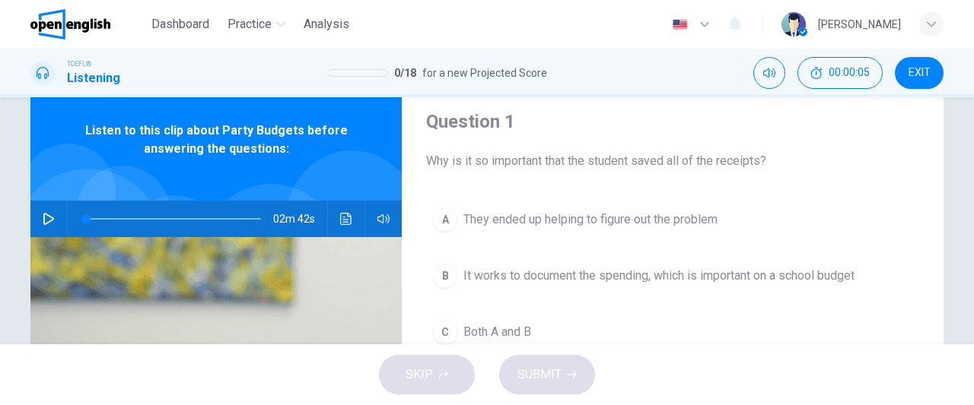
click at [43, 218] on icon "button" at bounding box center [49, 219] width 12 height 12
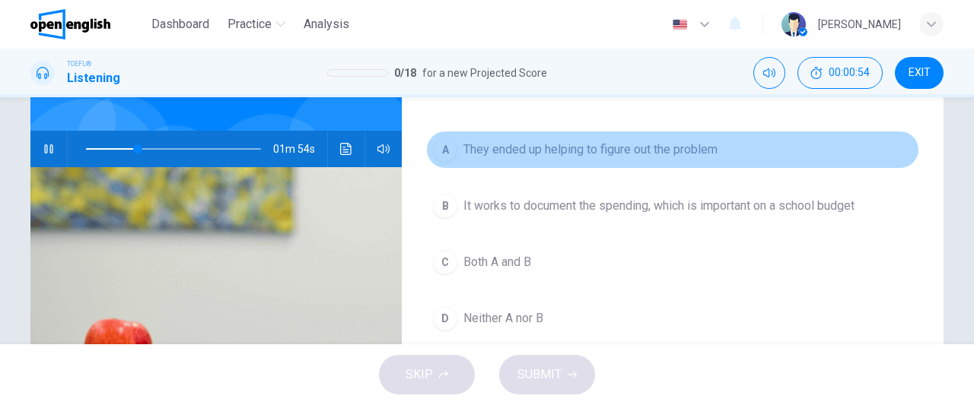
click at [675, 148] on span "They ended up helping to figure out the problem" at bounding box center [590, 150] width 254 height 18
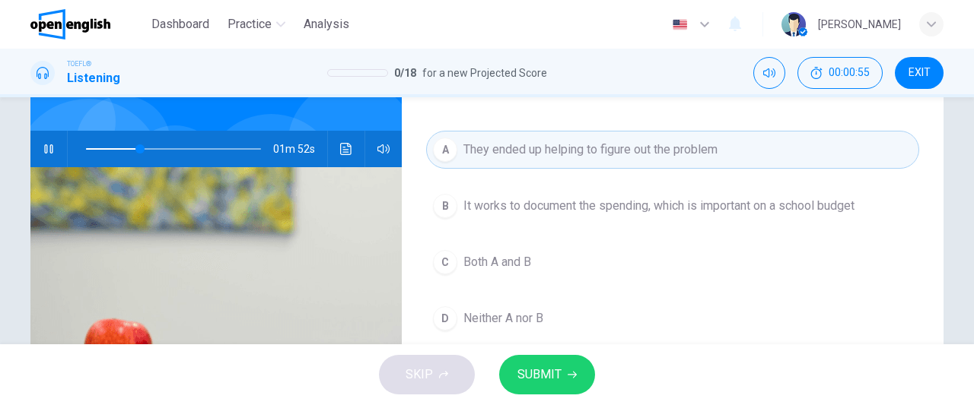
click at [639, 197] on span "It works to document the spending, which is important on a school budget" at bounding box center [658, 206] width 391 height 18
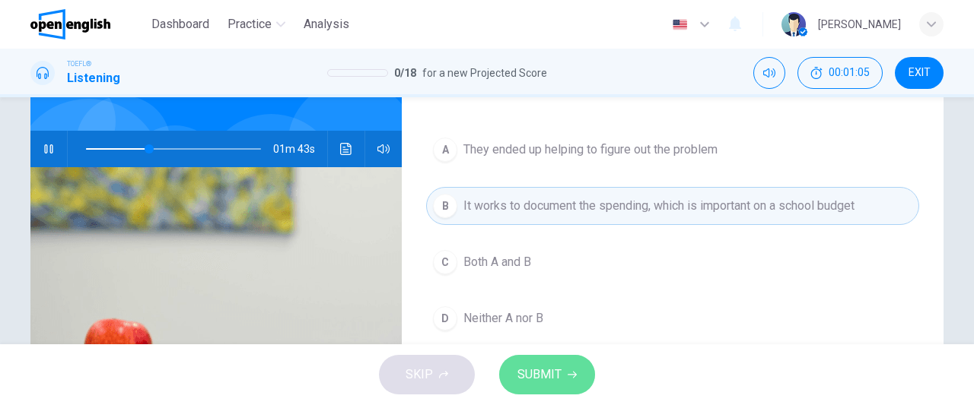
click at [542, 392] on button "SUBMIT" at bounding box center [547, 375] width 96 height 40
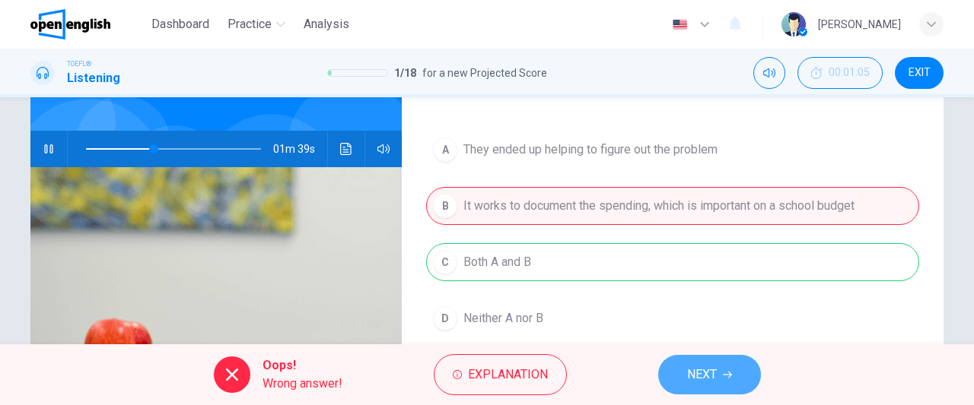
click at [662, 376] on button "NEXT" at bounding box center [709, 375] width 103 height 40
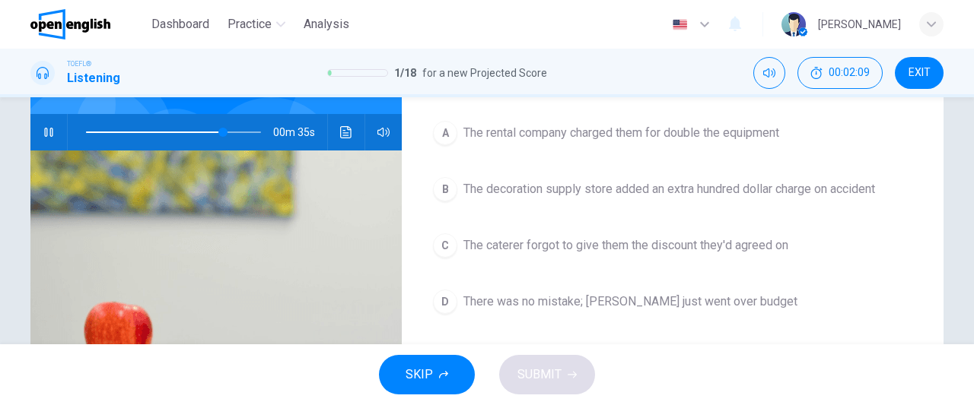
scroll to position [138, 0]
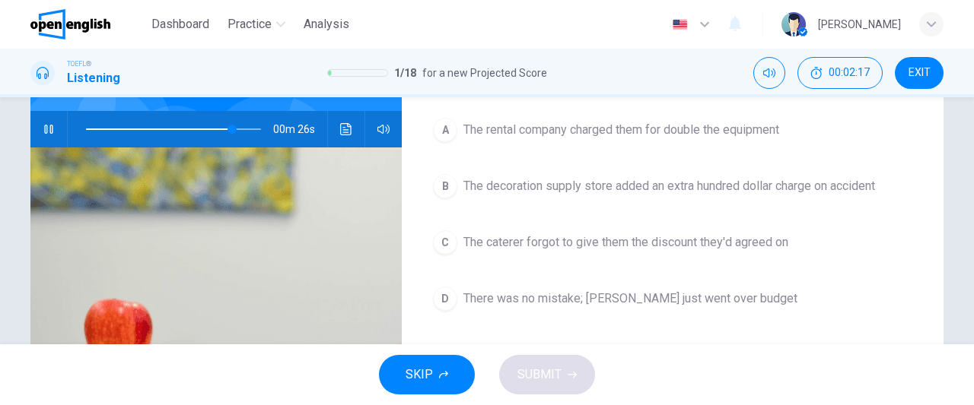
click at [596, 237] on span "The caterer forgot to give them the discount they'd agreed on" at bounding box center [625, 242] width 325 height 18
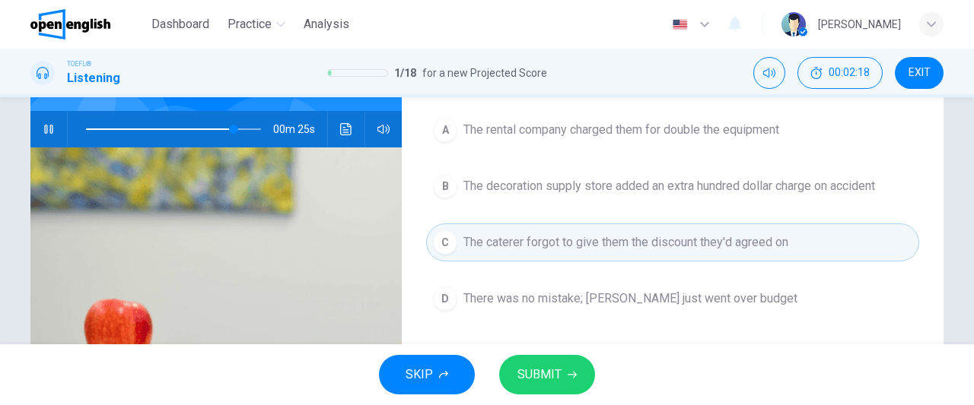
click at [547, 386] on span "SUBMIT" at bounding box center [539, 374] width 44 height 21
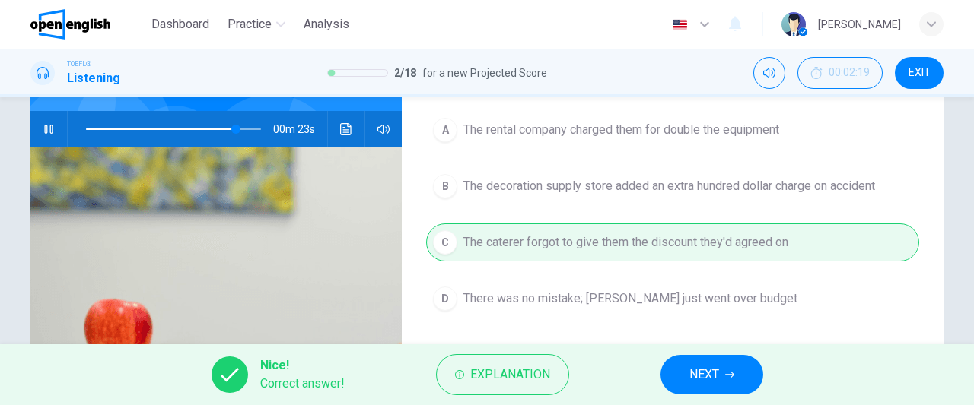
click at [715, 374] on span "NEXT" at bounding box center [704, 374] width 30 height 21
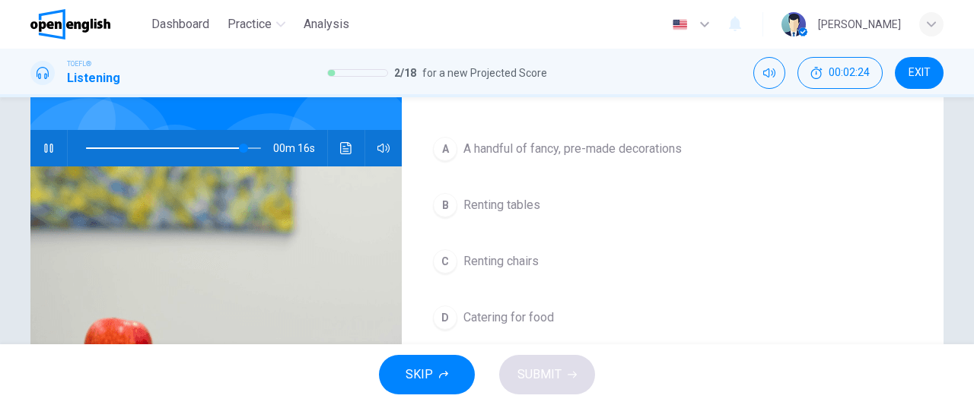
scroll to position [120, 0]
click at [636, 151] on span "A handful of fancy, pre-made decorations" at bounding box center [572, 148] width 218 height 18
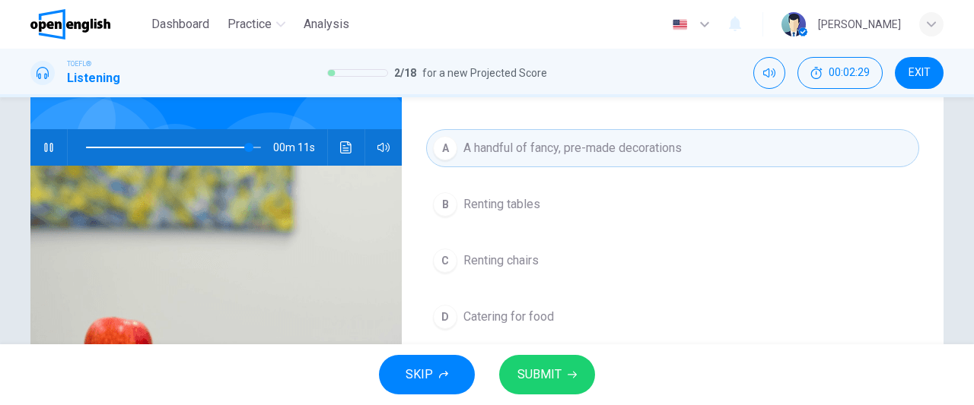
click at [563, 385] on button "SUBMIT" at bounding box center [547, 375] width 96 height 40
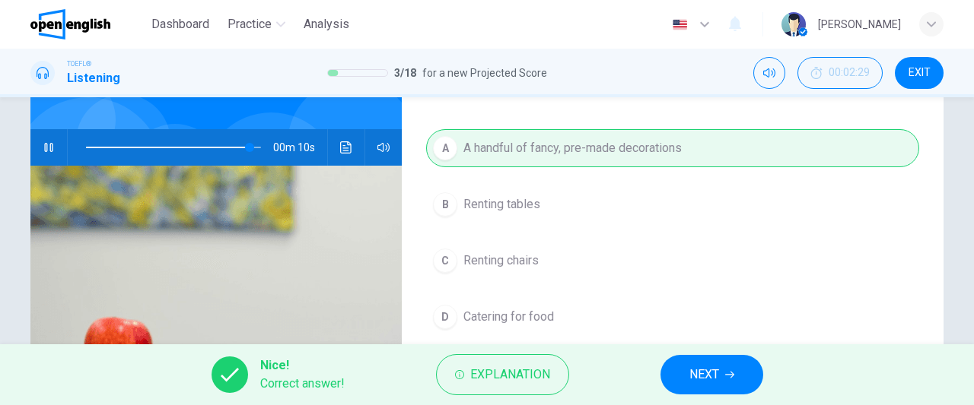
click at [697, 382] on span "NEXT" at bounding box center [704, 374] width 30 height 21
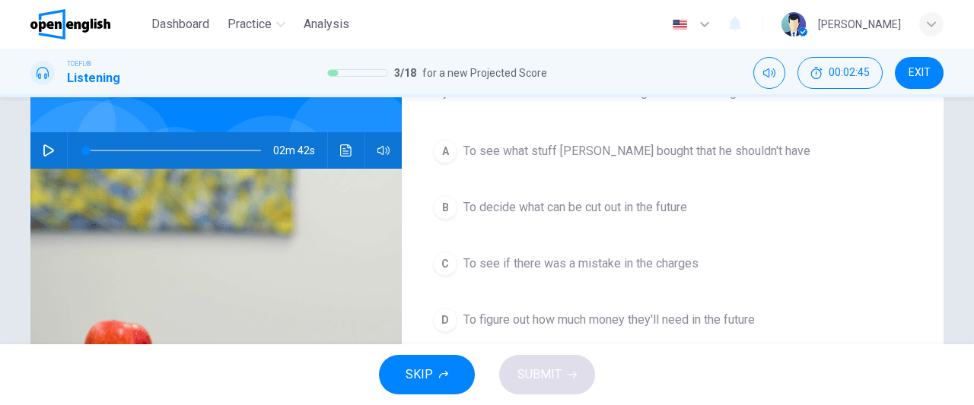
scroll to position [125, 0]
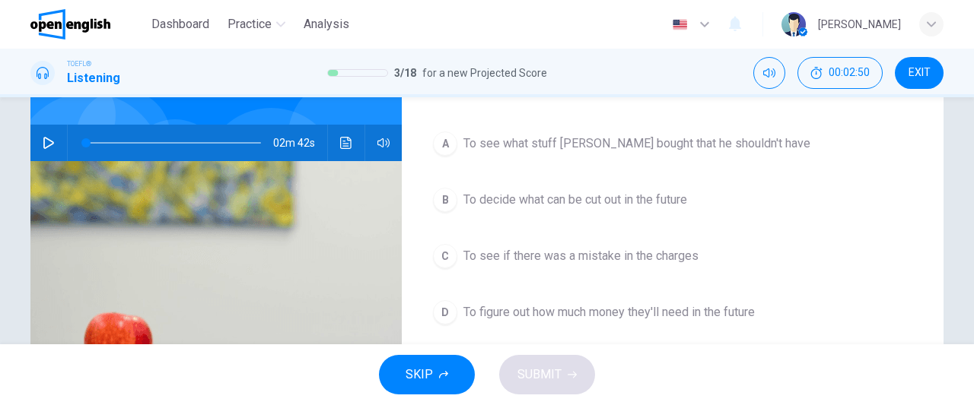
click at [623, 249] on span "To see if there was a mistake in the charges" at bounding box center [580, 256] width 235 height 18
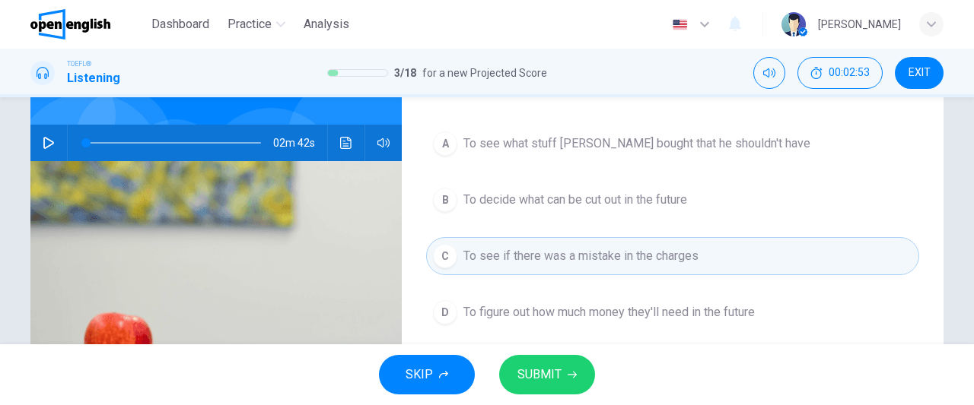
click at [593, 313] on span "To figure out how much money they'll need in the future" at bounding box center [608, 312] width 291 height 18
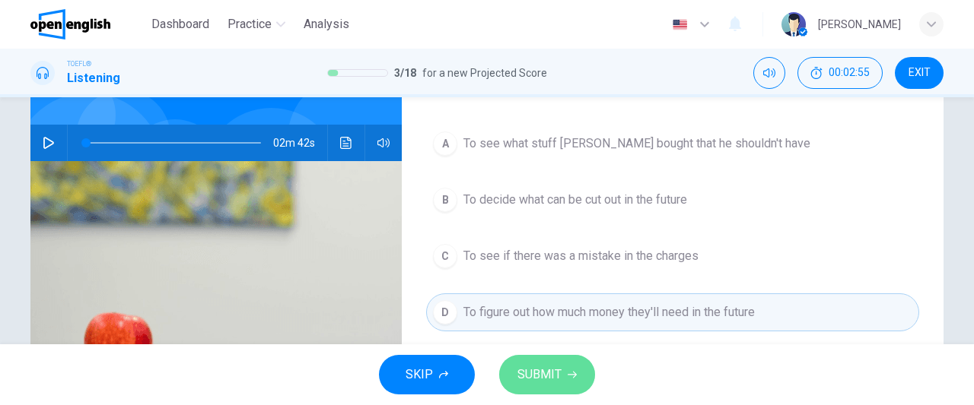
click at [560, 372] on span "SUBMIT" at bounding box center [539, 374] width 44 height 21
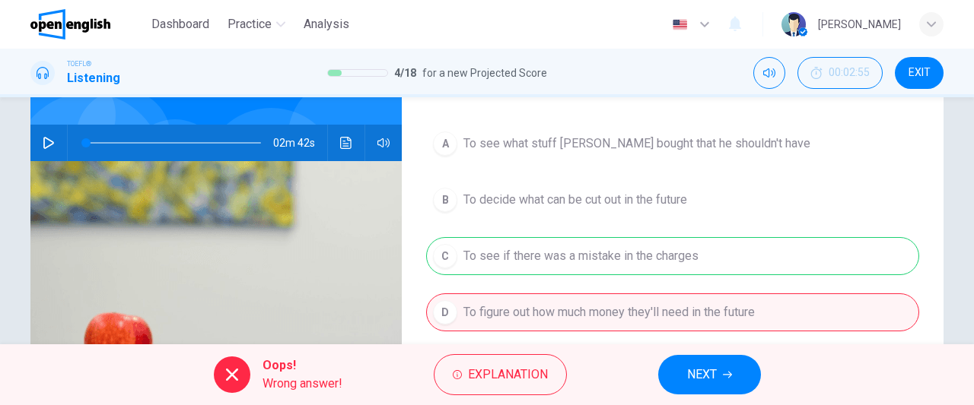
click at [704, 379] on span "NEXT" at bounding box center [702, 374] width 30 height 21
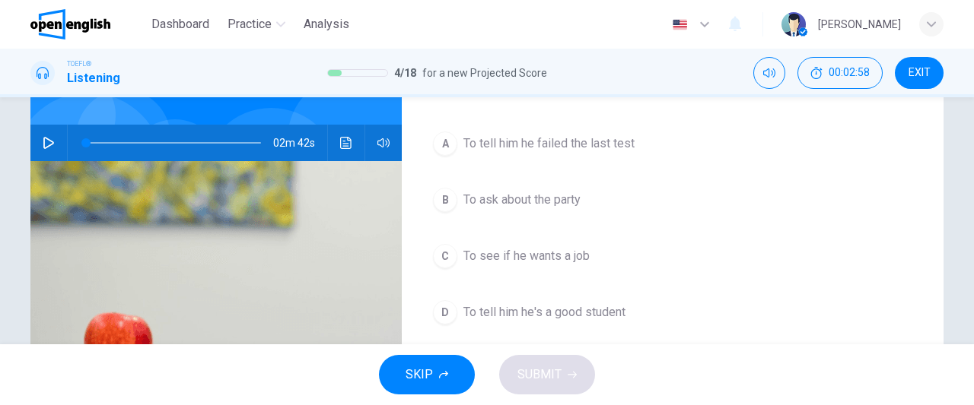
click at [45, 143] on icon "button" at bounding box center [49, 143] width 12 height 12
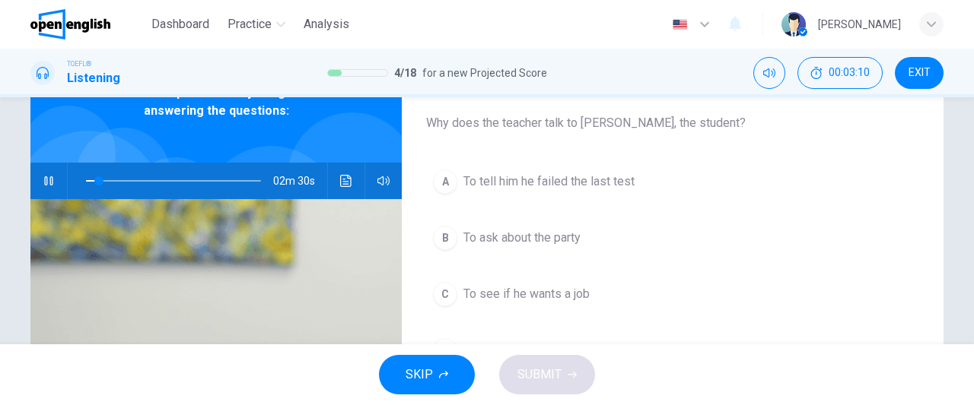
scroll to position [88, 0]
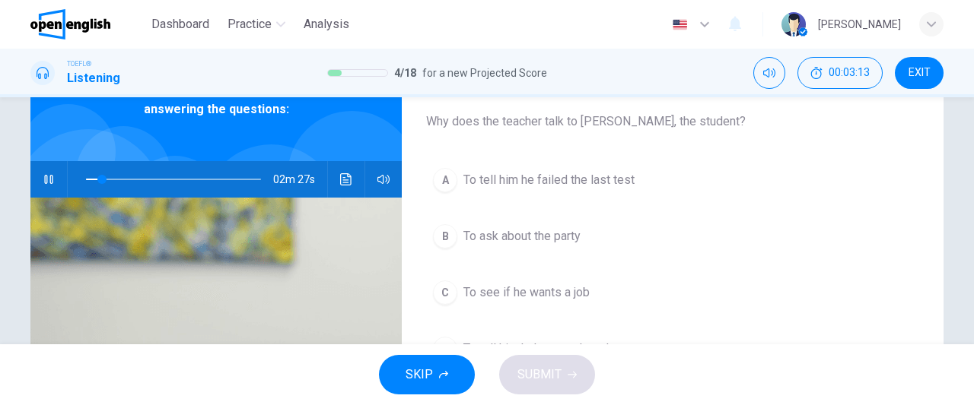
click at [514, 233] on span "To ask about the party" at bounding box center [521, 236] width 117 height 18
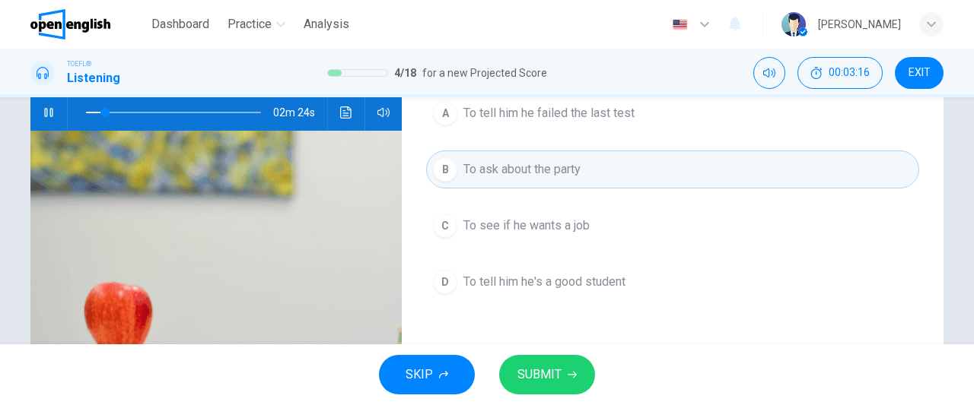
scroll to position [159, 0]
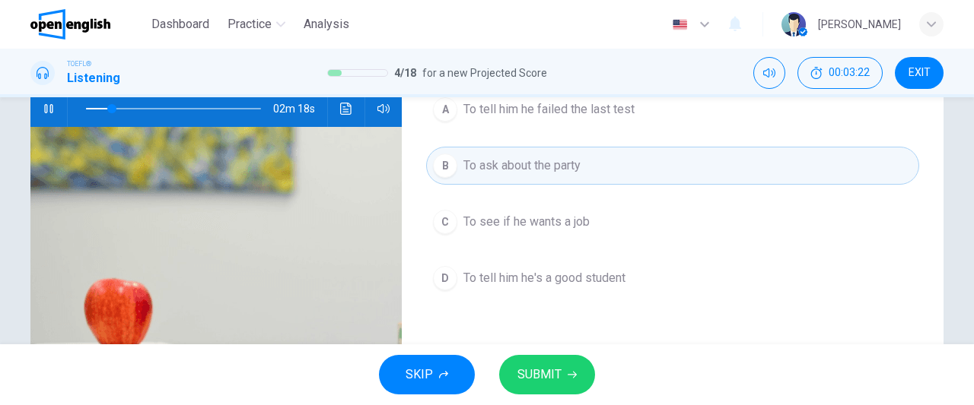
click at [552, 380] on span "SUBMIT" at bounding box center [539, 374] width 44 height 21
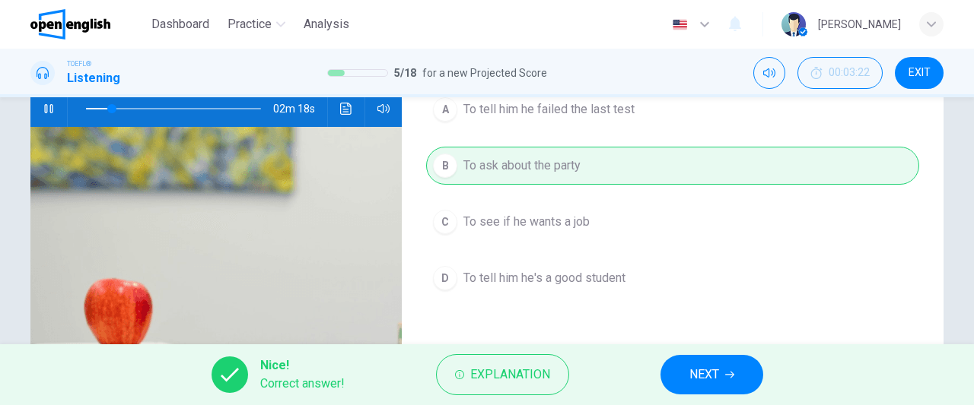
type input "**"
click at [738, 363] on button "NEXT" at bounding box center [711, 375] width 103 height 40
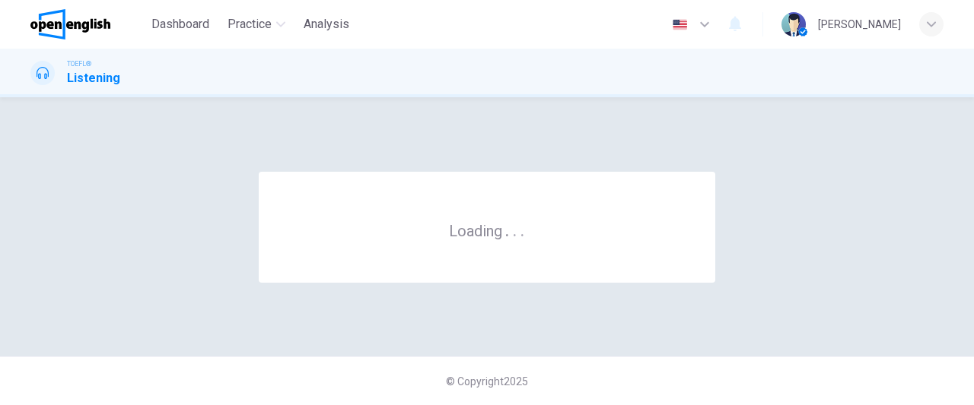
scroll to position [0, 0]
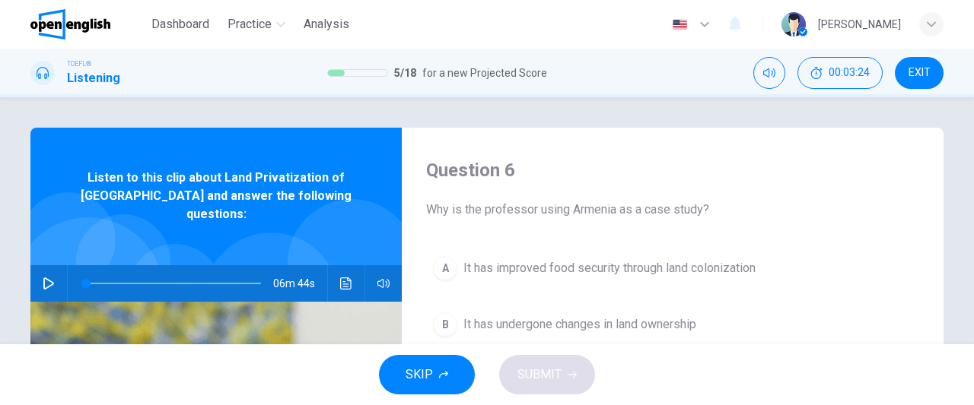
click at [43, 278] on icon "button" at bounding box center [49, 284] width 12 height 12
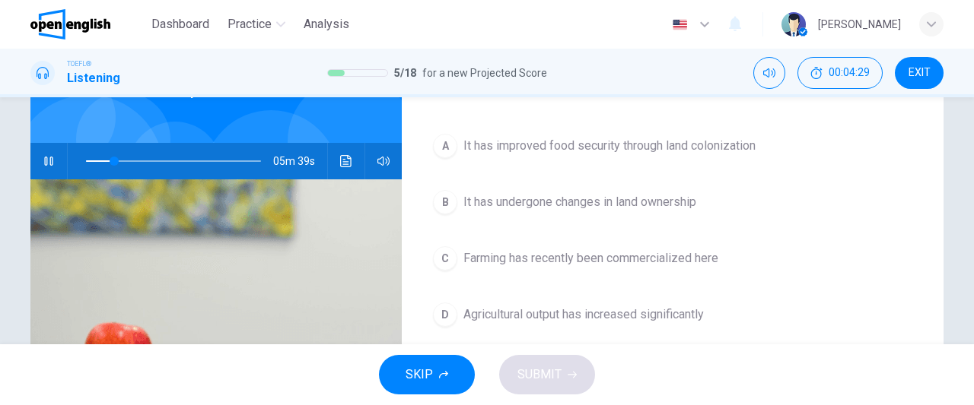
scroll to position [125, 0]
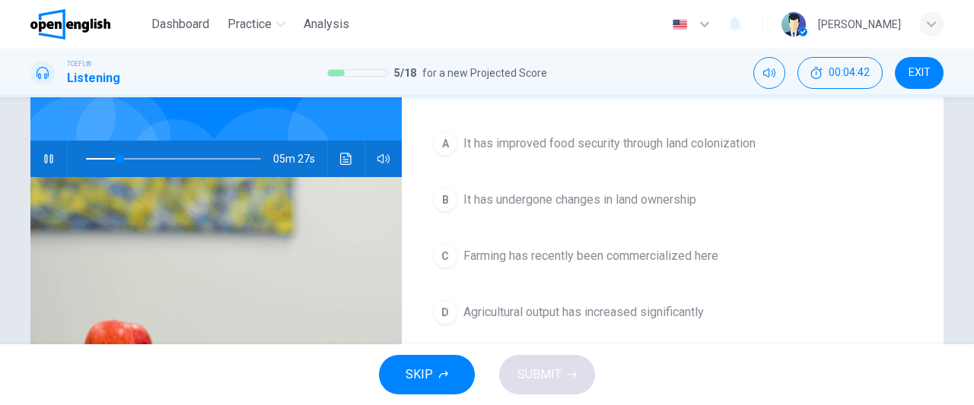
click at [608, 314] on span "Agricultural output has increased significantly" at bounding box center [583, 312] width 240 height 18
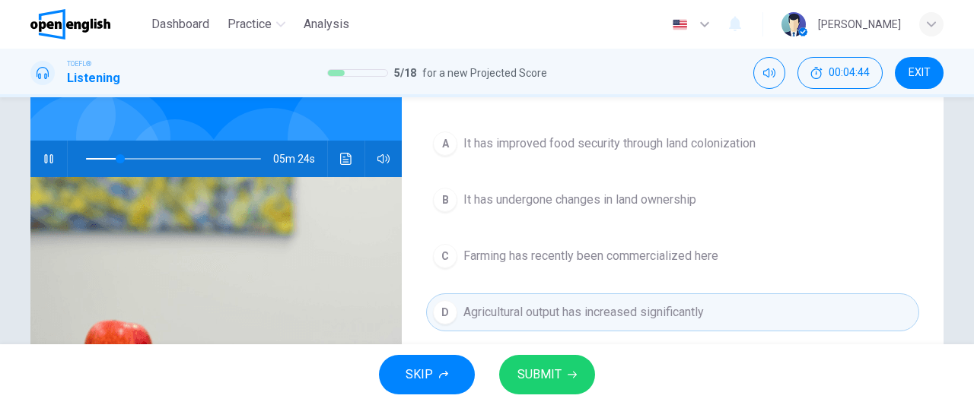
click at [557, 393] on button "SUBMIT" at bounding box center [547, 375] width 96 height 40
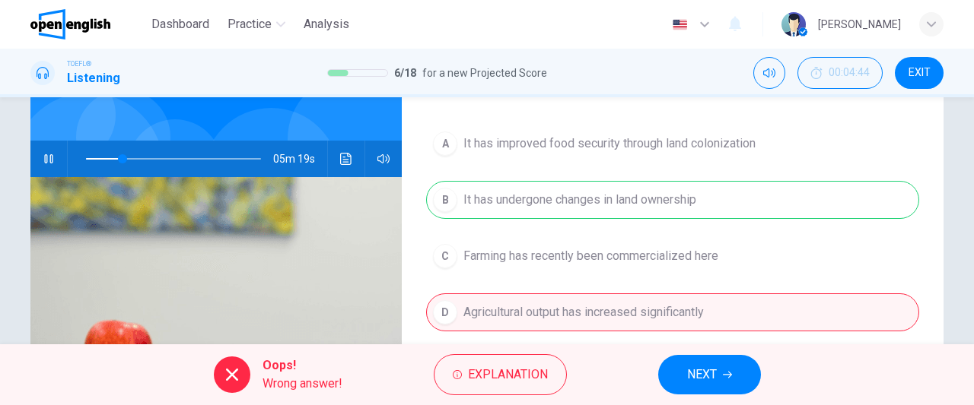
click at [49, 154] on icon "button" at bounding box center [48, 158] width 8 height 9
type input "**"
click at [929, 71] on span "EXIT" at bounding box center [919, 73] width 22 height 12
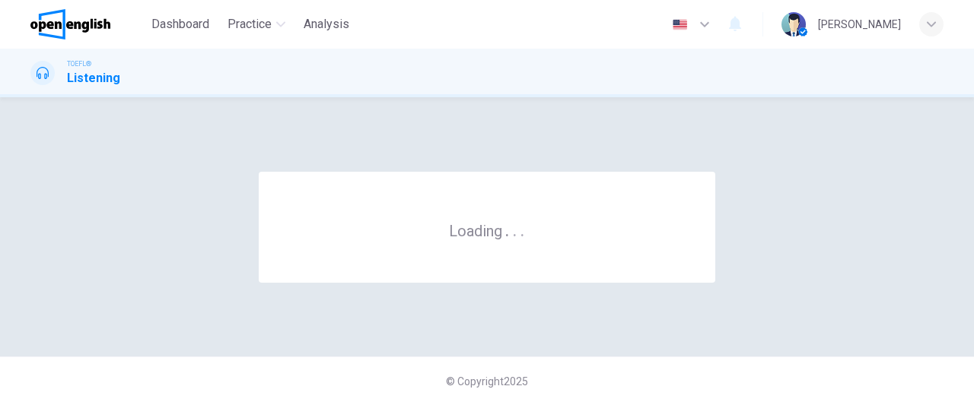
scroll to position [0, 0]
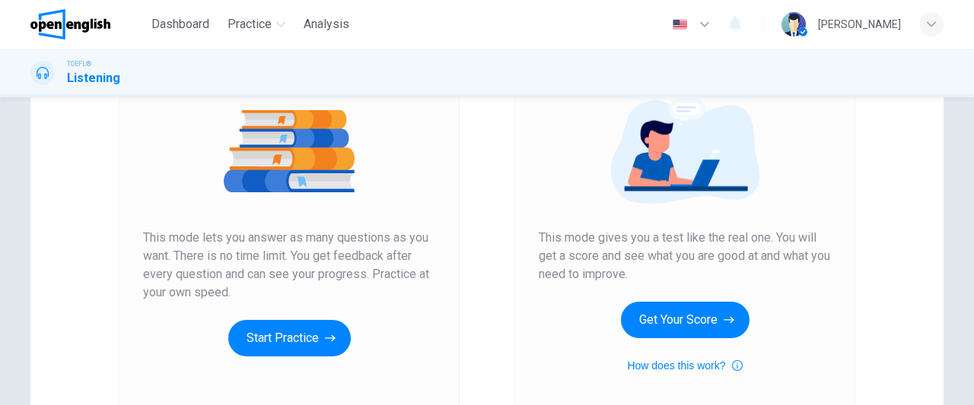
scroll to position [179, 0]
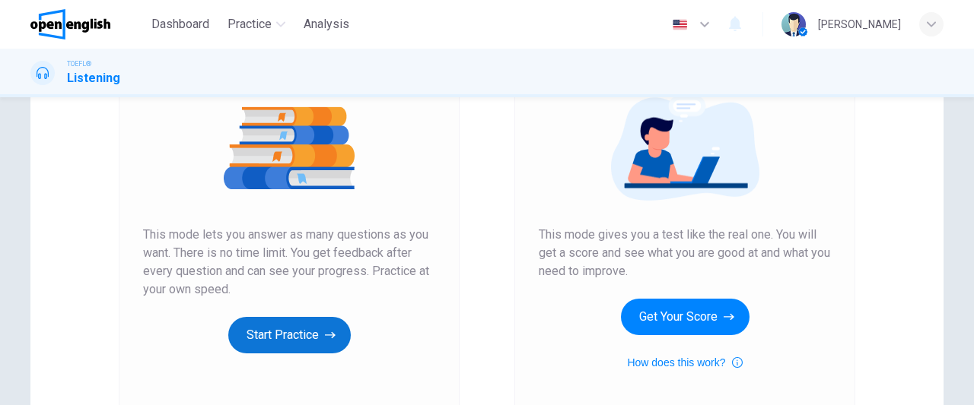
click at [266, 346] on button "Start Practice" at bounding box center [289, 335] width 122 height 37
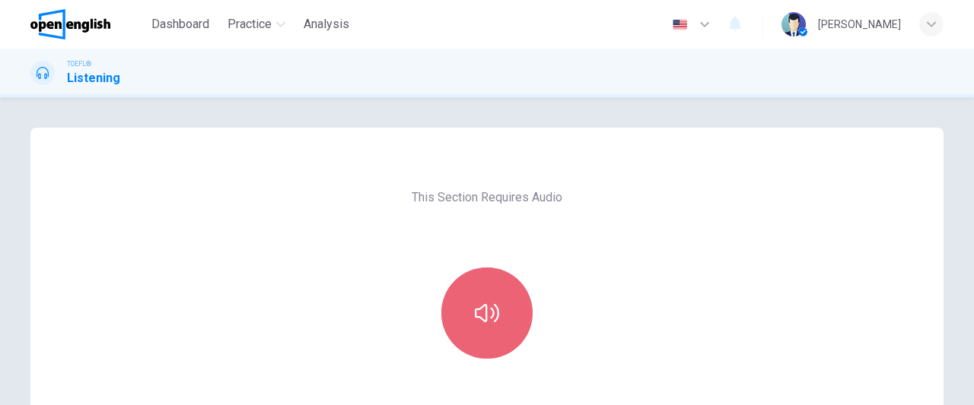
click at [484, 329] on button "button" at bounding box center [486, 313] width 91 height 91
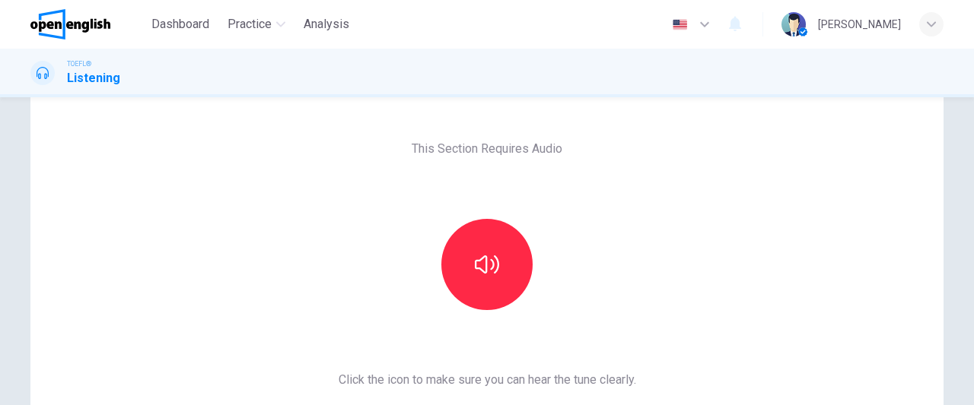
scroll to position [52, 0]
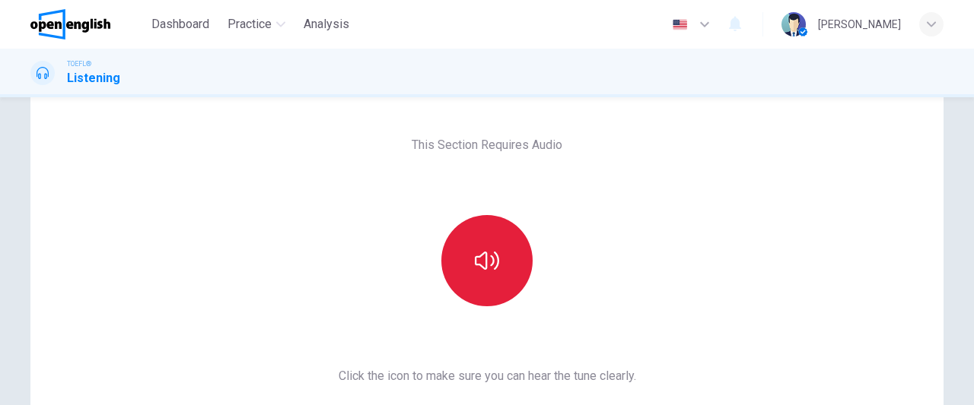
click at [494, 265] on icon "button" at bounding box center [487, 261] width 24 height 24
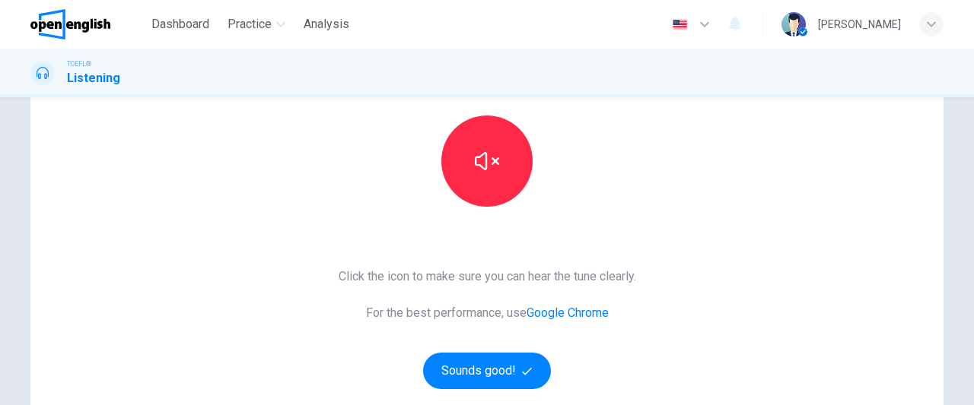
scroll to position [209, 0]
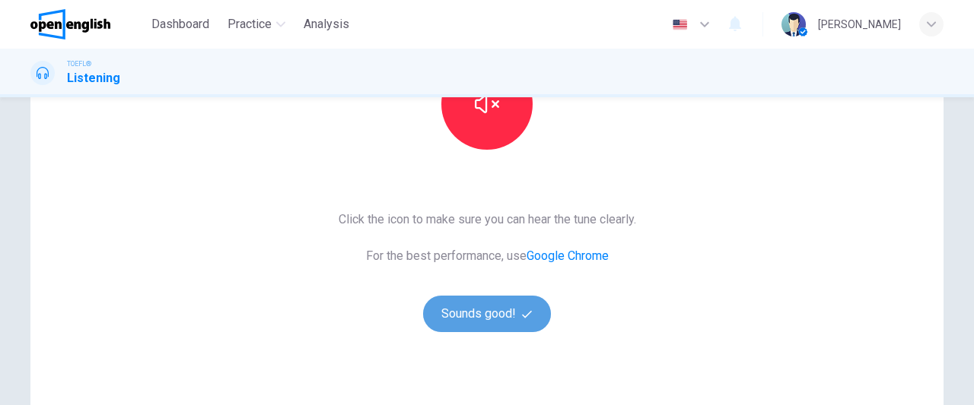
click at [479, 322] on button "Sounds good!" at bounding box center [487, 314] width 128 height 37
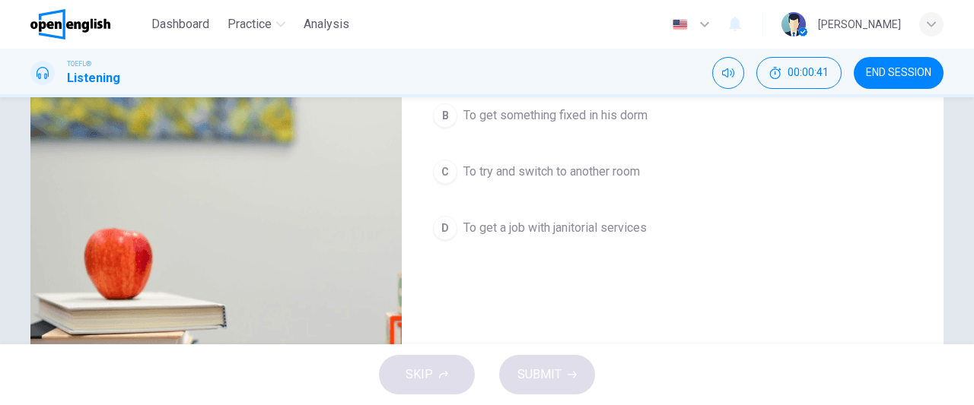
scroll to position [0, 0]
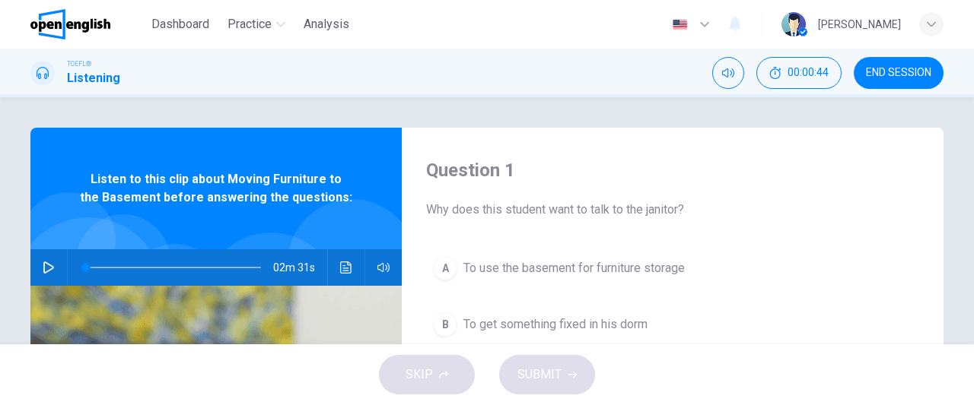
click at [43, 265] on icon "button" at bounding box center [49, 268] width 12 height 12
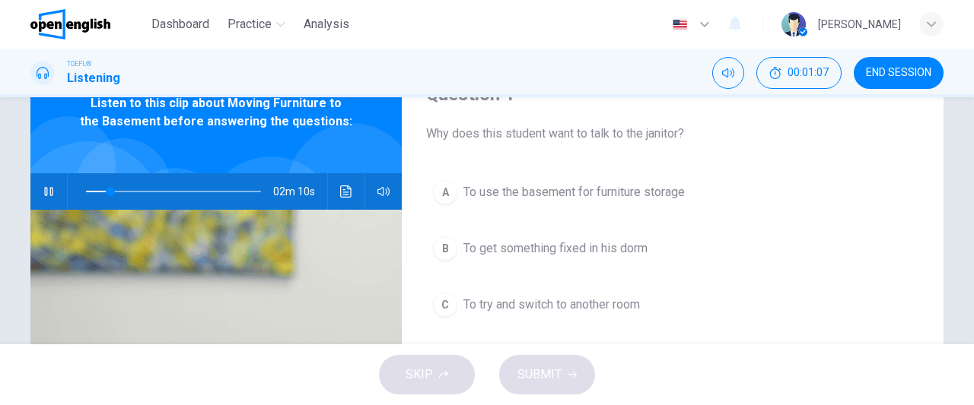
scroll to position [85, 0]
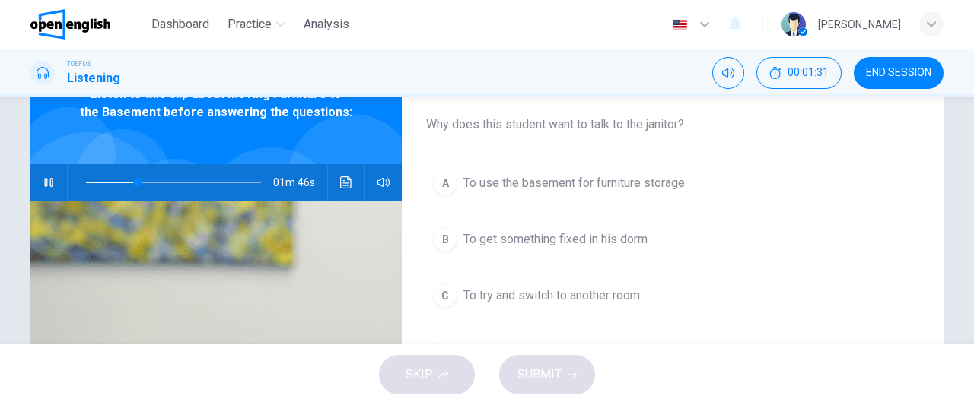
click at [598, 191] on span "To use the basement for furniture storage" at bounding box center [573, 183] width 221 height 18
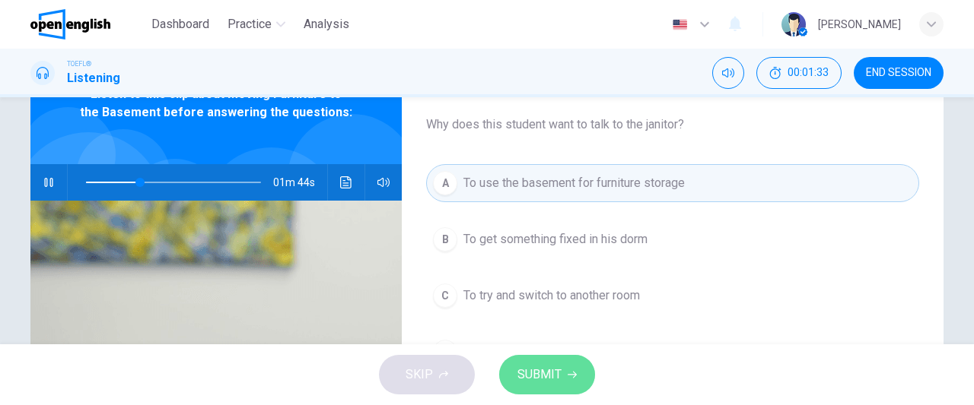
click at [546, 382] on span "SUBMIT" at bounding box center [539, 374] width 44 height 21
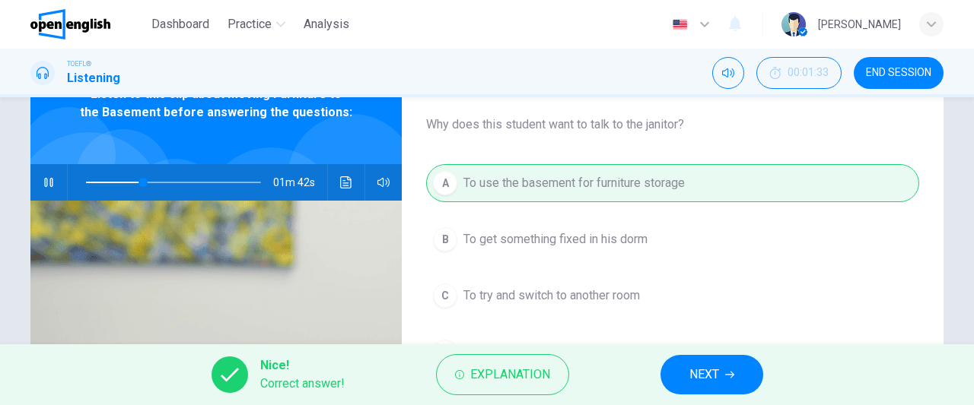
click at [728, 381] on button "NEXT" at bounding box center [711, 375] width 103 height 40
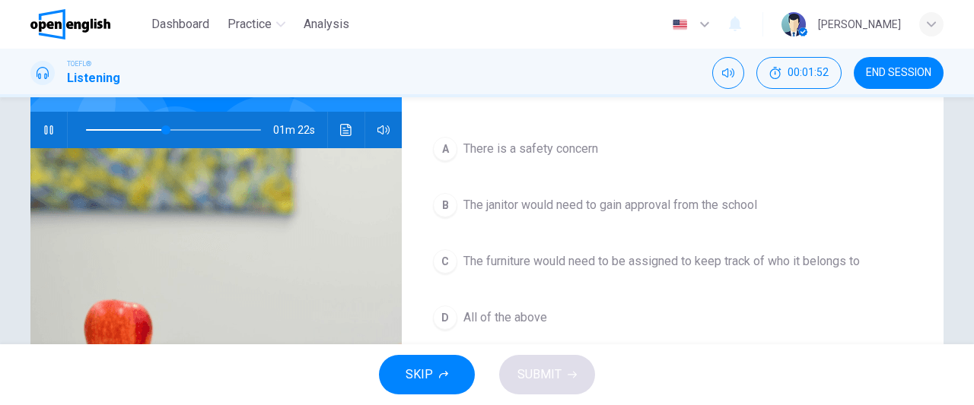
scroll to position [140, 0]
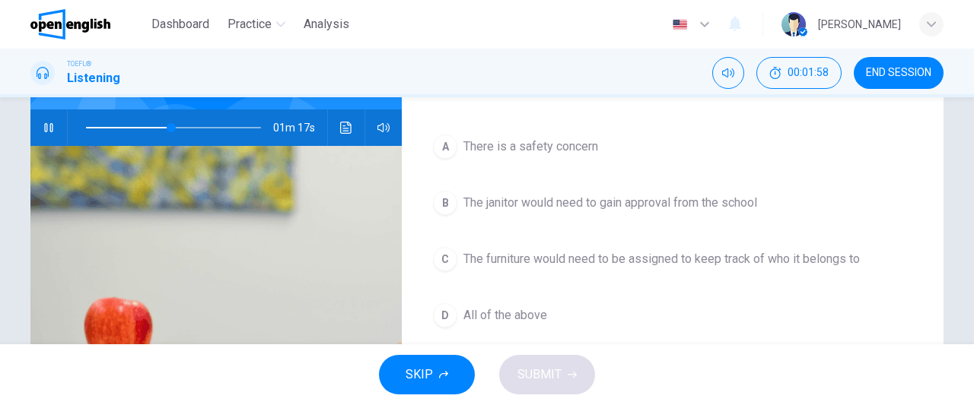
click at [519, 316] on span "All of the above" at bounding box center [505, 316] width 84 height 18
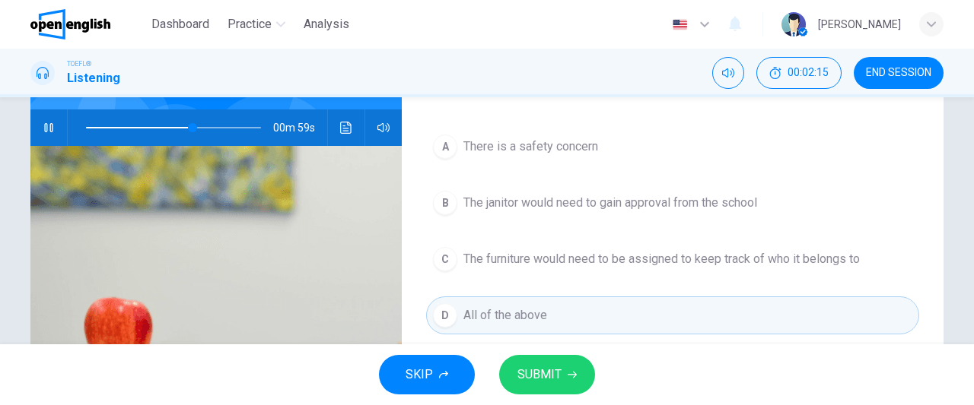
click at [551, 378] on span "SUBMIT" at bounding box center [539, 374] width 44 height 21
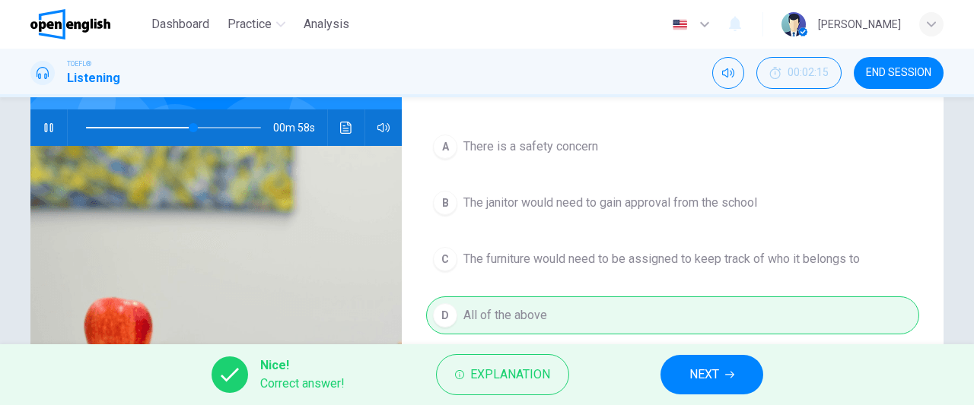
click at [710, 373] on span "NEXT" at bounding box center [704, 374] width 30 height 21
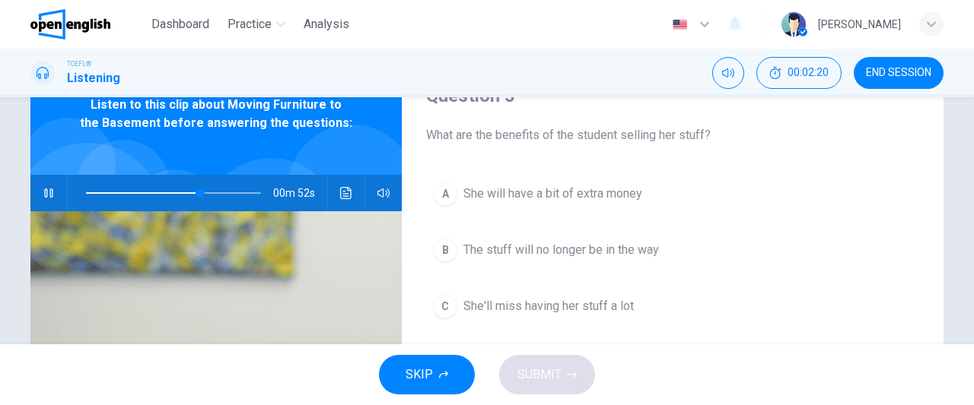
scroll to position [75, 0]
click at [43, 188] on icon "button" at bounding box center [49, 192] width 12 height 12
click at [49, 195] on icon "button" at bounding box center [49, 192] width 12 height 12
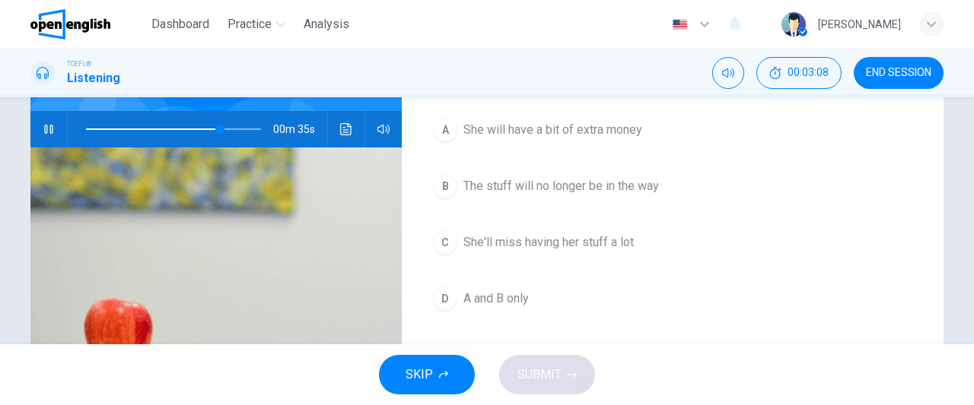
scroll to position [140, 0]
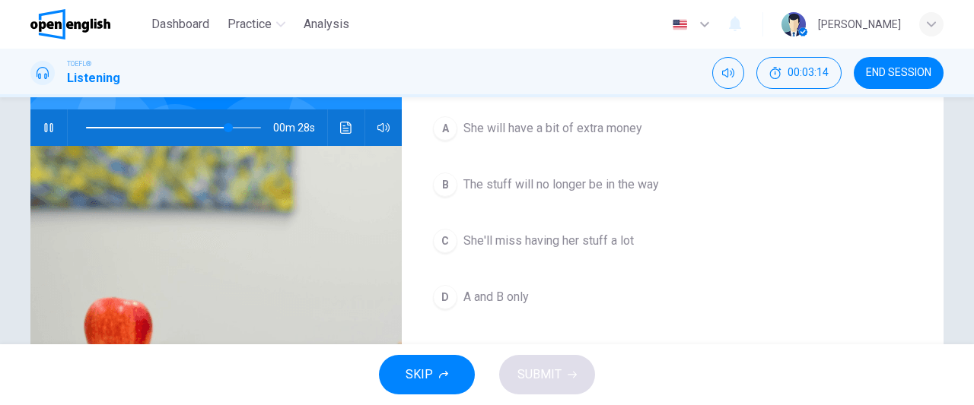
click at [570, 133] on span "She will have a bit of extra money" at bounding box center [552, 128] width 179 height 18
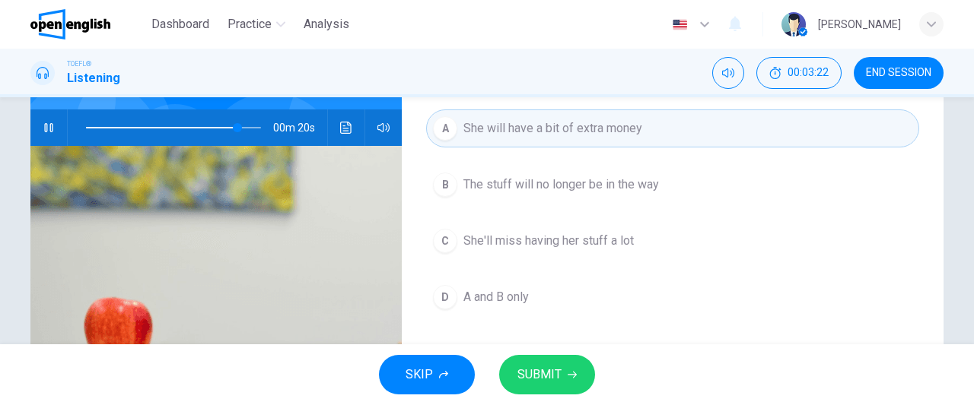
click at [494, 300] on span "A and B only" at bounding box center [495, 297] width 65 height 18
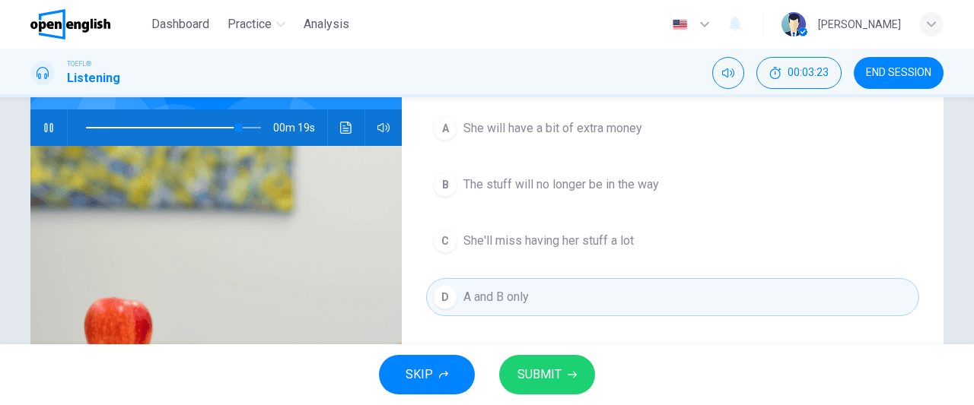
click at [549, 375] on span "SUBMIT" at bounding box center [539, 374] width 44 height 21
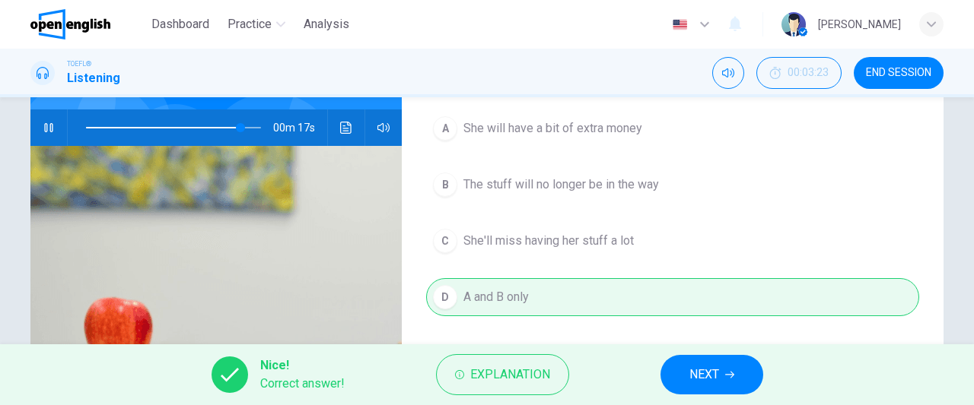
click at [709, 378] on span "NEXT" at bounding box center [704, 374] width 30 height 21
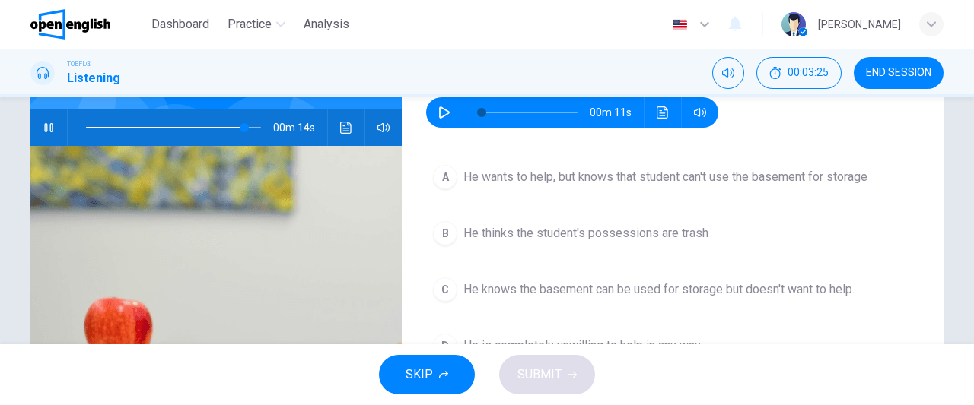
scroll to position [48, 0]
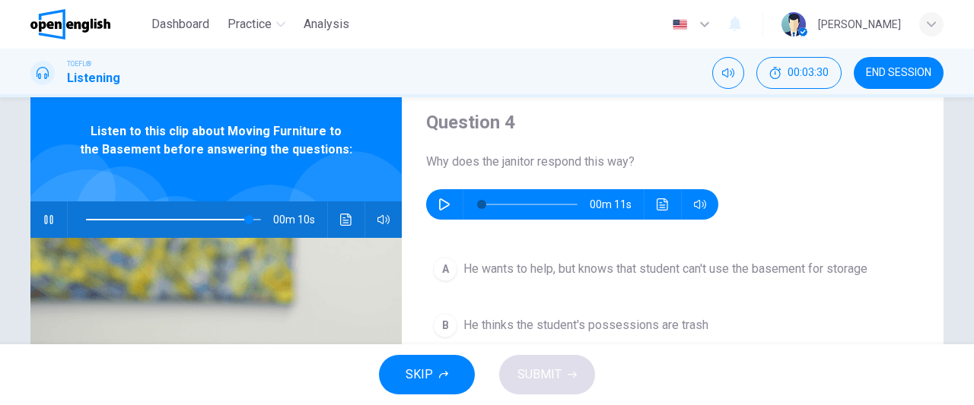
type input "**"
click at [440, 208] on icon "button" at bounding box center [444, 205] width 11 height 12
type input "*"
type input "**"
type input "*"
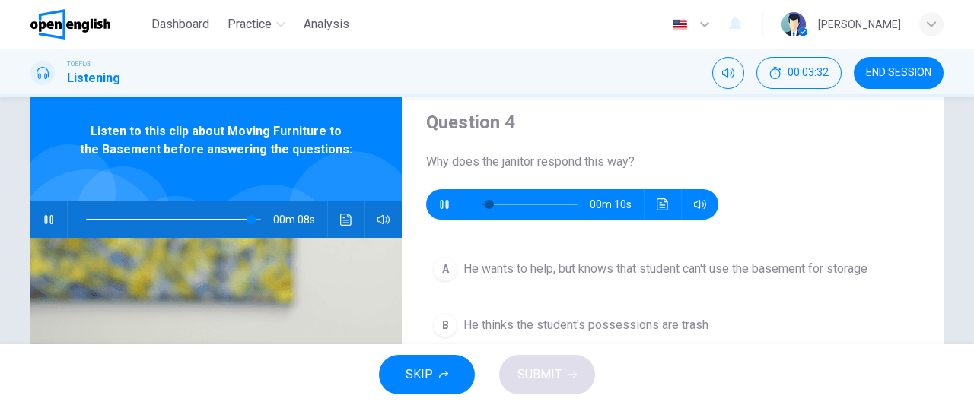
type input "**"
click at [44, 218] on icon "button" at bounding box center [48, 219] width 8 height 9
type input "**"
type input "*"
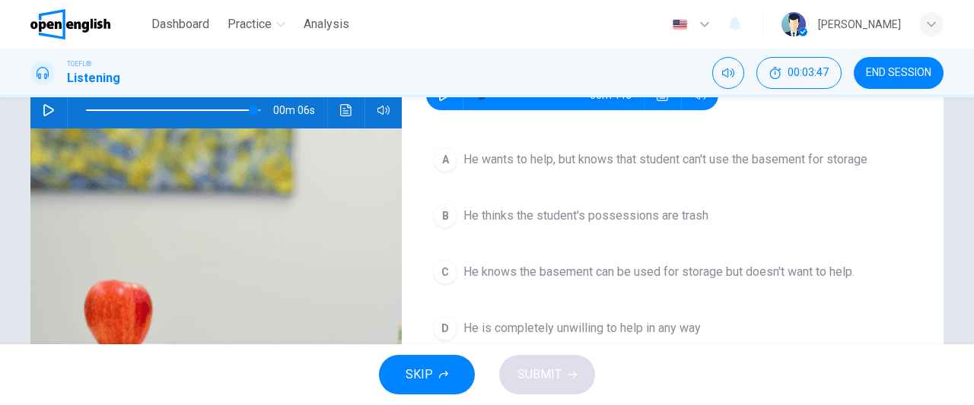
scroll to position [161, 0]
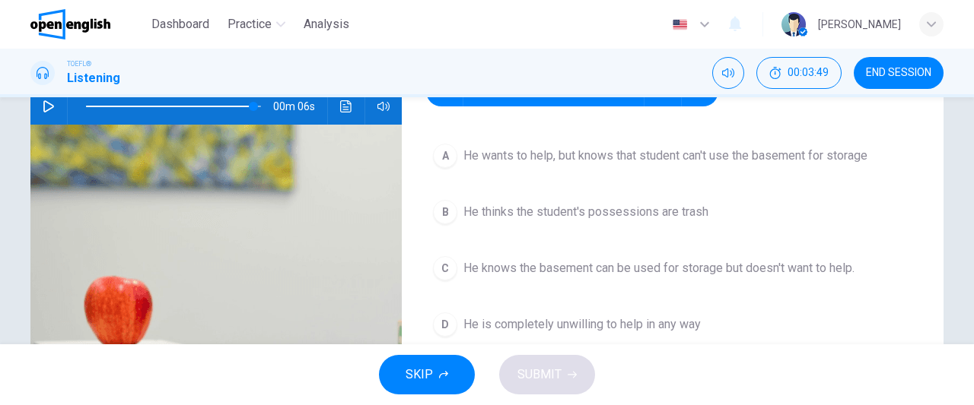
click at [627, 160] on span "He wants to help, but knows that student can't use the basement for storage" at bounding box center [665, 156] width 404 height 18
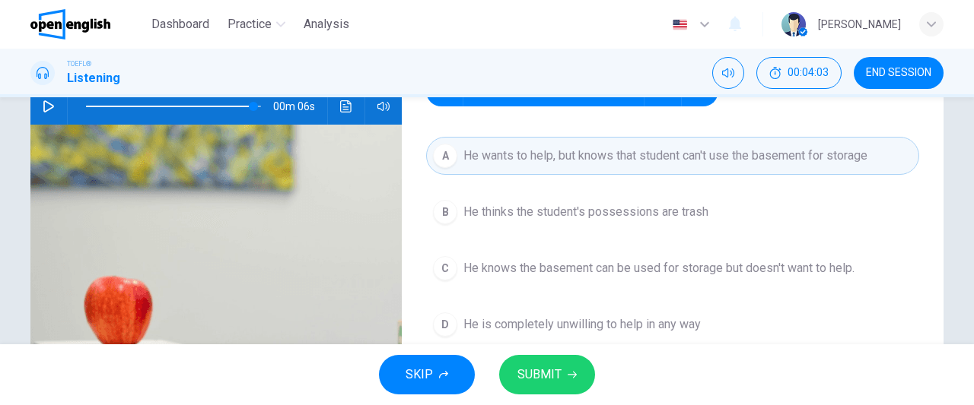
click at [564, 376] on button "SUBMIT" at bounding box center [547, 375] width 96 height 40
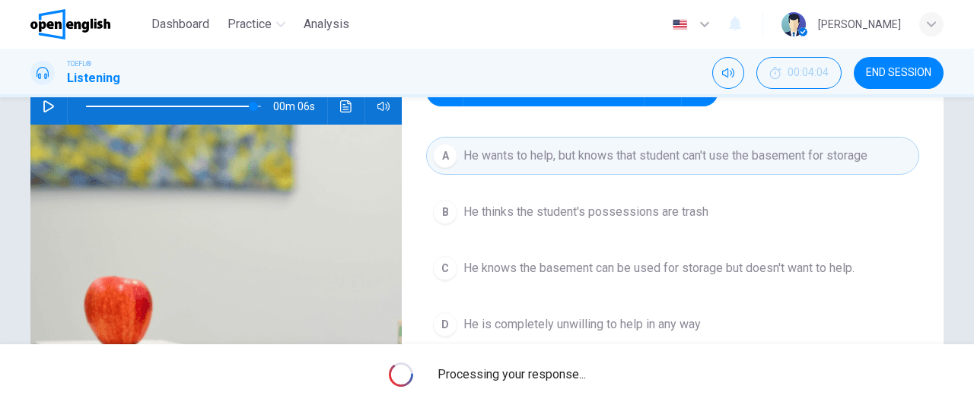
type input "**"
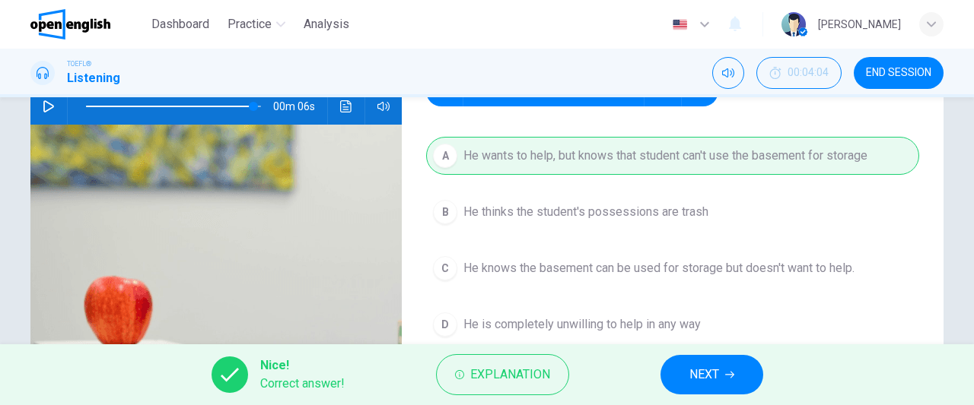
click at [699, 373] on span "NEXT" at bounding box center [704, 374] width 30 height 21
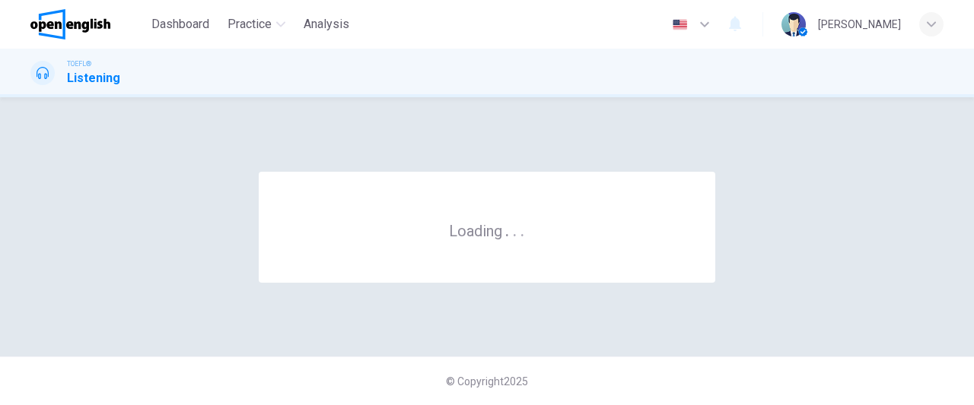
scroll to position [0, 0]
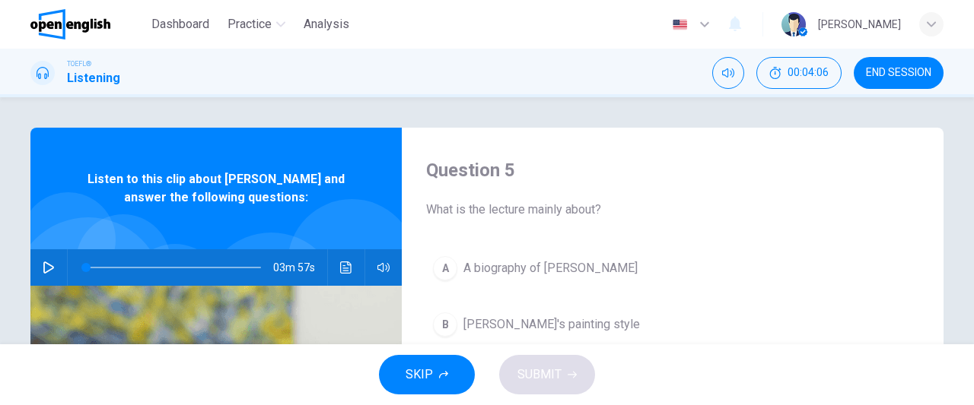
click at [47, 264] on icon "button" at bounding box center [49, 268] width 12 height 12
click at [44, 273] on icon "button" at bounding box center [49, 268] width 12 height 12
type input "*"
click at [878, 70] on span "END SESSION" at bounding box center [898, 73] width 65 height 12
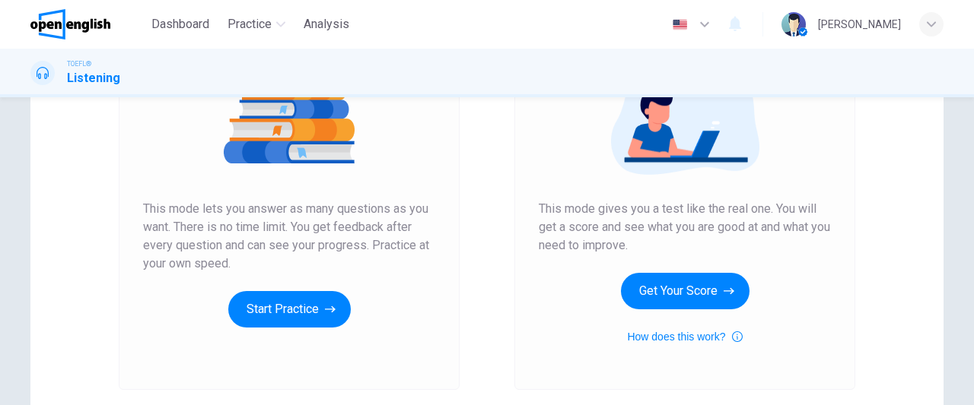
scroll to position [208, 0]
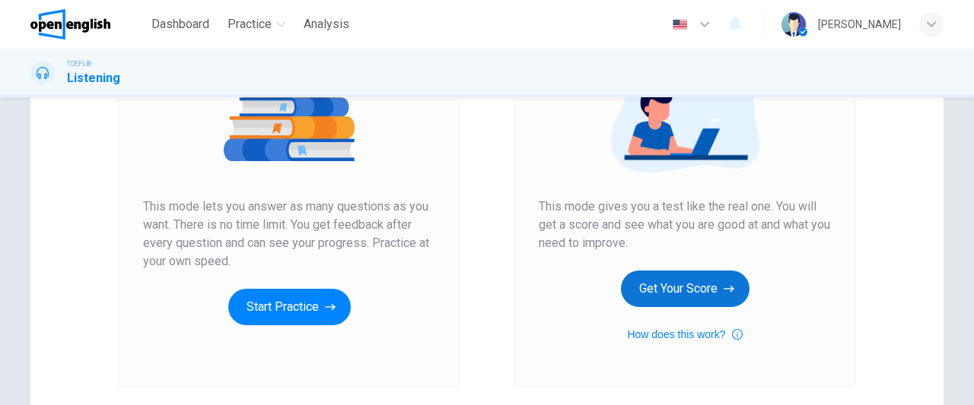
click at [683, 278] on button "Get Your Score" at bounding box center [685, 289] width 129 height 37
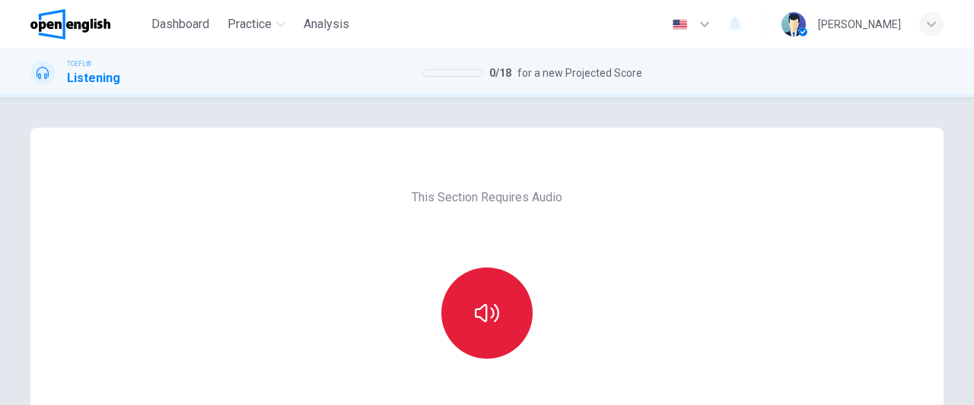
click at [486, 322] on icon "button" at bounding box center [487, 313] width 24 height 24
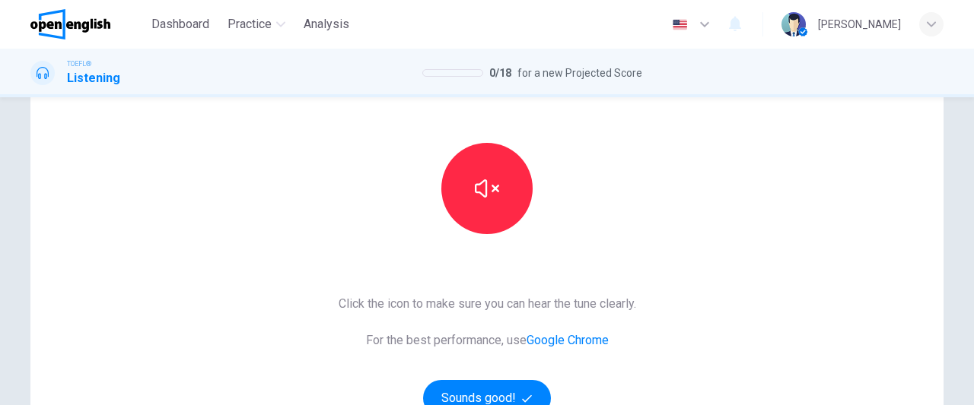
scroll to position [148, 0]
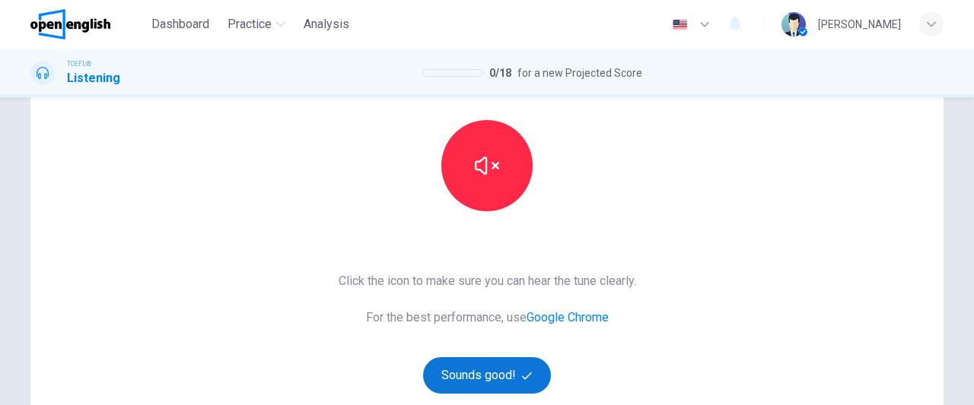
click at [483, 383] on button "Sounds good!" at bounding box center [487, 375] width 128 height 37
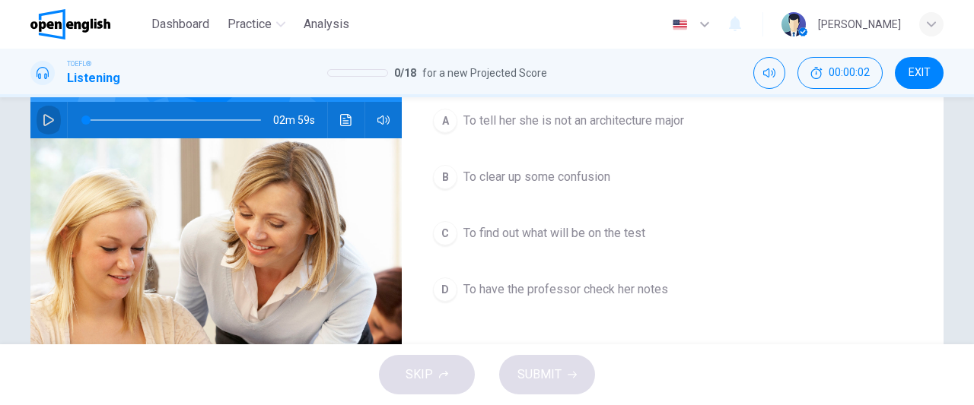
click at [43, 119] on icon "button" at bounding box center [49, 120] width 12 height 12
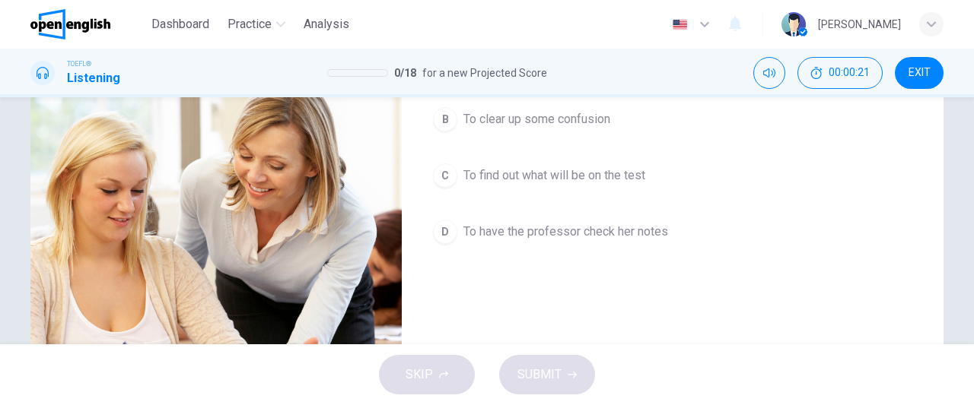
scroll to position [206, 0]
click at [618, 231] on span "To have the professor check her notes" at bounding box center [565, 231] width 205 height 18
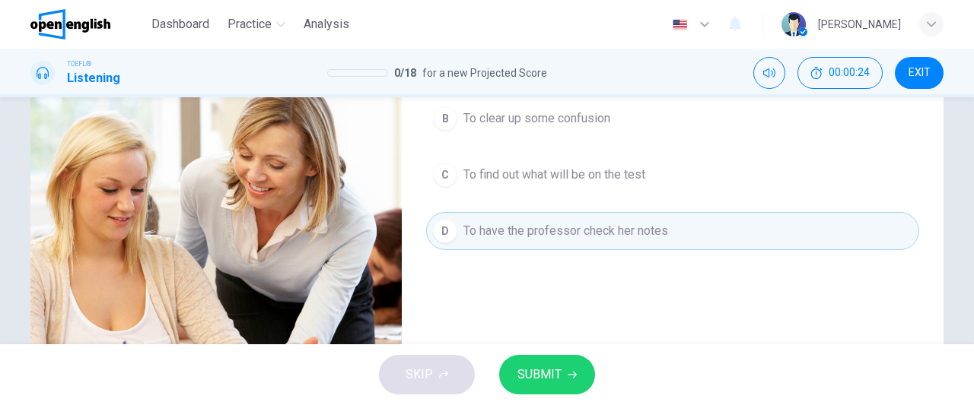
click at [576, 374] on button "SUBMIT" at bounding box center [547, 375] width 96 height 40
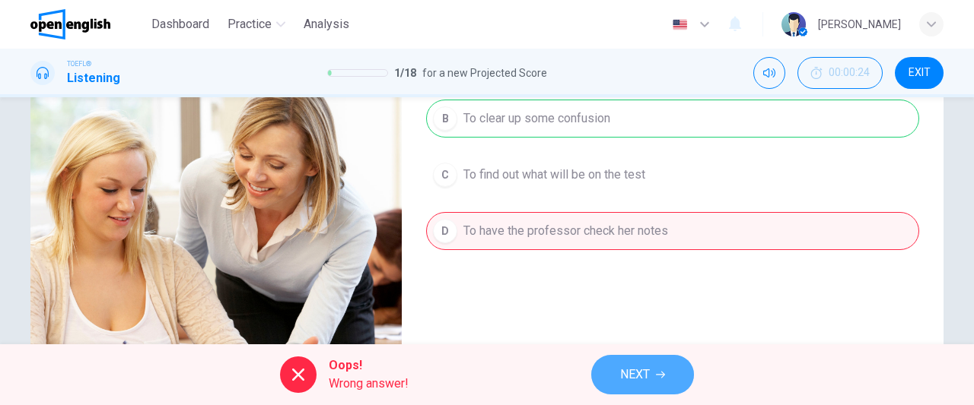
click at [648, 376] on span "NEXT" at bounding box center [635, 374] width 30 height 21
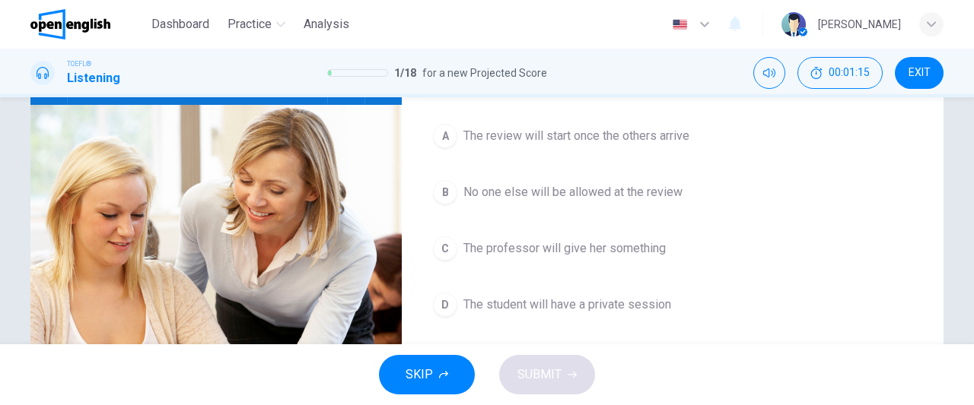
scroll to position [183, 0]
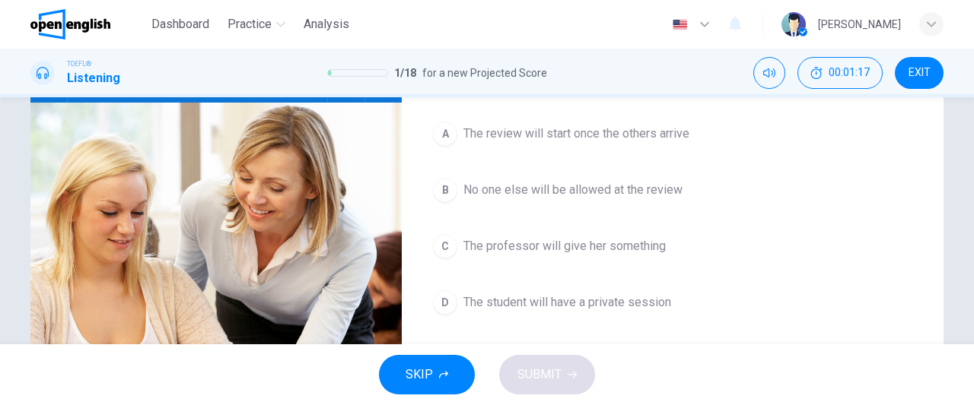
click at [590, 240] on span "The professor will give her something" at bounding box center [564, 246] width 202 height 18
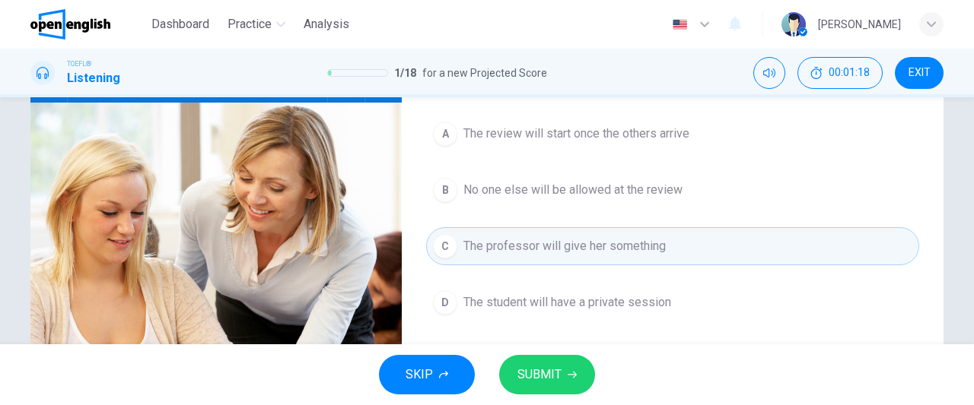
click at [529, 383] on span "SUBMIT" at bounding box center [539, 374] width 44 height 21
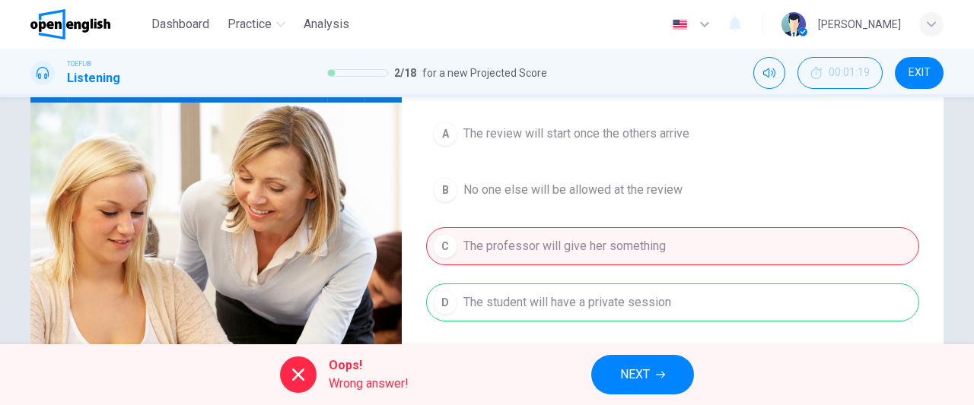
type input "**"
click at [922, 81] on button "EXIT" at bounding box center [918, 73] width 49 height 32
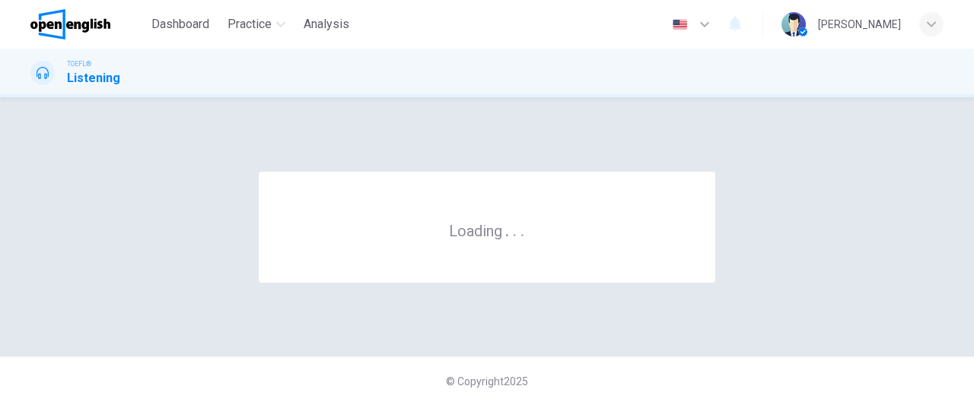
scroll to position [0, 0]
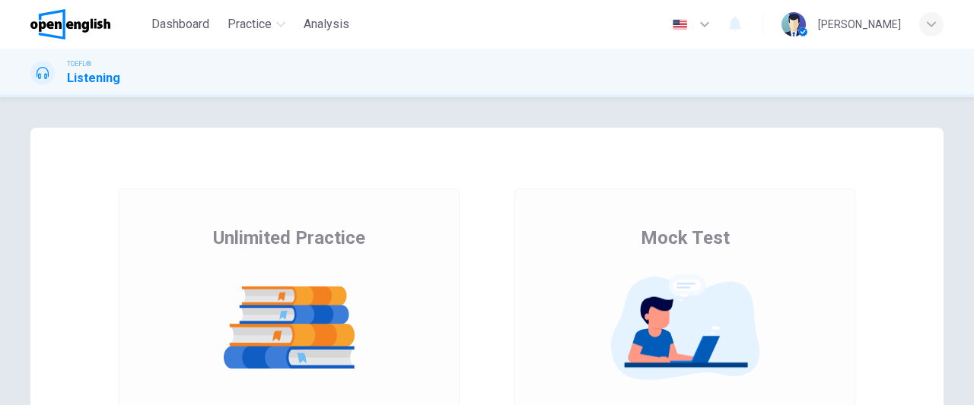
scroll to position [167, 0]
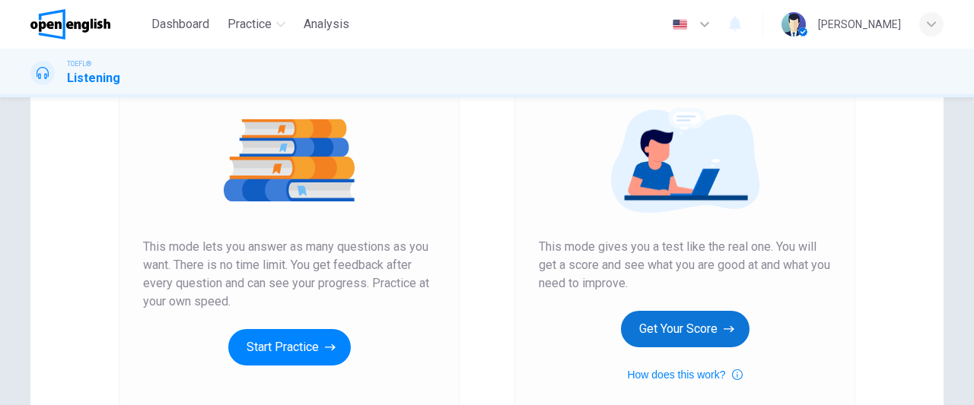
click at [675, 334] on button "Get Your Score" at bounding box center [685, 329] width 129 height 37
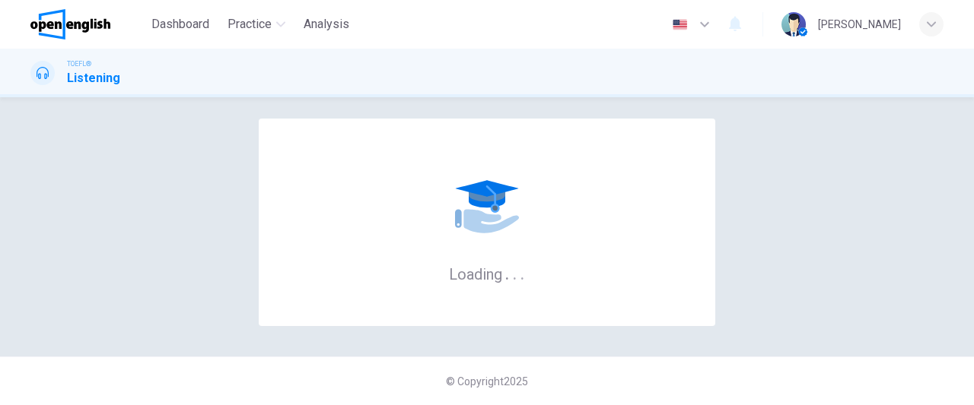
scroll to position [0, 0]
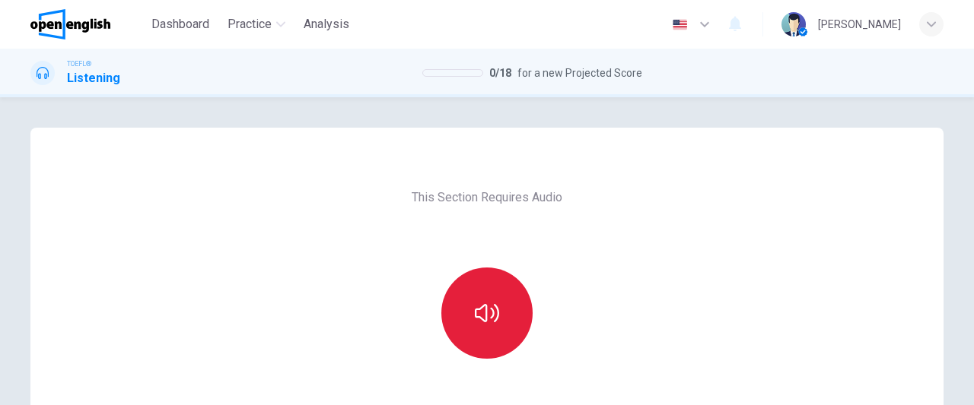
click at [511, 326] on button "button" at bounding box center [486, 313] width 91 height 91
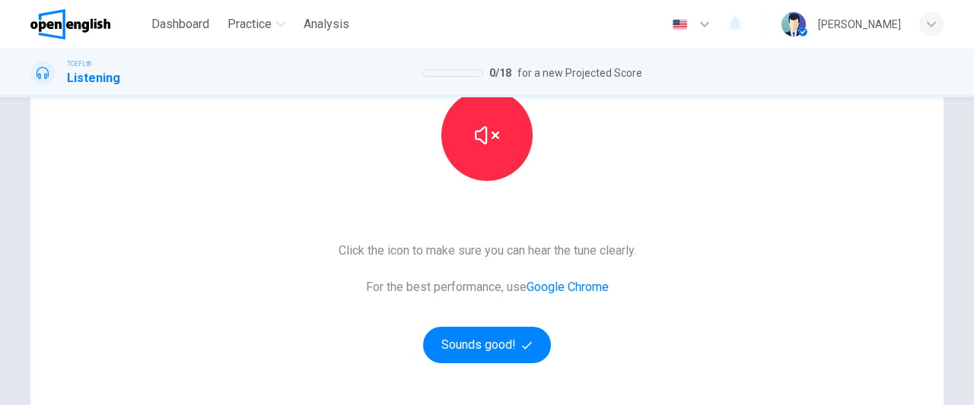
scroll to position [179, 0]
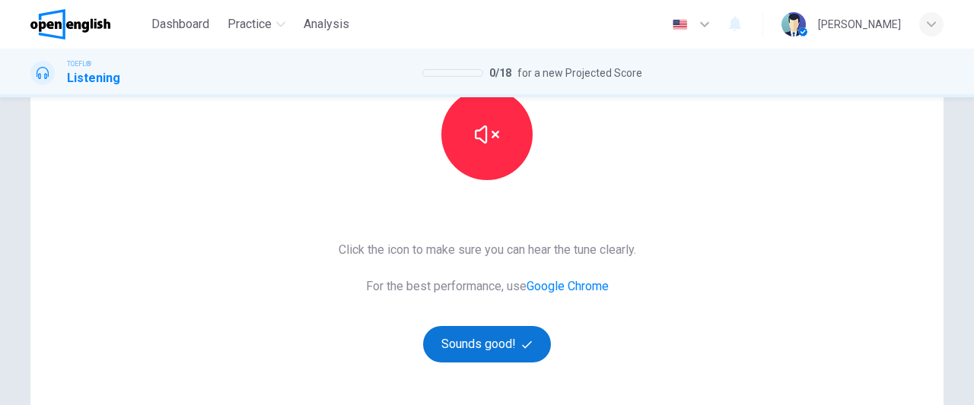
click at [508, 347] on button "Sounds good!" at bounding box center [487, 344] width 128 height 37
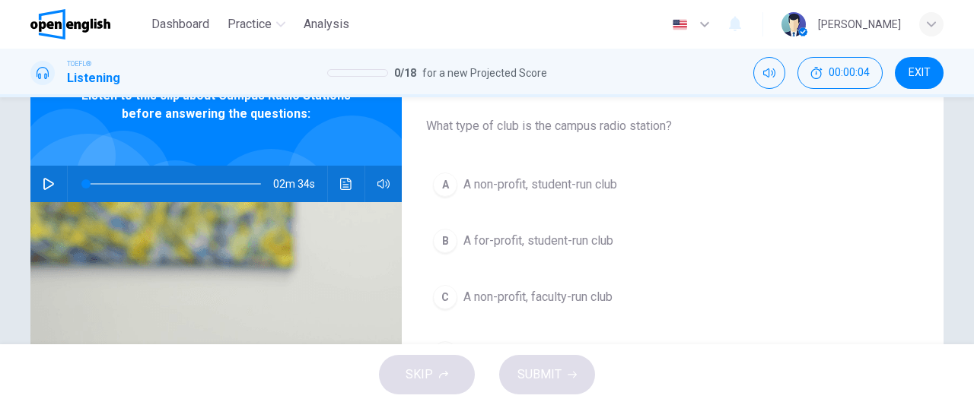
scroll to position [83, 0]
click at [47, 186] on icon "button" at bounding box center [48, 185] width 11 height 12
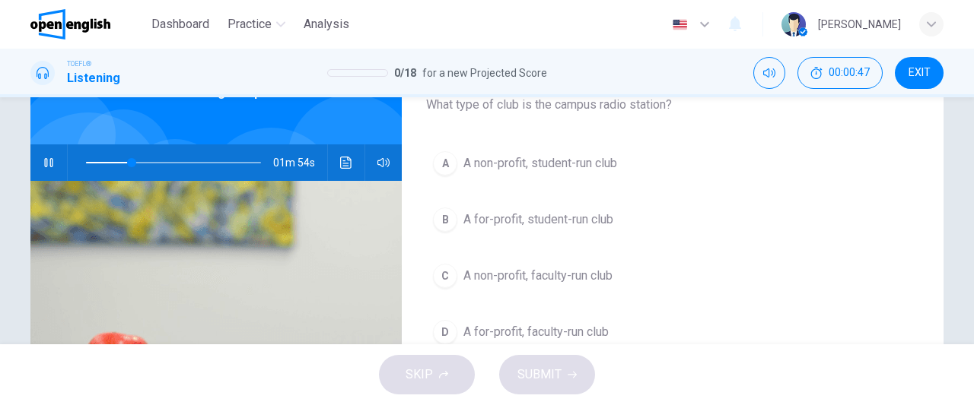
scroll to position [119, 0]
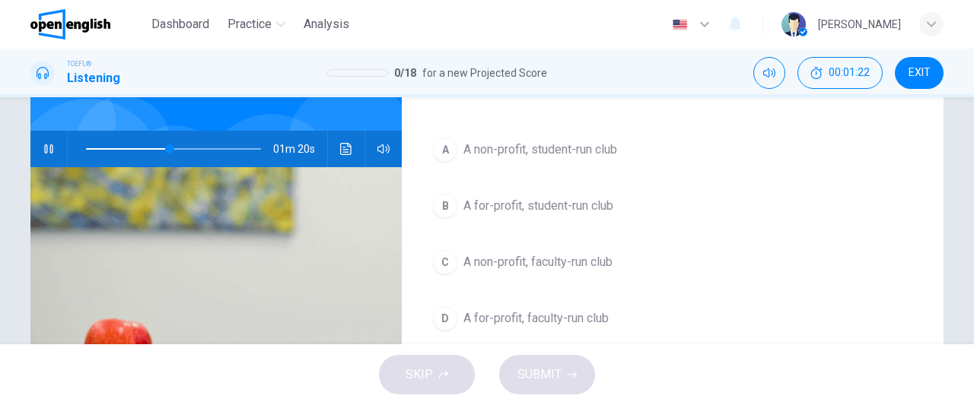
click at [500, 262] on span "A non-profit, faculty-run club" at bounding box center [537, 262] width 149 height 18
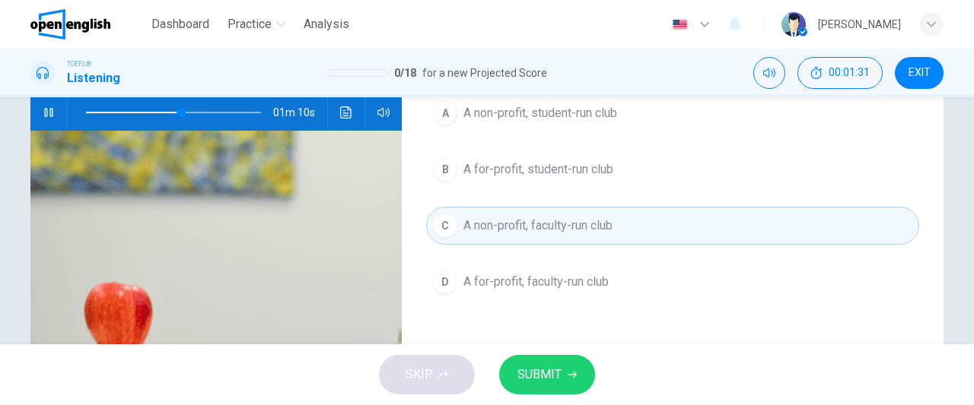
scroll to position [157, 0]
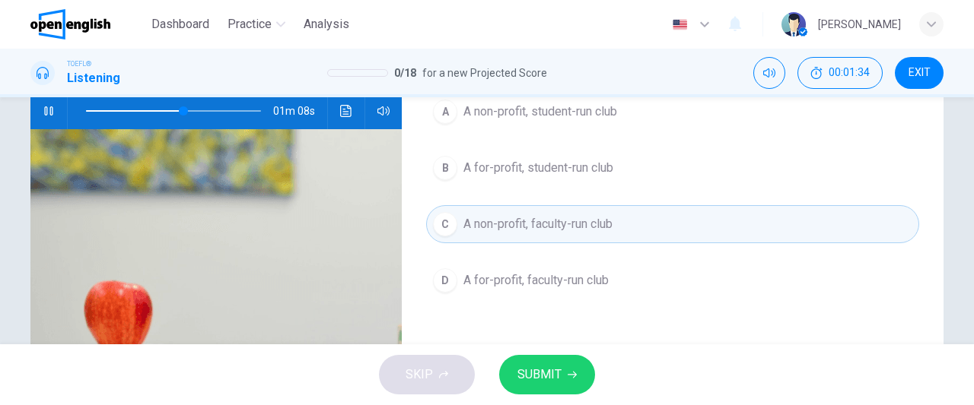
click at [567, 375] on icon "button" at bounding box center [571, 375] width 9 height 7
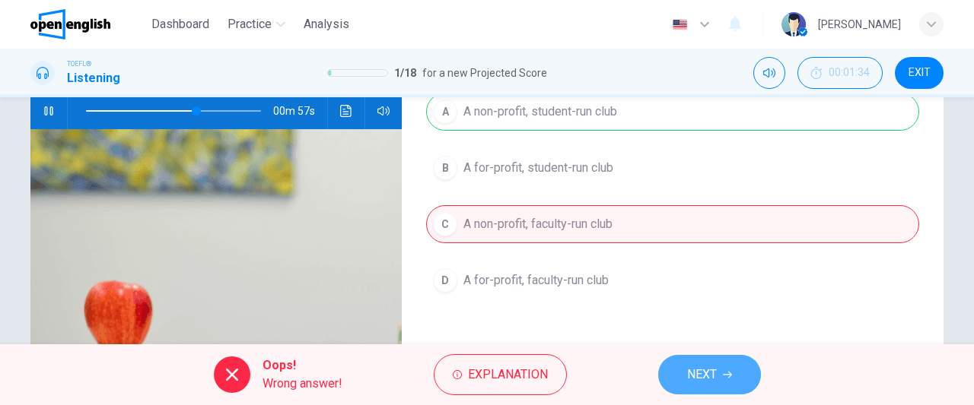
click at [701, 364] on button "NEXT" at bounding box center [709, 375] width 103 height 40
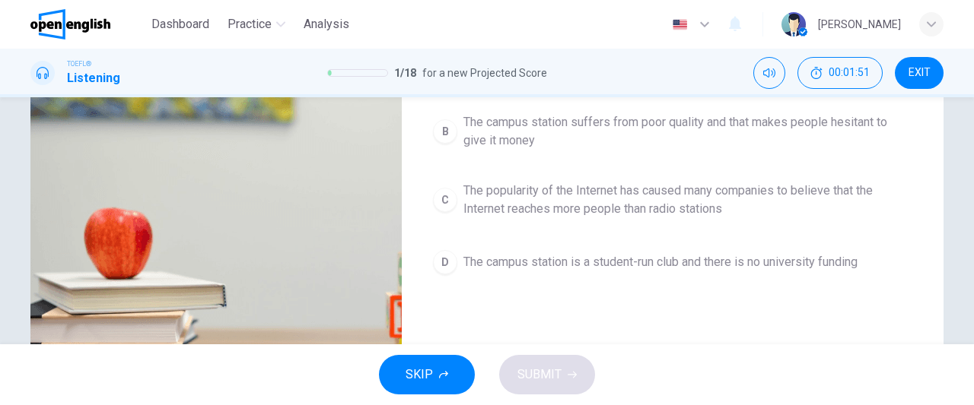
scroll to position [232, 0]
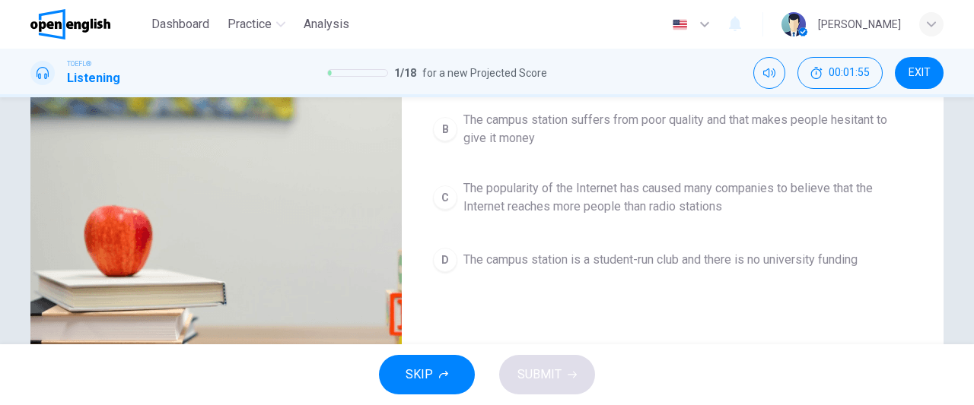
click at [675, 211] on span "The popularity of the Internet has caused many companies to believe that the In…" at bounding box center [687, 197] width 449 height 37
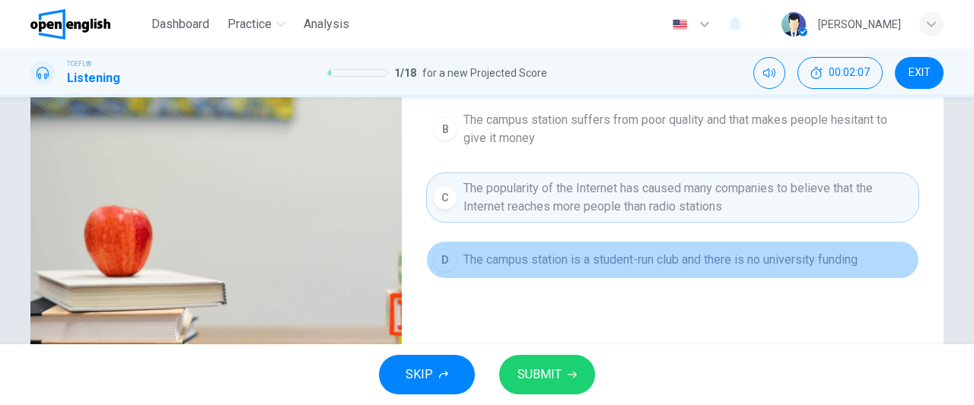
click at [665, 261] on span "The campus station is a student-run club and there is no university funding" at bounding box center [660, 260] width 394 height 18
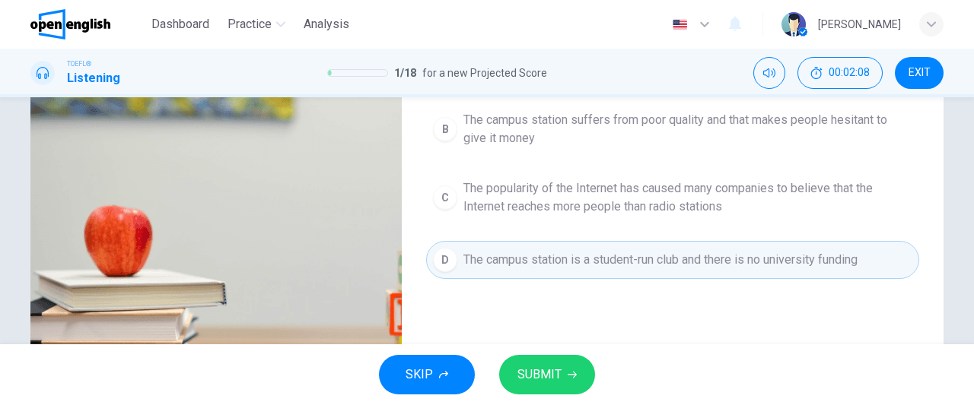
click at [563, 376] on button "SUBMIT" at bounding box center [547, 375] width 96 height 40
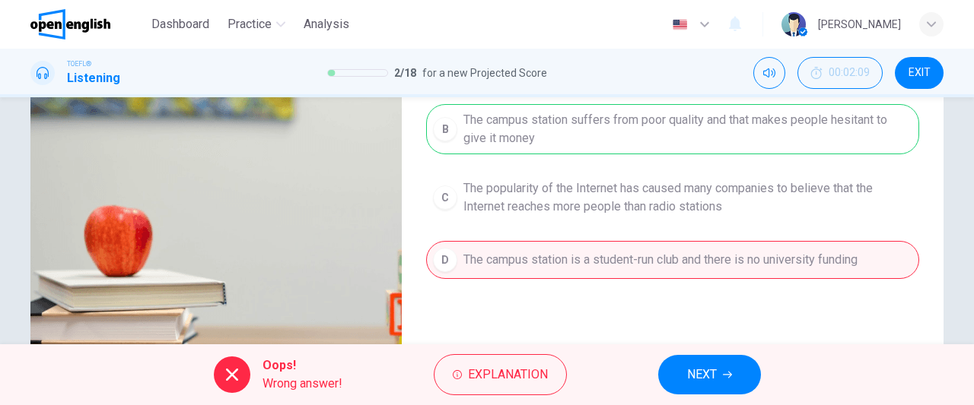
type input "**"
click at [922, 76] on span "EXIT" at bounding box center [919, 73] width 22 height 12
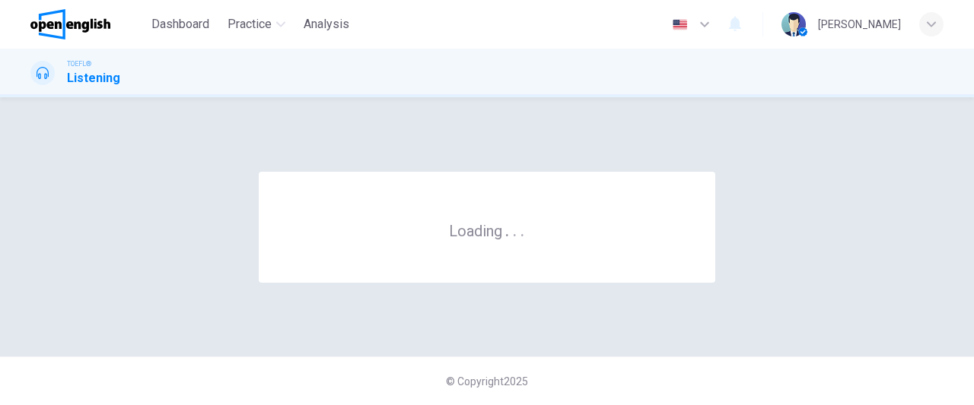
scroll to position [0, 0]
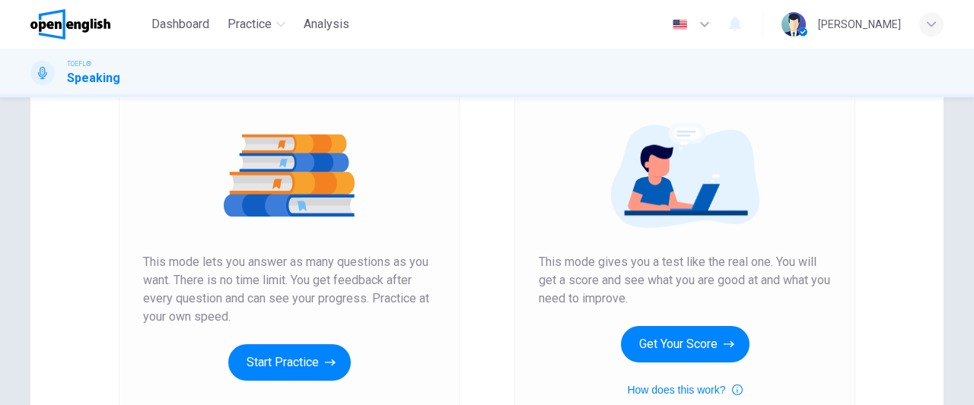
scroll to position [161, 0]
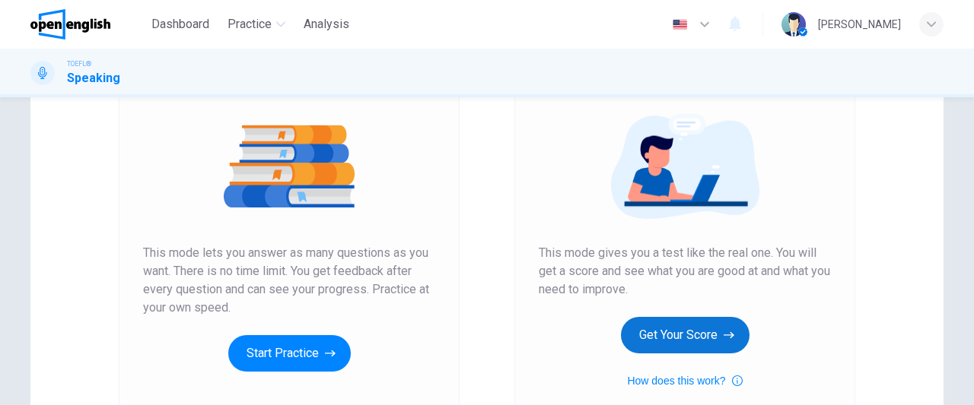
click at [666, 337] on button "Get Your Score" at bounding box center [685, 335] width 129 height 37
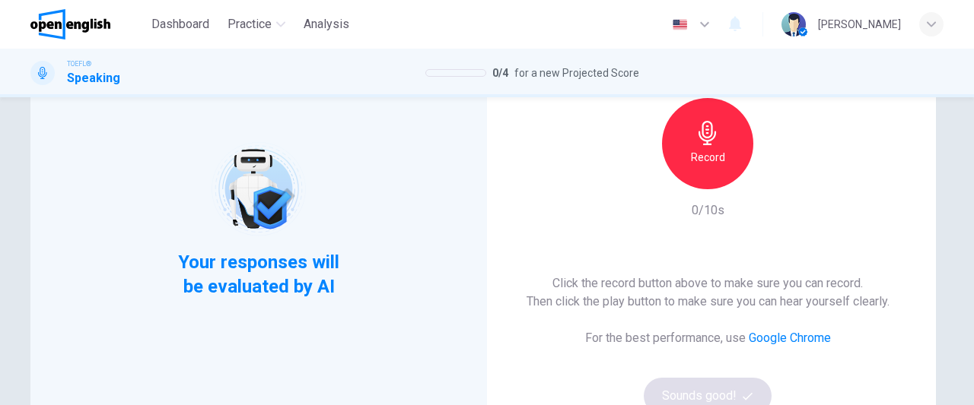
scroll to position [140, 0]
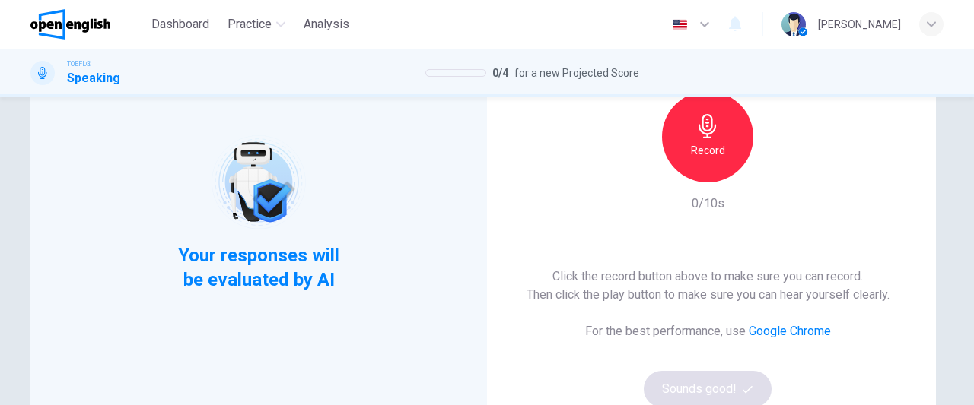
click at [705, 183] on div "Record 0/10s" at bounding box center [707, 152] width 164 height 122
click at [694, 141] on div "Record" at bounding box center [707, 136] width 91 height 91
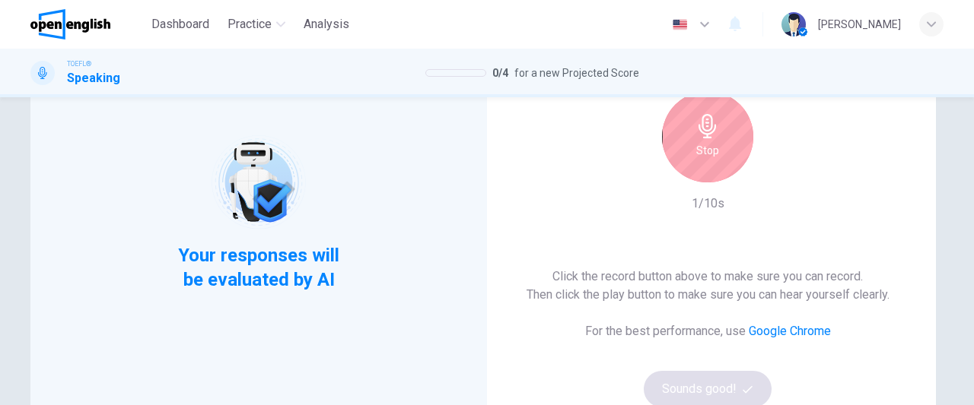
click at [706, 148] on h6 "Stop" at bounding box center [707, 150] width 23 height 18
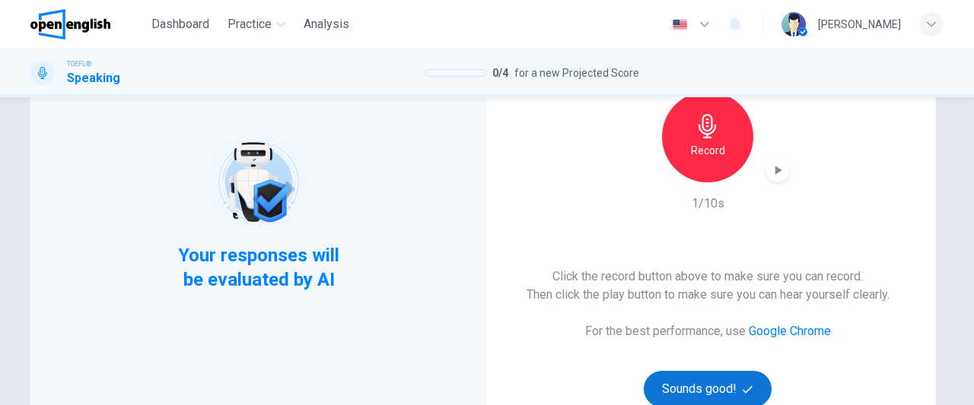
click at [732, 381] on button "Sounds good!" at bounding box center [707, 389] width 128 height 37
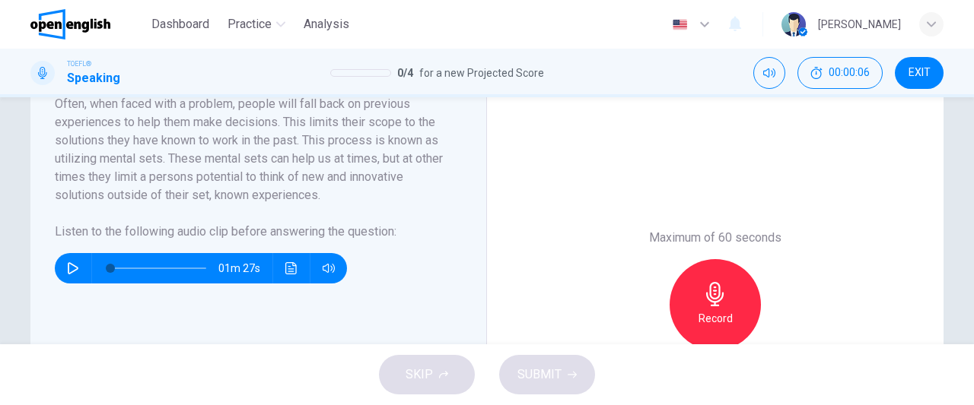
scroll to position [304, 0]
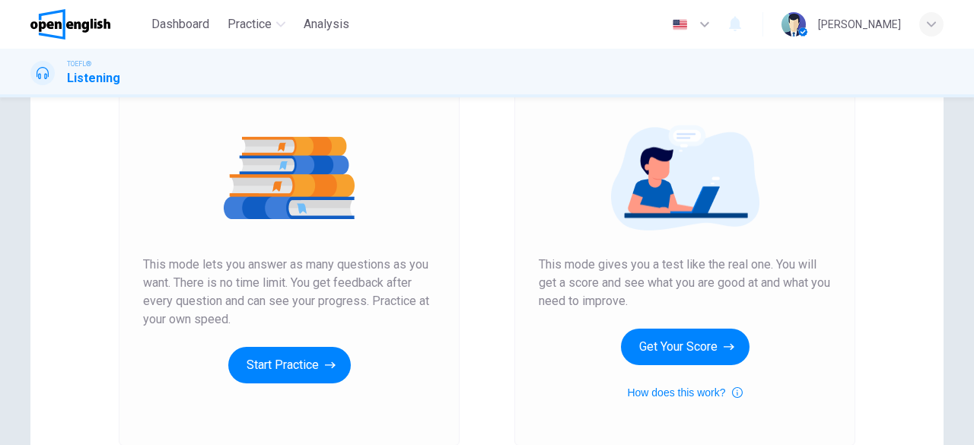
scroll to position [151, 0]
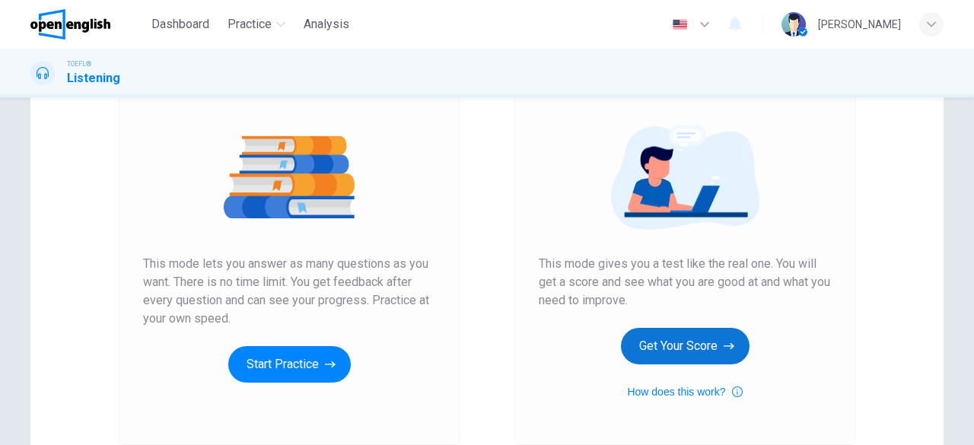
click at [707, 351] on button "Get Your Score" at bounding box center [685, 346] width 129 height 37
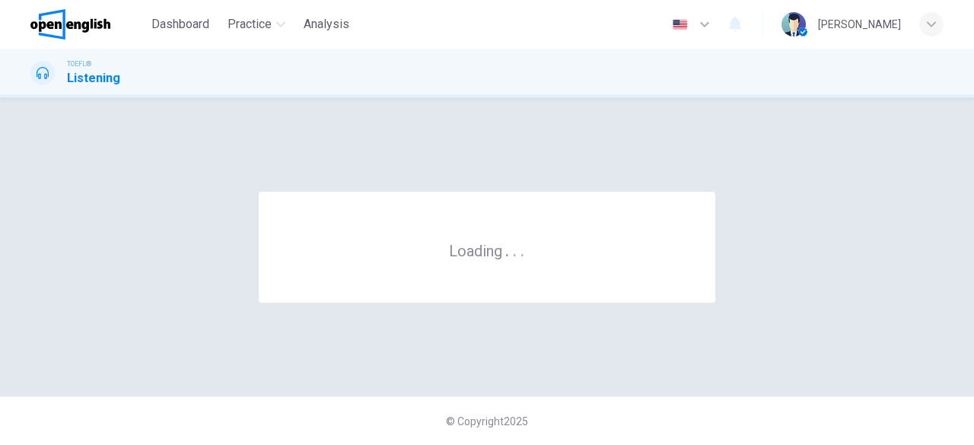
scroll to position [0, 0]
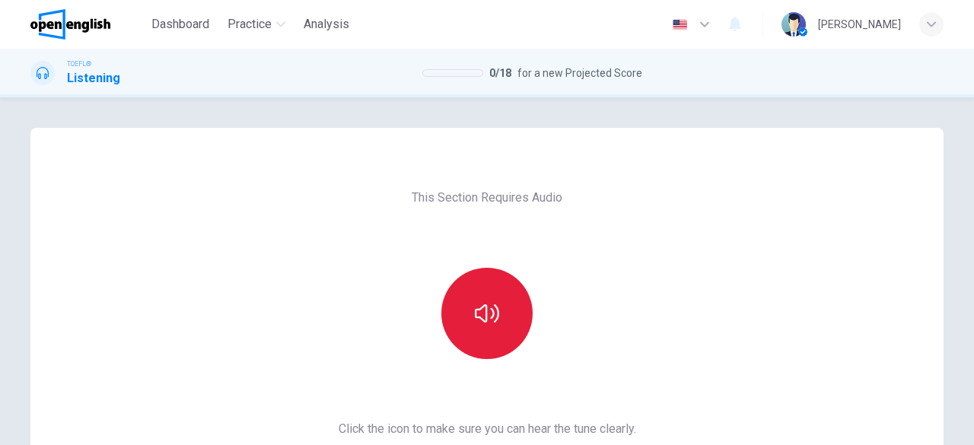
click at [475, 320] on icon "button" at bounding box center [487, 313] width 24 height 24
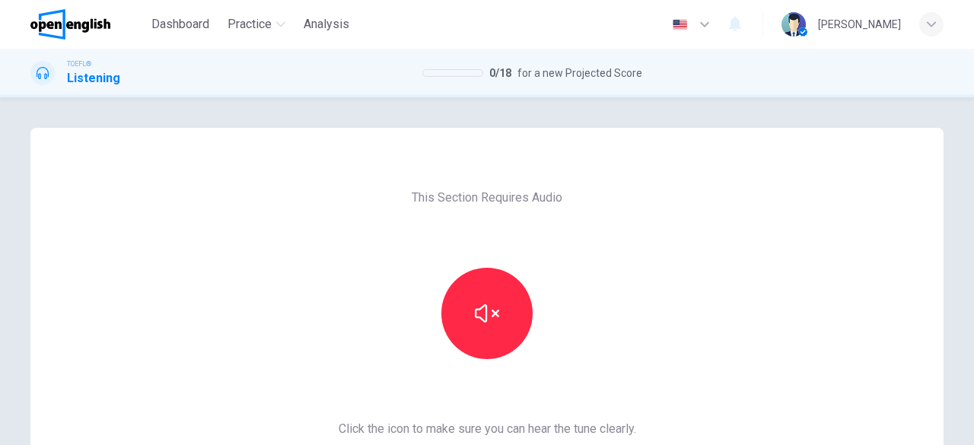
drag, startPoint x: 964, startPoint y: 255, endPoint x: 973, endPoint y: 314, distance: 59.9
click at [973, 314] on div "This Section Requires Audio Click the icon to make sure you can hear the tune c…" at bounding box center [487, 271] width 974 height 348
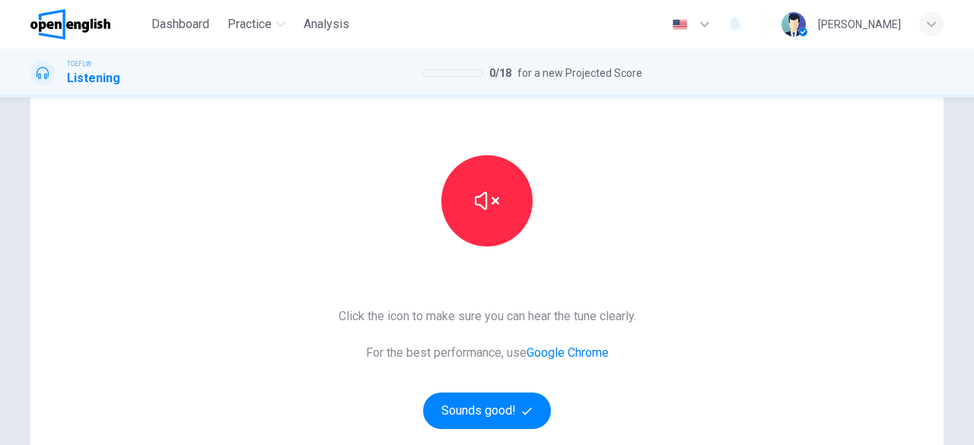
scroll to position [124, 0]
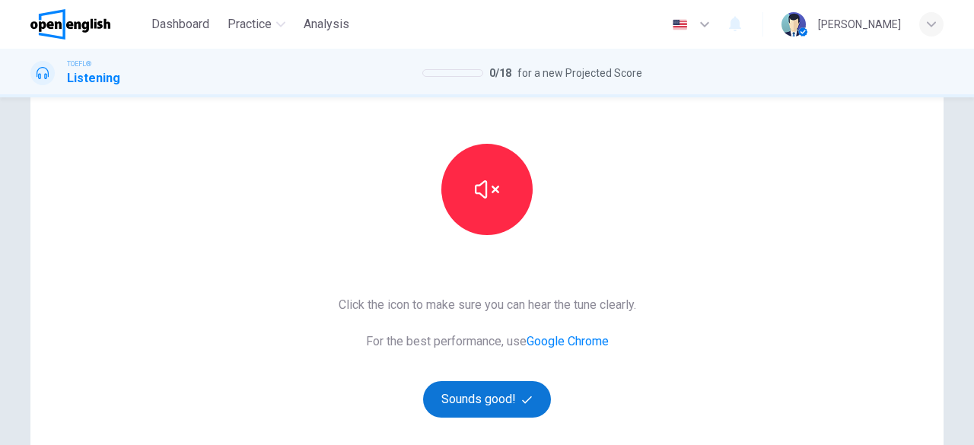
click at [497, 398] on button "Sounds good!" at bounding box center [487, 399] width 128 height 37
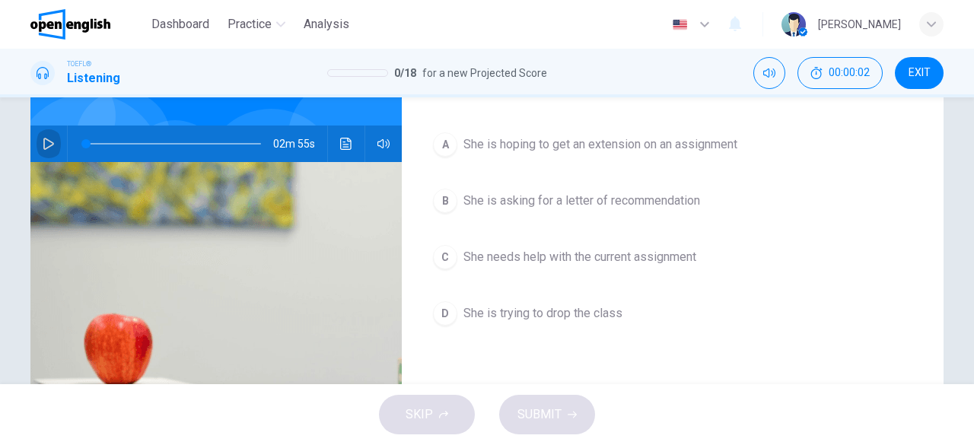
click at [51, 141] on button "button" at bounding box center [49, 143] width 24 height 37
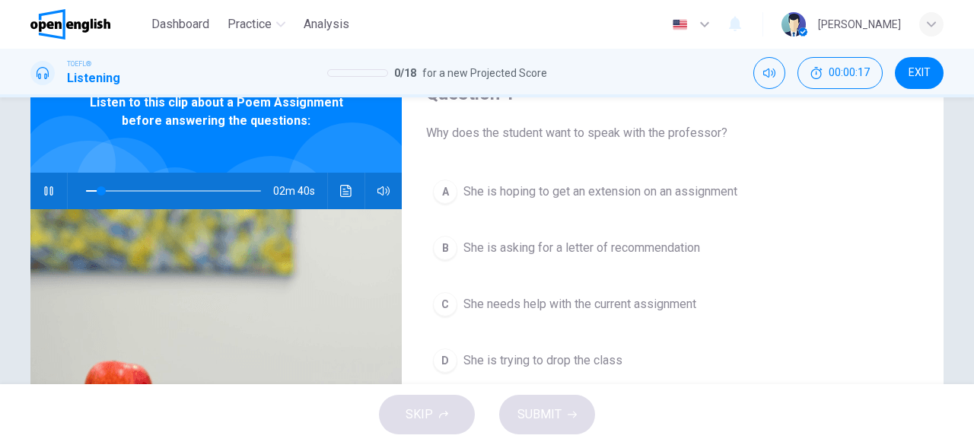
scroll to position [85, 0]
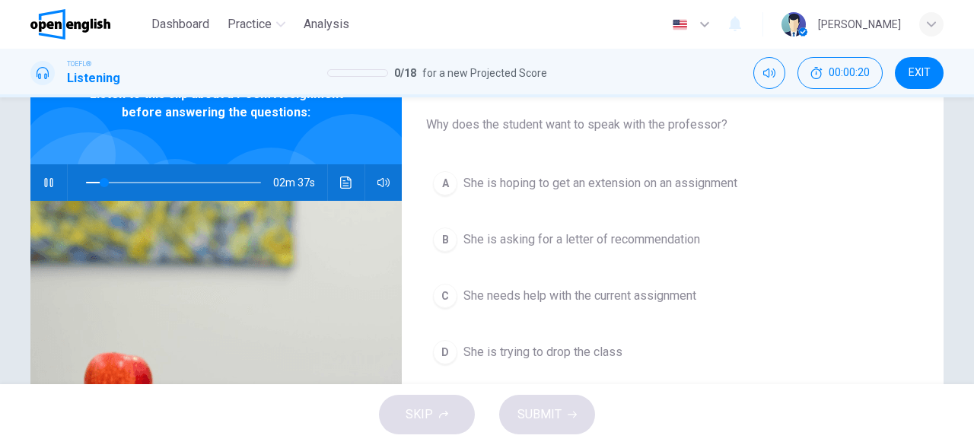
click at [680, 298] on span "She needs help with the current assignment" at bounding box center [579, 296] width 233 height 18
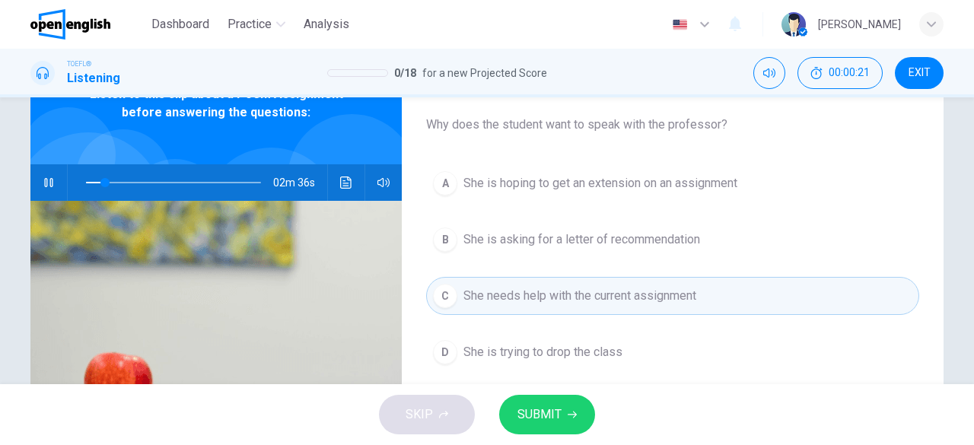
click at [569, 414] on icon "button" at bounding box center [571, 414] width 9 height 9
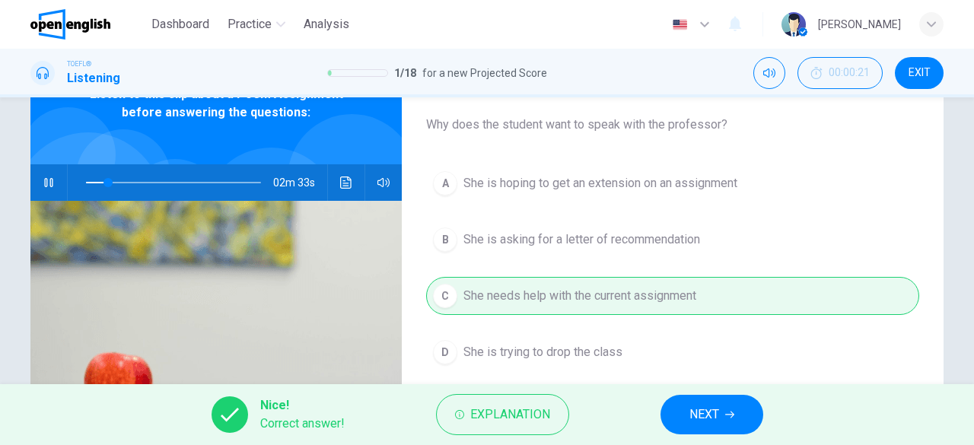
click at [732, 413] on icon "button" at bounding box center [729, 414] width 9 height 7
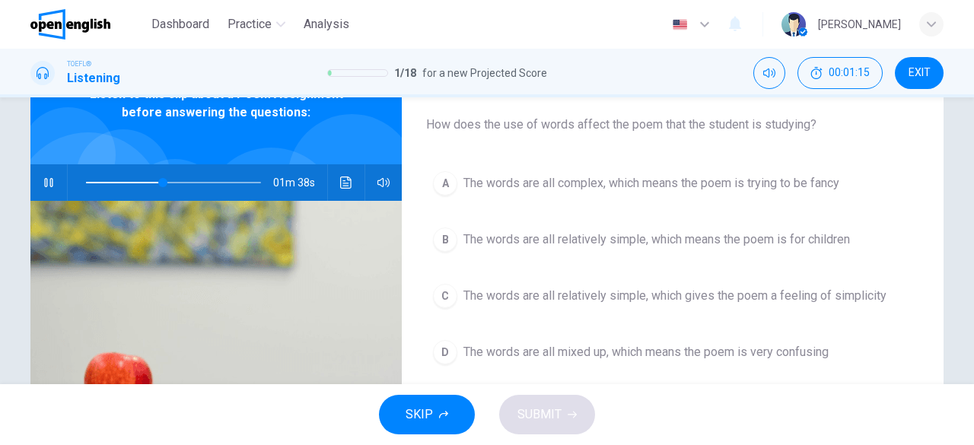
click at [745, 287] on span "The words are all relatively simple, which gives the poem a feeling of simplici…" at bounding box center [674, 296] width 423 height 18
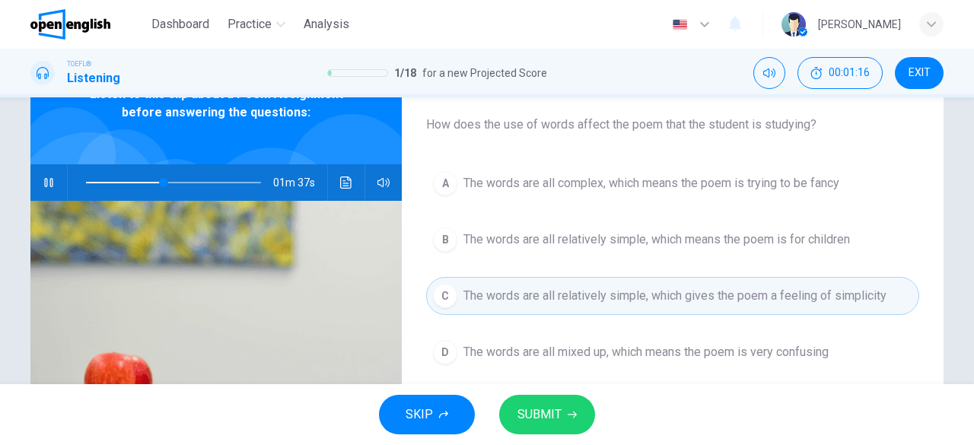
click at [543, 414] on span "SUBMIT" at bounding box center [539, 414] width 44 height 21
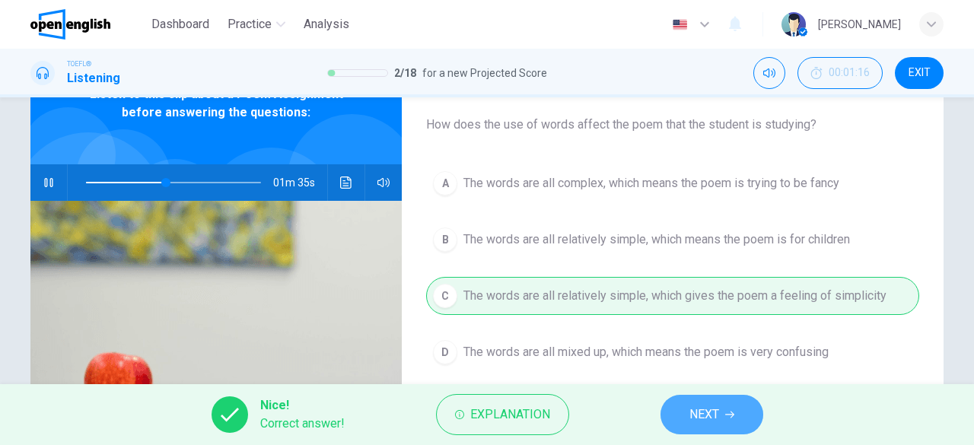
click at [704, 421] on span "NEXT" at bounding box center [704, 414] width 30 height 21
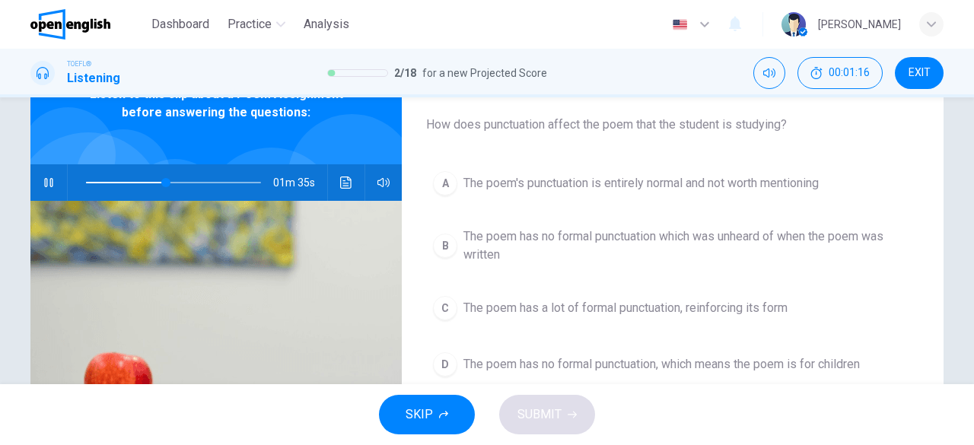
click at [704, 421] on div "SKIP SUBMIT" at bounding box center [487, 414] width 974 height 61
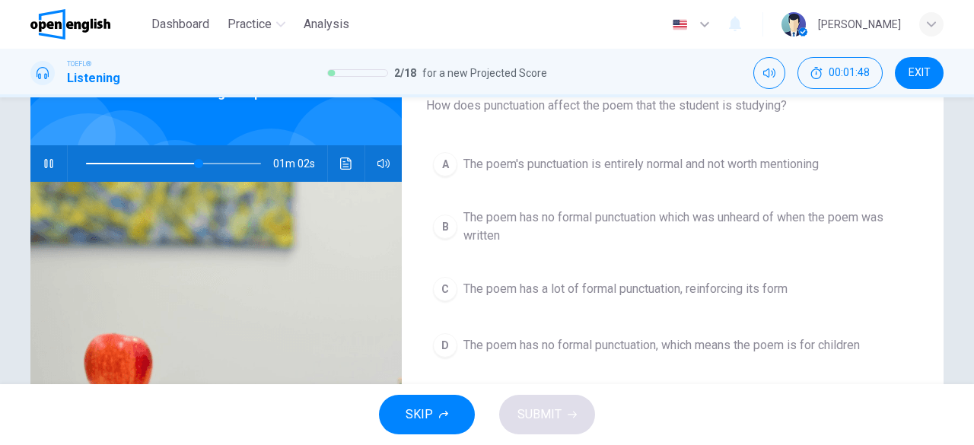
scroll to position [105, 0]
click at [714, 159] on span "The poem's punctuation is entirely normal and not worth mentioning" at bounding box center [640, 163] width 355 height 18
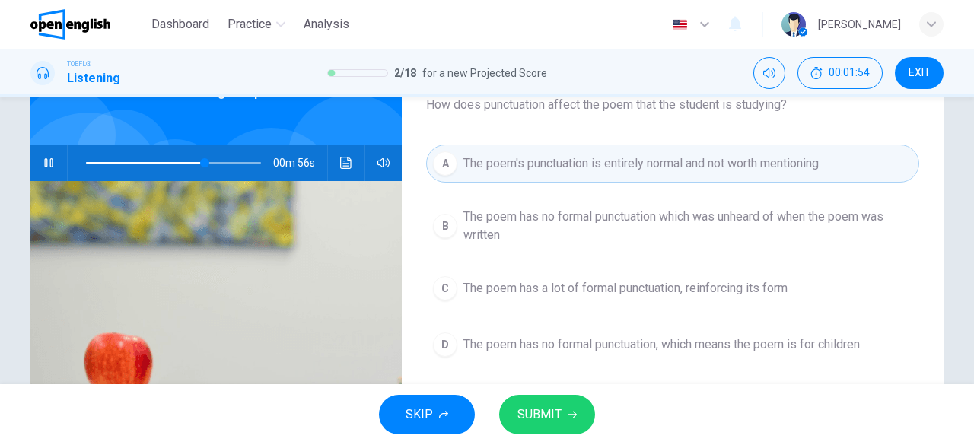
click at [554, 422] on span "SUBMIT" at bounding box center [539, 414] width 44 height 21
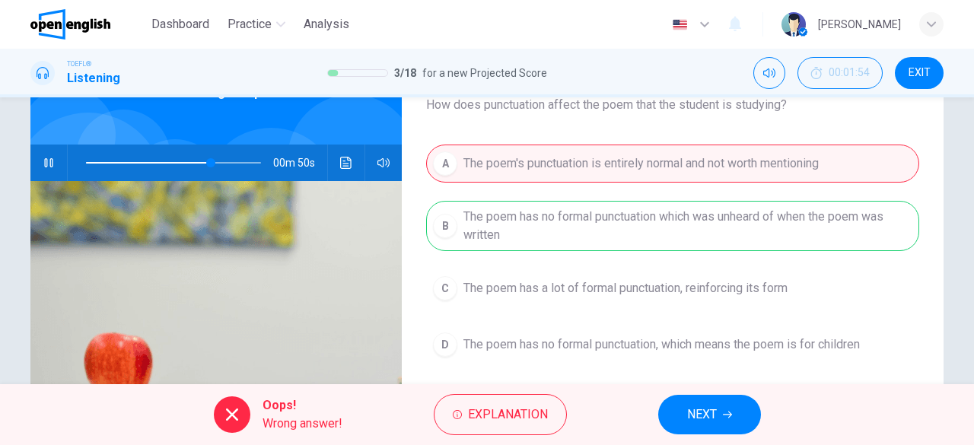
click at [689, 414] on span "NEXT" at bounding box center [702, 414] width 30 height 21
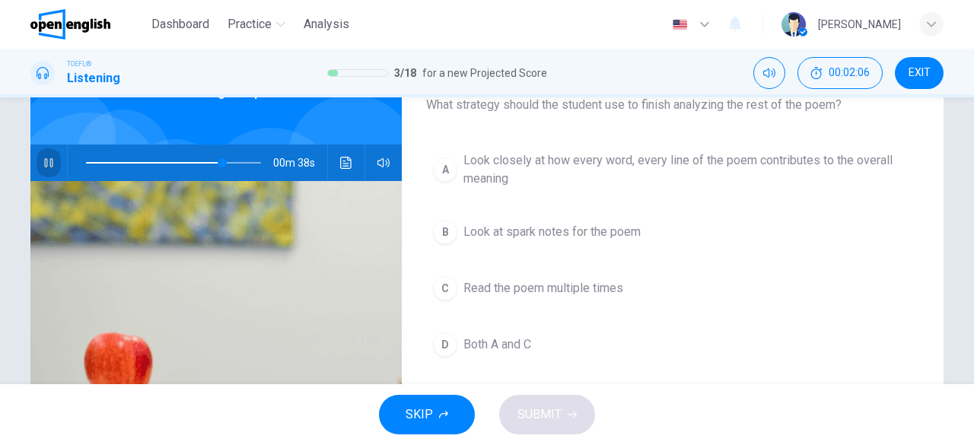
click at [43, 158] on icon "button" at bounding box center [49, 163] width 12 height 12
click at [43, 159] on icon "button" at bounding box center [49, 163] width 12 height 12
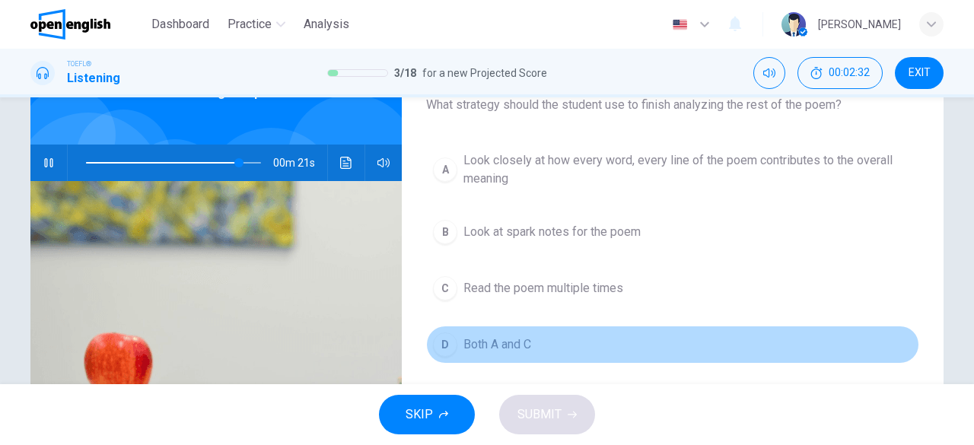
click at [491, 359] on button "D Both A and C" at bounding box center [672, 345] width 493 height 38
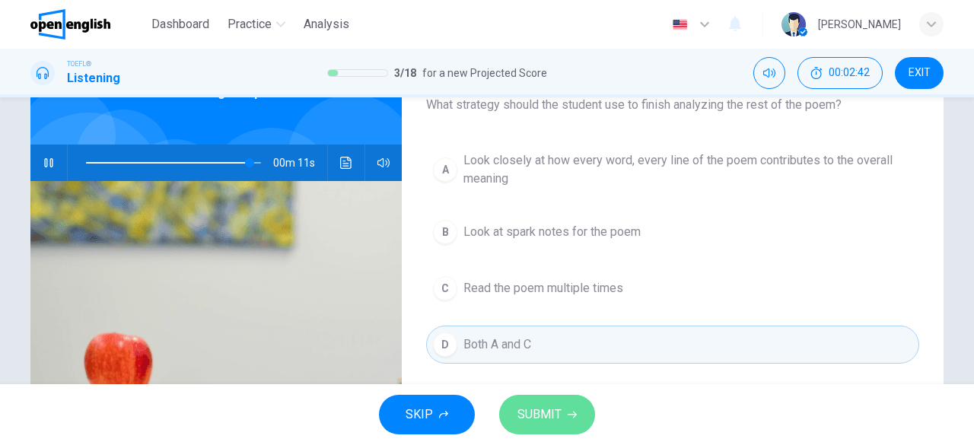
click at [554, 419] on span "SUBMIT" at bounding box center [539, 414] width 44 height 21
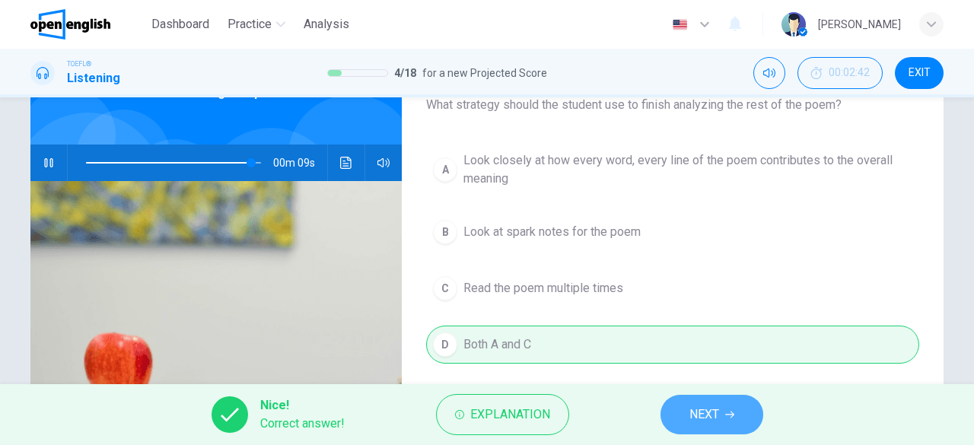
click at [723, 402] on button "NEXT" at bounding box center [711, 415] width 103 height 40
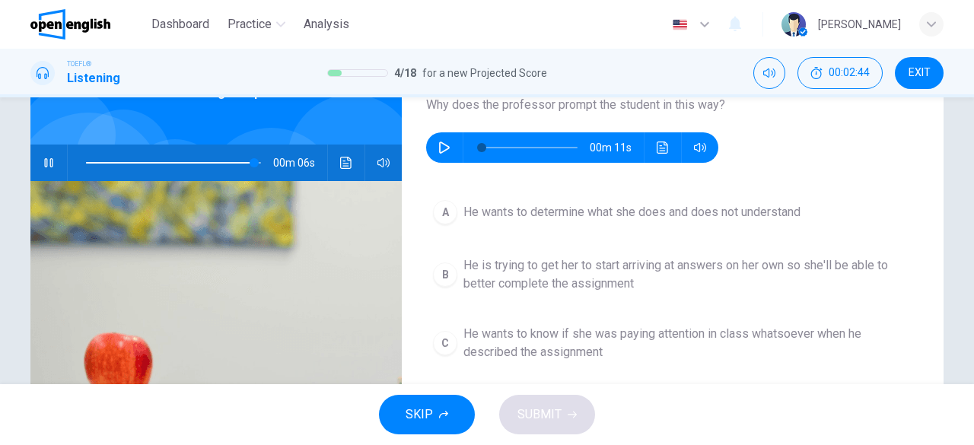
click at [48, 163] on icon "button" at bounding box center [48, 162] width 8 height 9
type input "**"
click at [443, 148] on icon "button" at bounding box center [444, 147] width 11 height 12
type input "**"
click at [586, 211] on span "He wants to determine what she does and does not understand" at bounding box center [631, 212] width 337 height 18
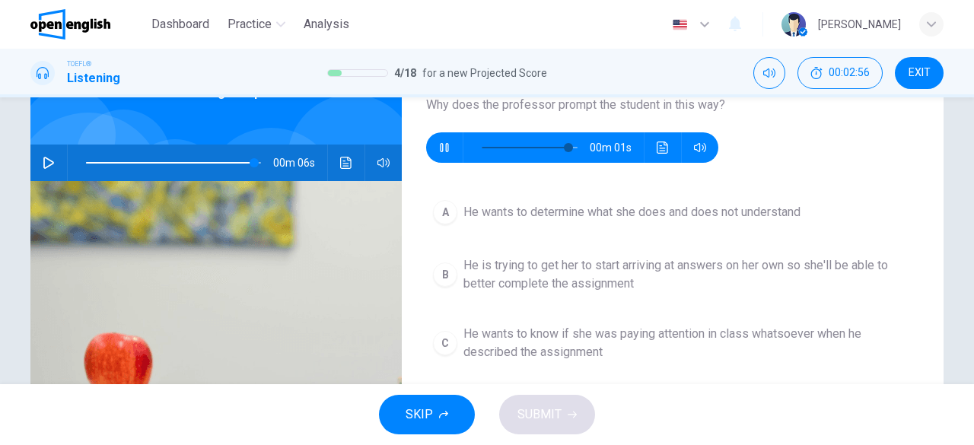
type input "**"
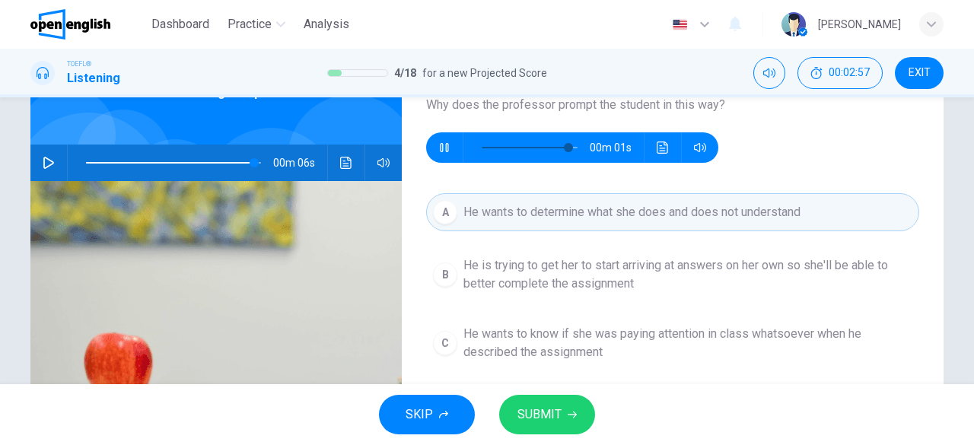
type input "*"
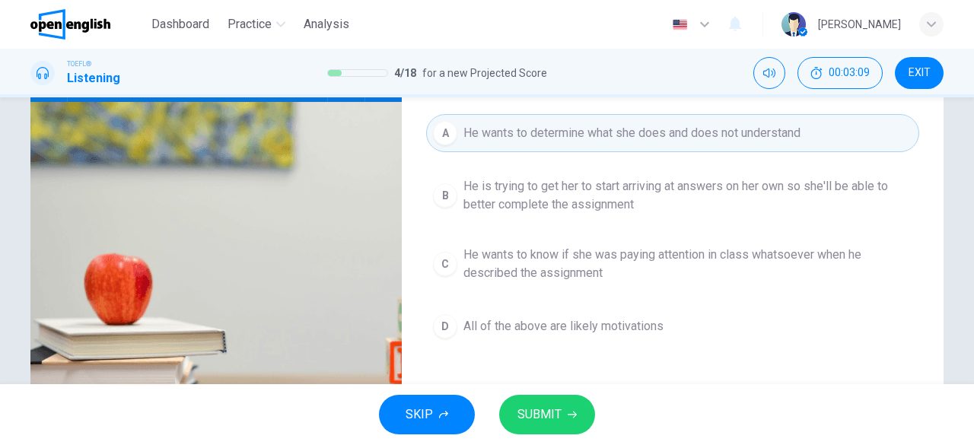
scroll to position [186, 0]
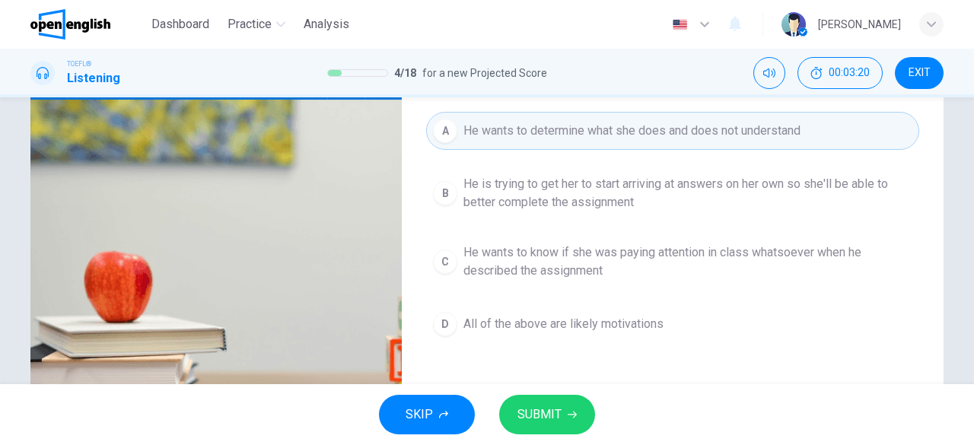
click at [680, 189] on span "He is trying to get her to start arriving at answers on her own so she'll be ab…" at bounding box center [687, 193] width 449 height 37
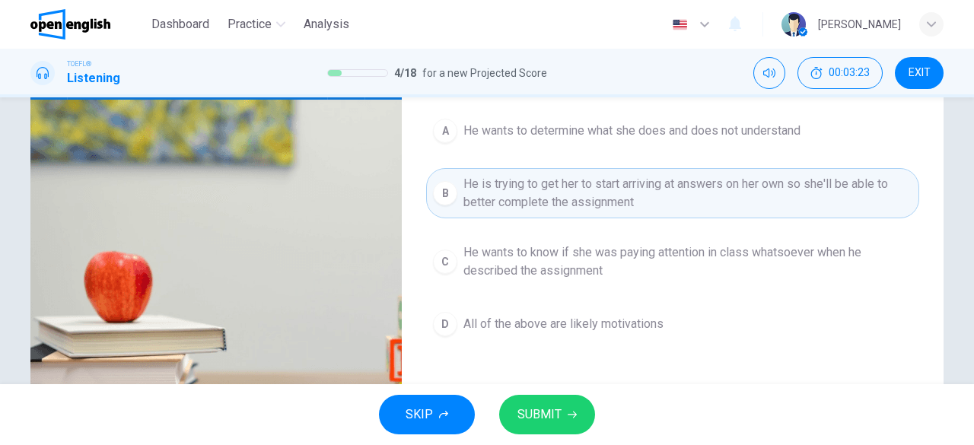
click at [593, 319] on span "All of the above are likely motivations" at bounding box center [563, 324] width 200 height 18
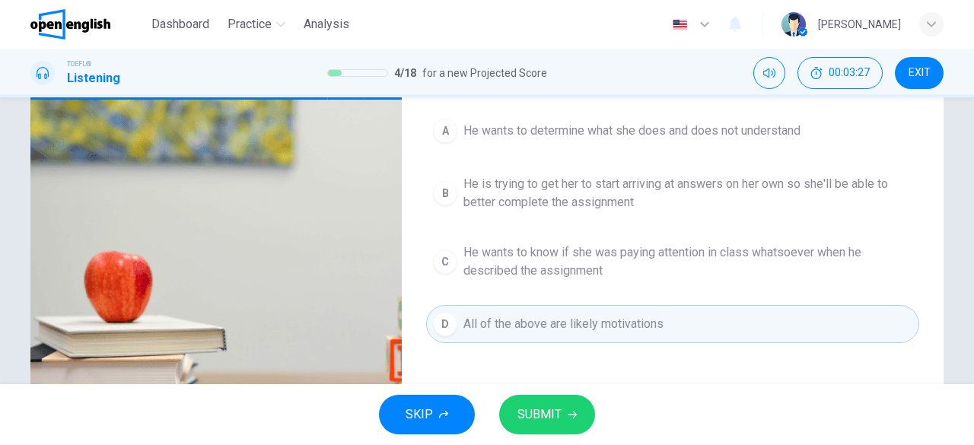
click at [557, 407] on span "SUBMIT" at bounding box center [539, 414] width 44 height 21
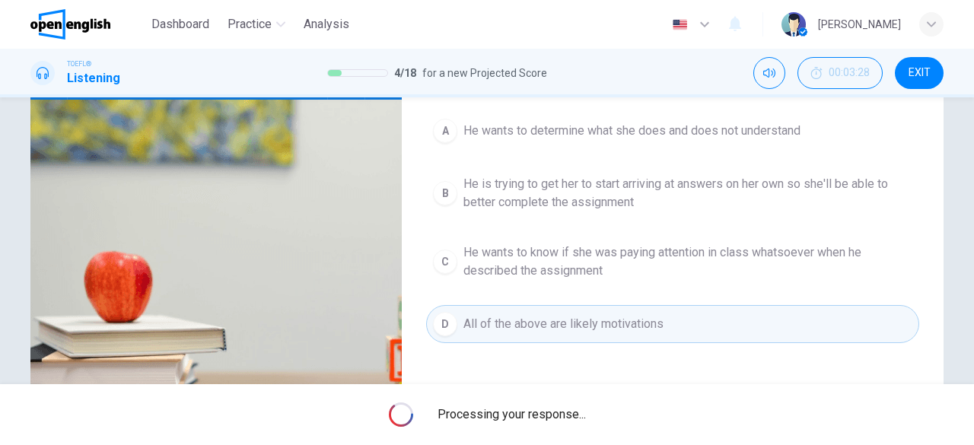
type input "**"
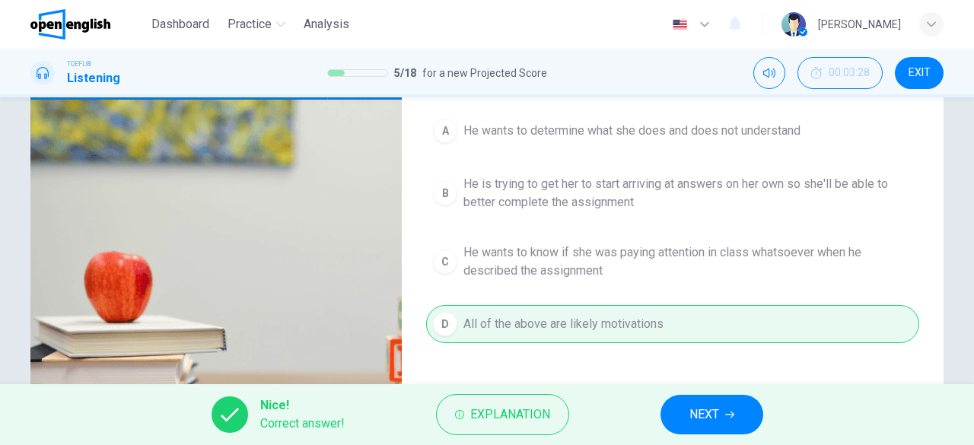
click at [694, 410] on span "NEXT" at bounding box center [704, 414] width 30 height 21
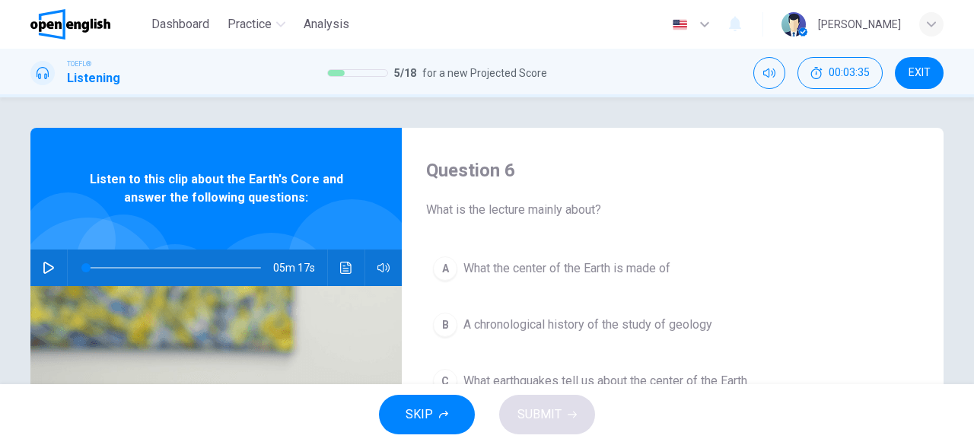
click at [44, 268] on icon "button" at bounding box center [49, 268] width 12 height 12
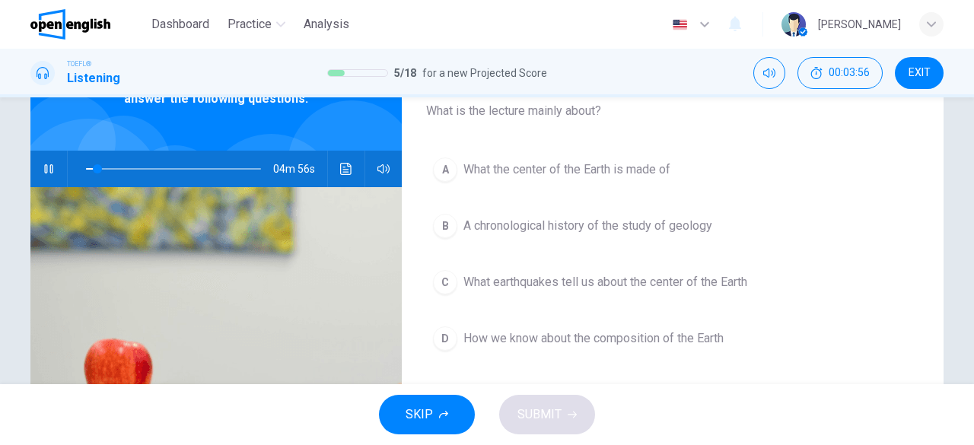
scroll to position [106, 0]
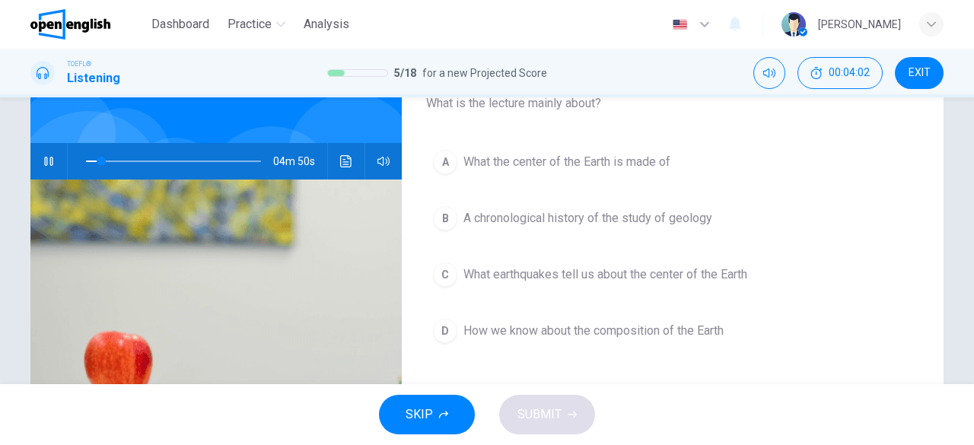
click at [475, 166] on span "What the center of the Earth is made of" at bounding box center [566, 162] width 207 height 18
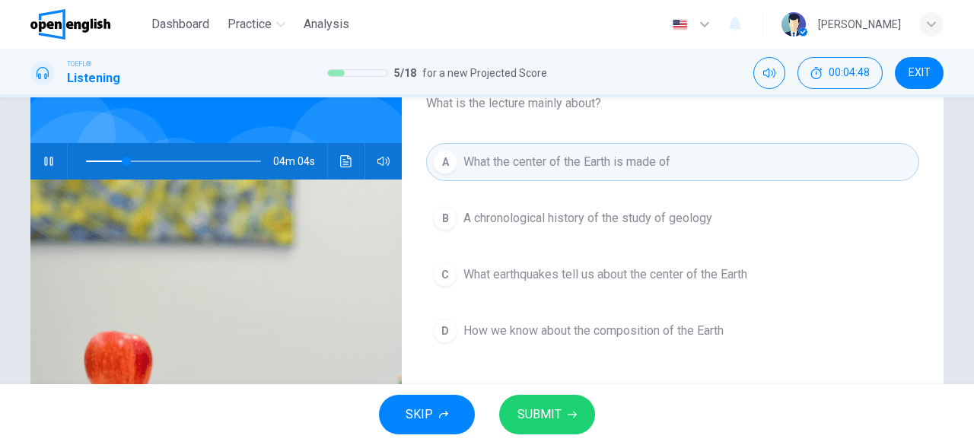
click at [520, 326] on span "How we know about the composition of the Earth" at bounding box center [593, 331] width 260 height 18
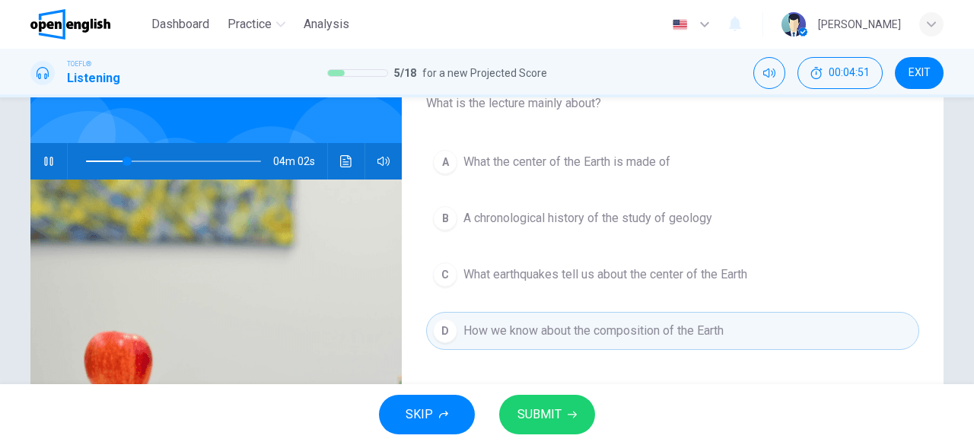
click at [566, 419] on button "SUBMIT" at bounding box center [547, 415] width 96 height 40
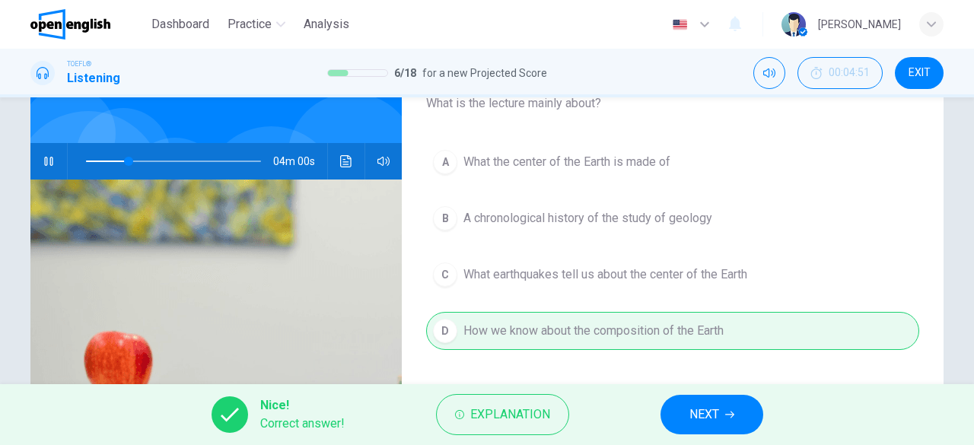
click at [716, 410] on span "NEXT" at bounding box center [704, 414] width 30 height 21
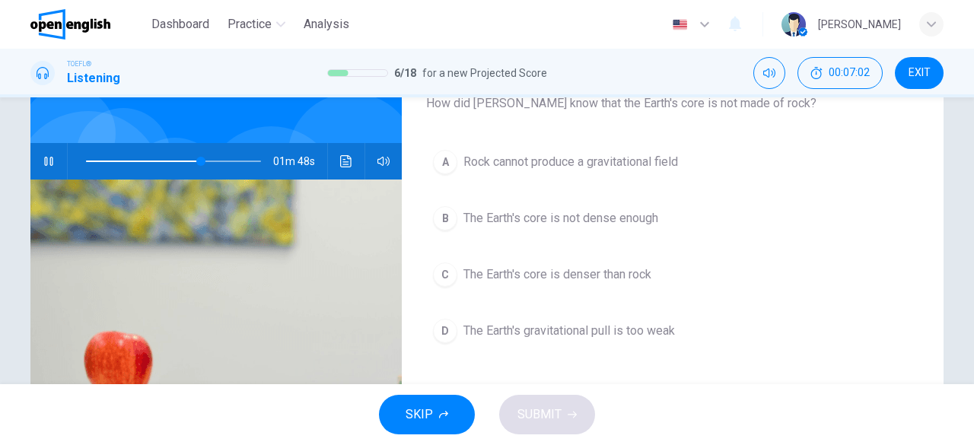
click at [47, 165] on icon "button" at bounding box center [49, 161] width 12 height 12
type input "**"
